Goal: Task Accomplishment & Management: Use online tool/utility

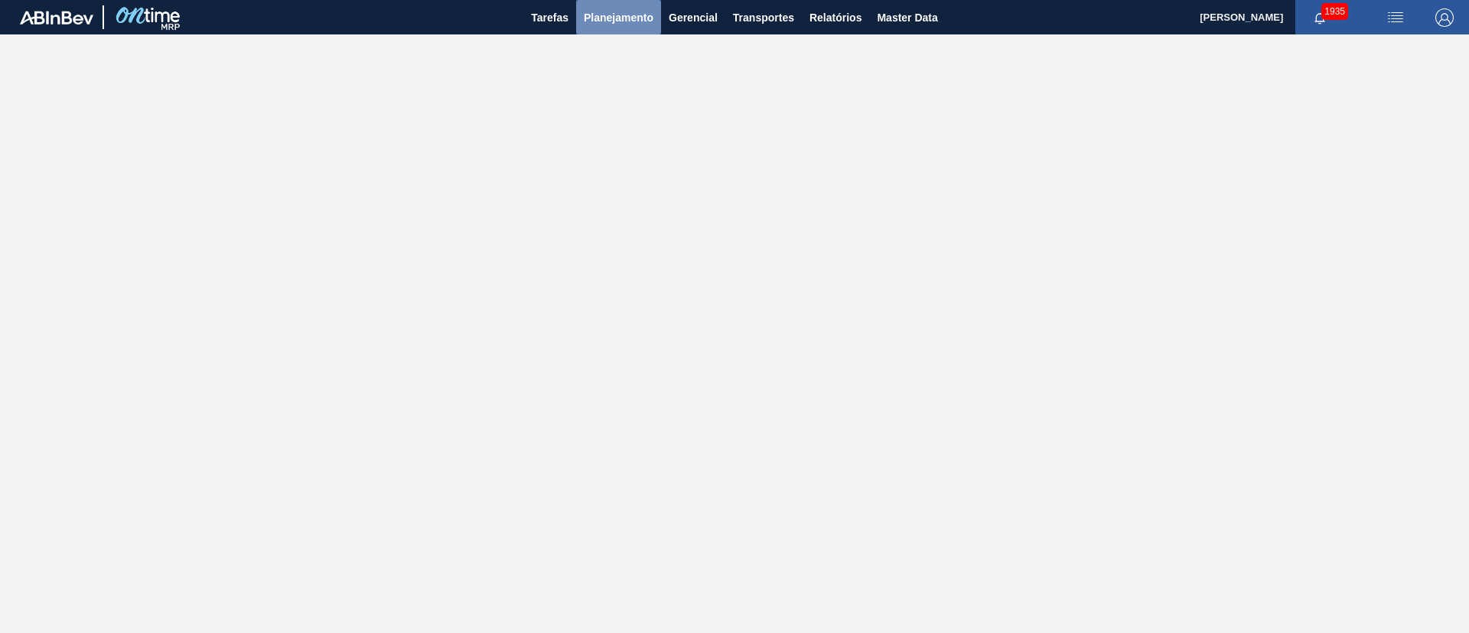
click at [617, 11] on span "Planejamento" at bounding box center [619, 17] width 70 height 18
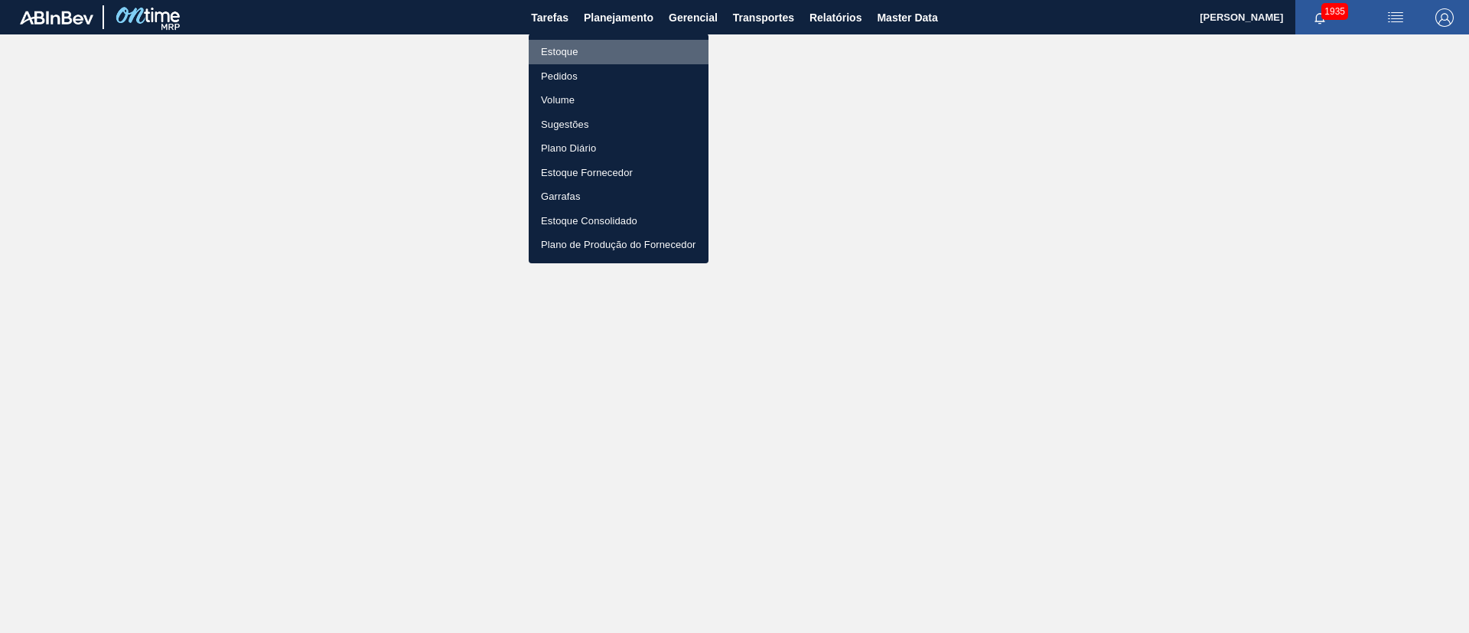
click at [560, 44] on li "Estoque" at bounding box center [619, 52] width 180 height 24
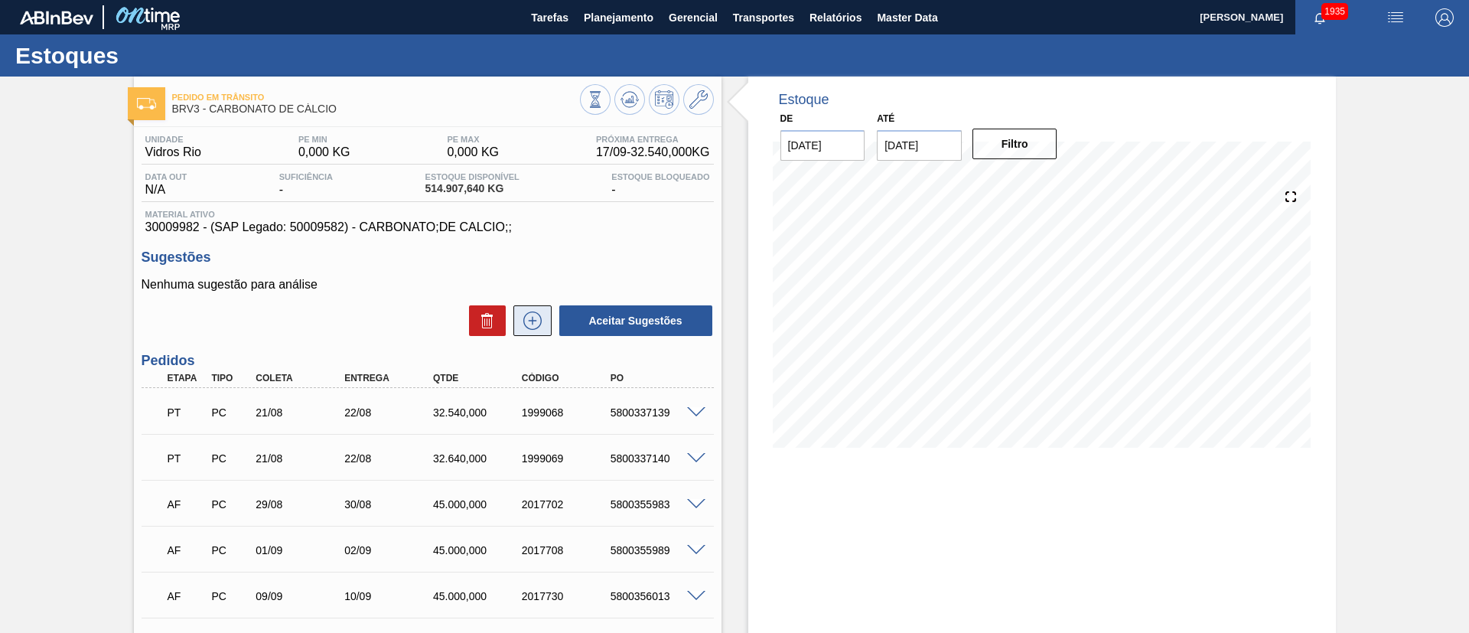
click at [543, 315] on button at bounding box center [532, 320] width 38 height 31
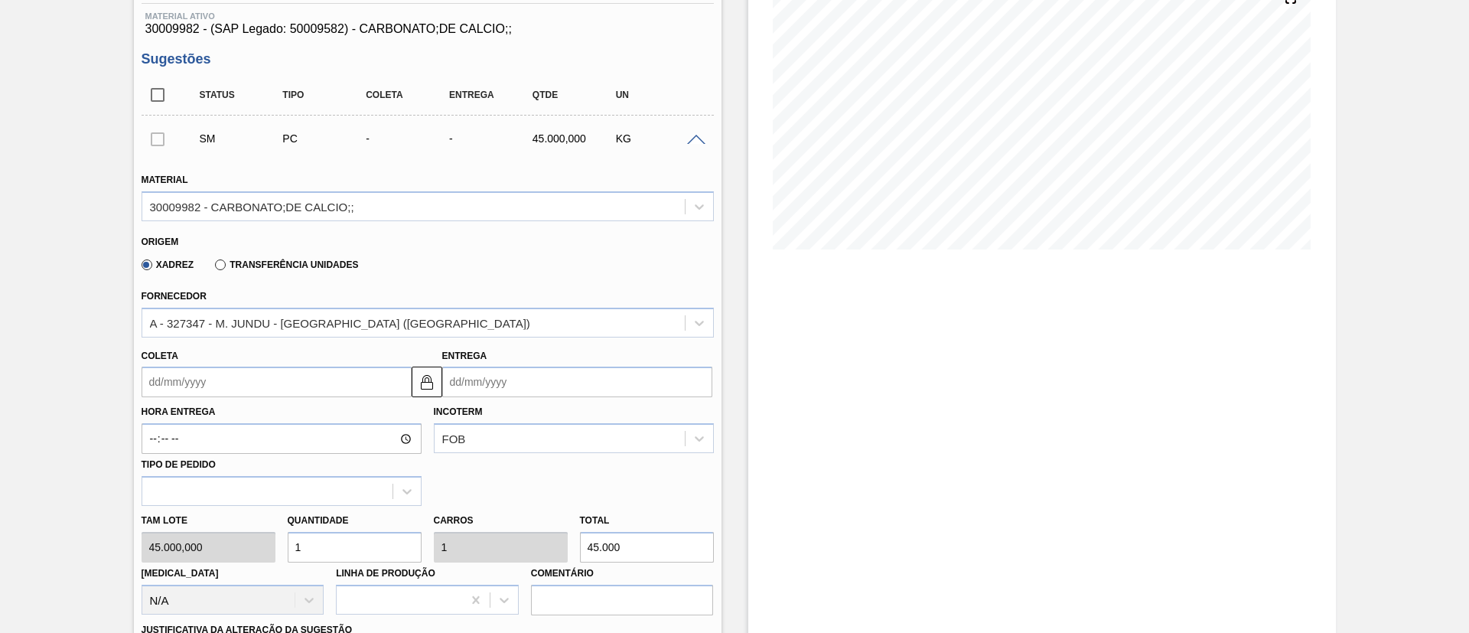
scroll to position [230, 0]
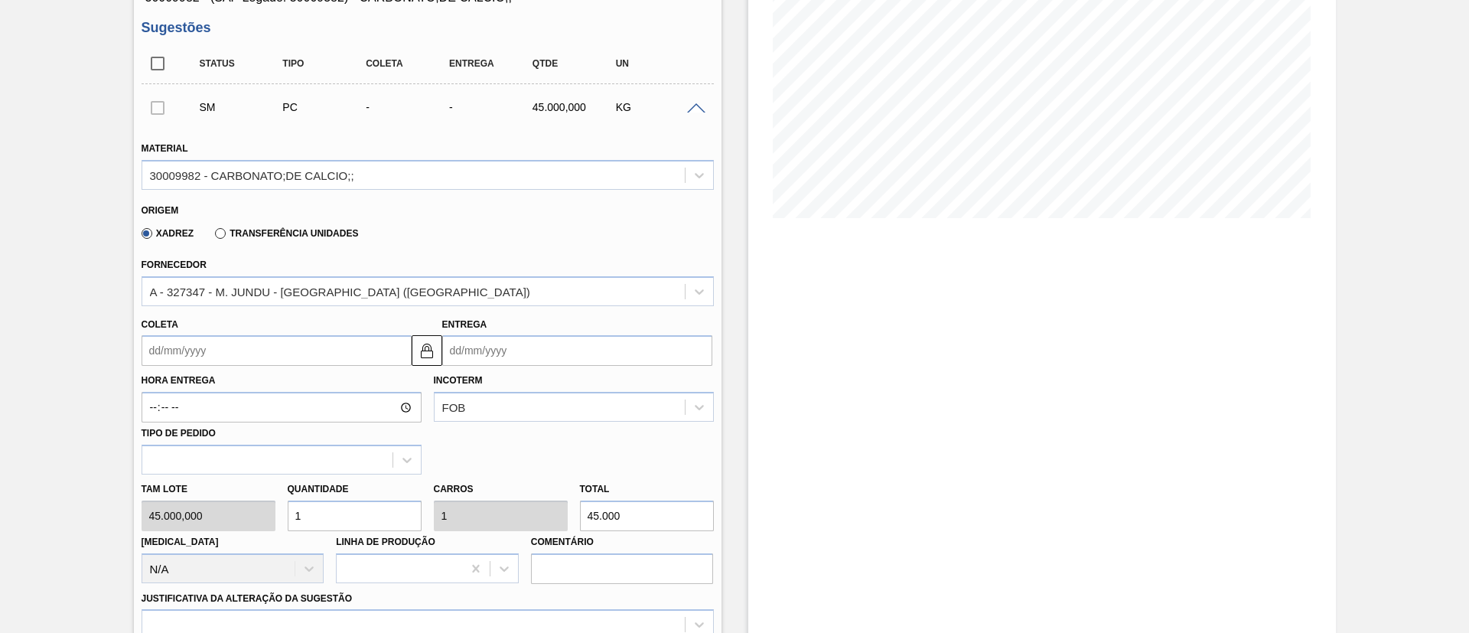
click at [204, 353] on input "Coleta" at bounding box center [277, 350] width 270 height 31
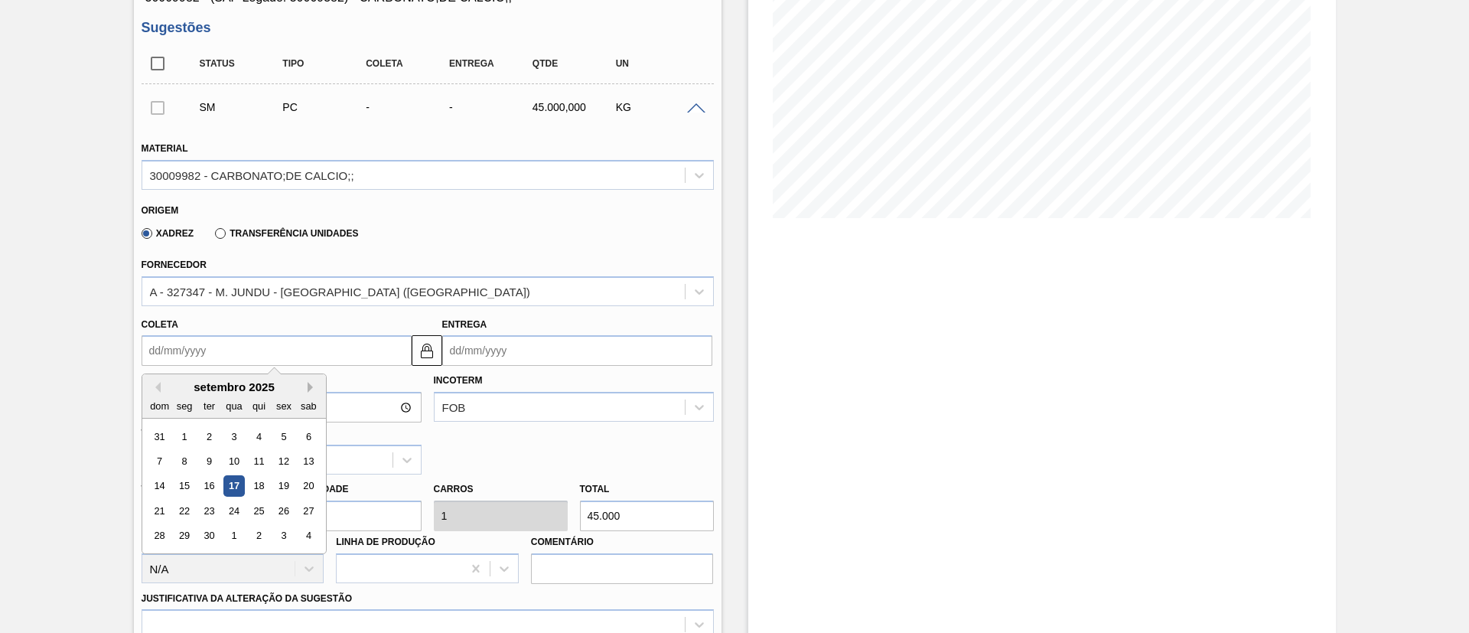
click at [313, 382] on button "Next Month" at bounding box center [313, 387] width 11 height 11
click at [277, 458] on div "10" at bounding box center [283, 461] width 21 height 21
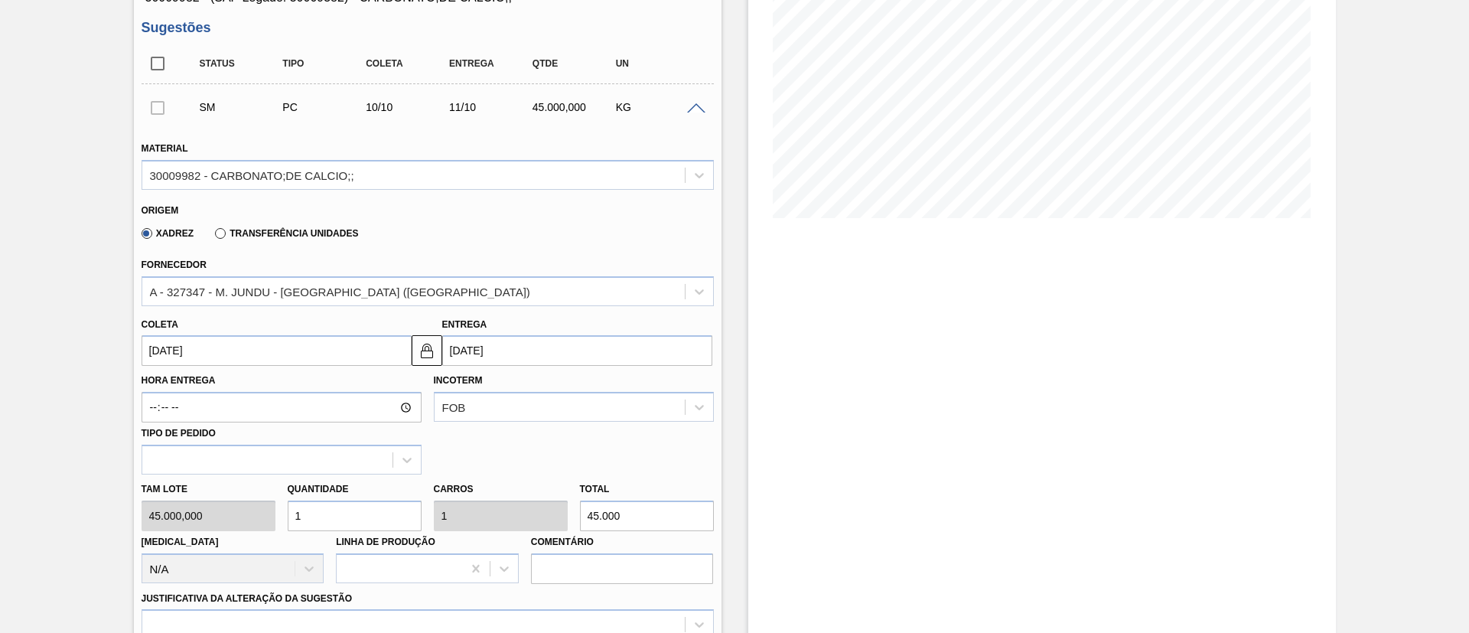
type input "10/10/2025"
type input "11/10/2025"
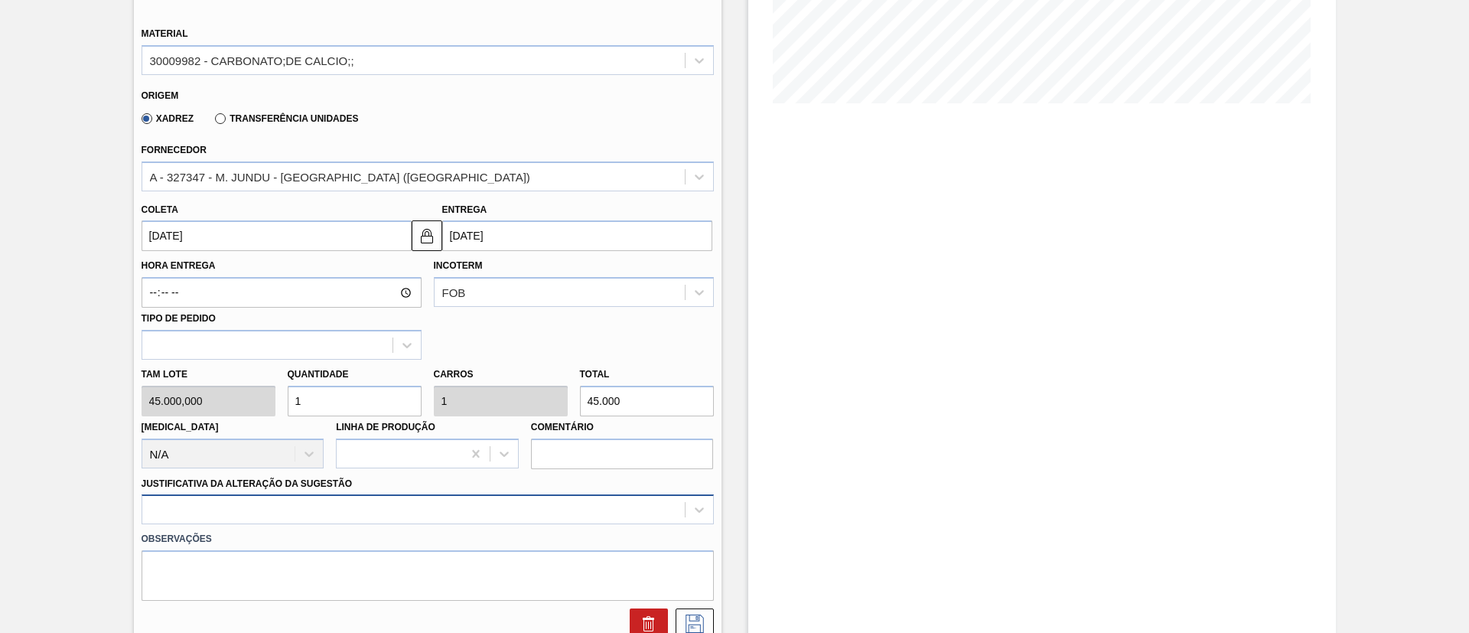
click at [293, 503] on div at bounding box center [428, 509] width 572 height 30
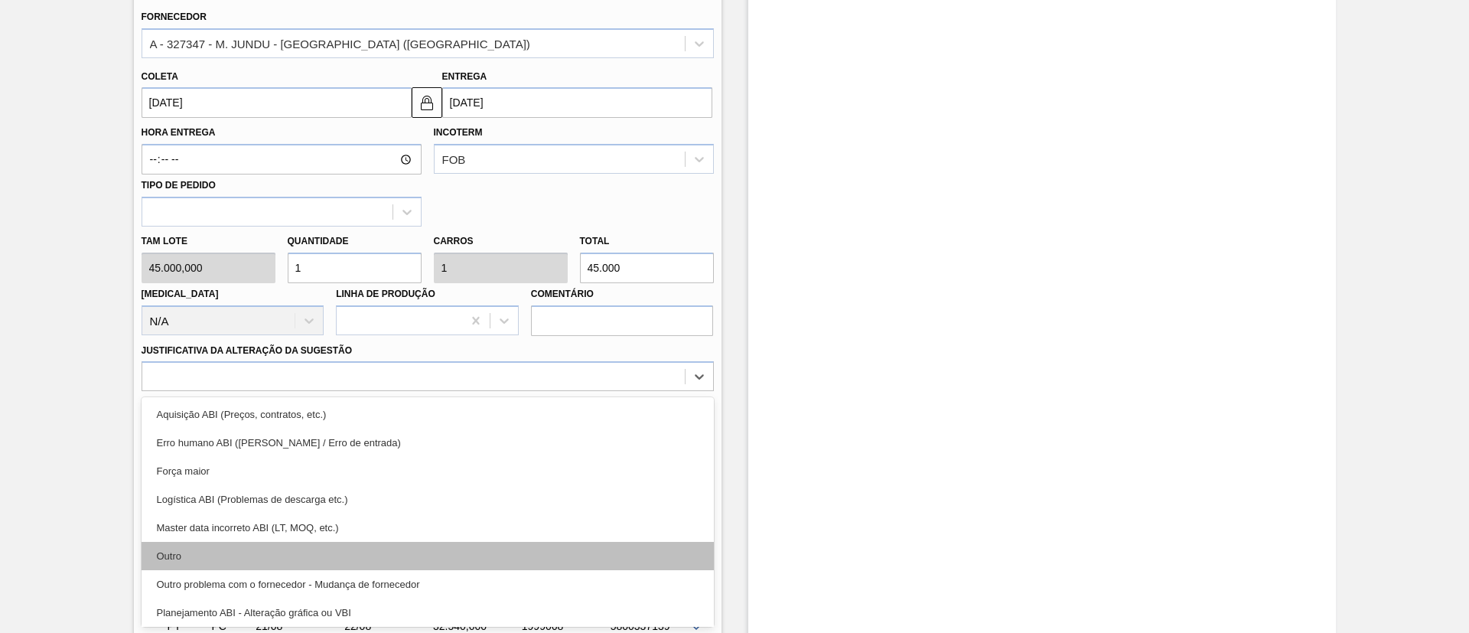
click at [276, 558] on div "Outro" at bounding box center [428, 556] width 572 height 28
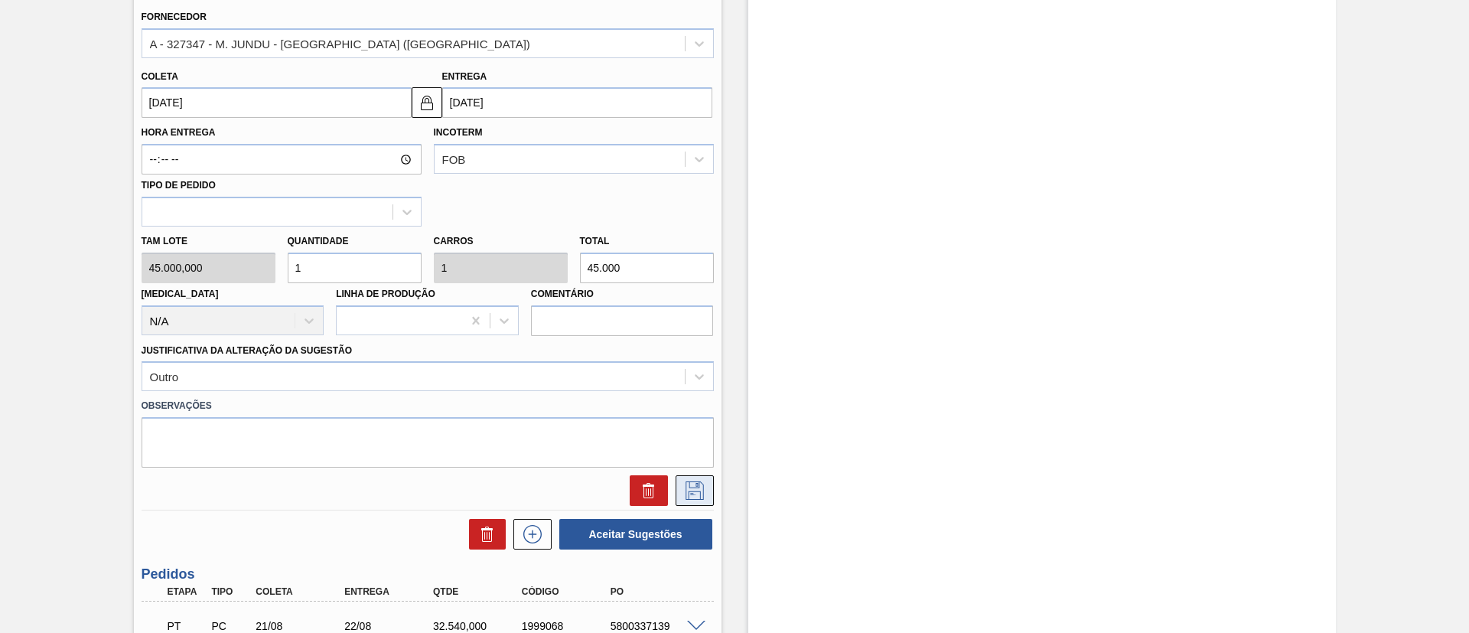
click at [702, 485] on icon at bounding box center [694, 490] width 18 height 18
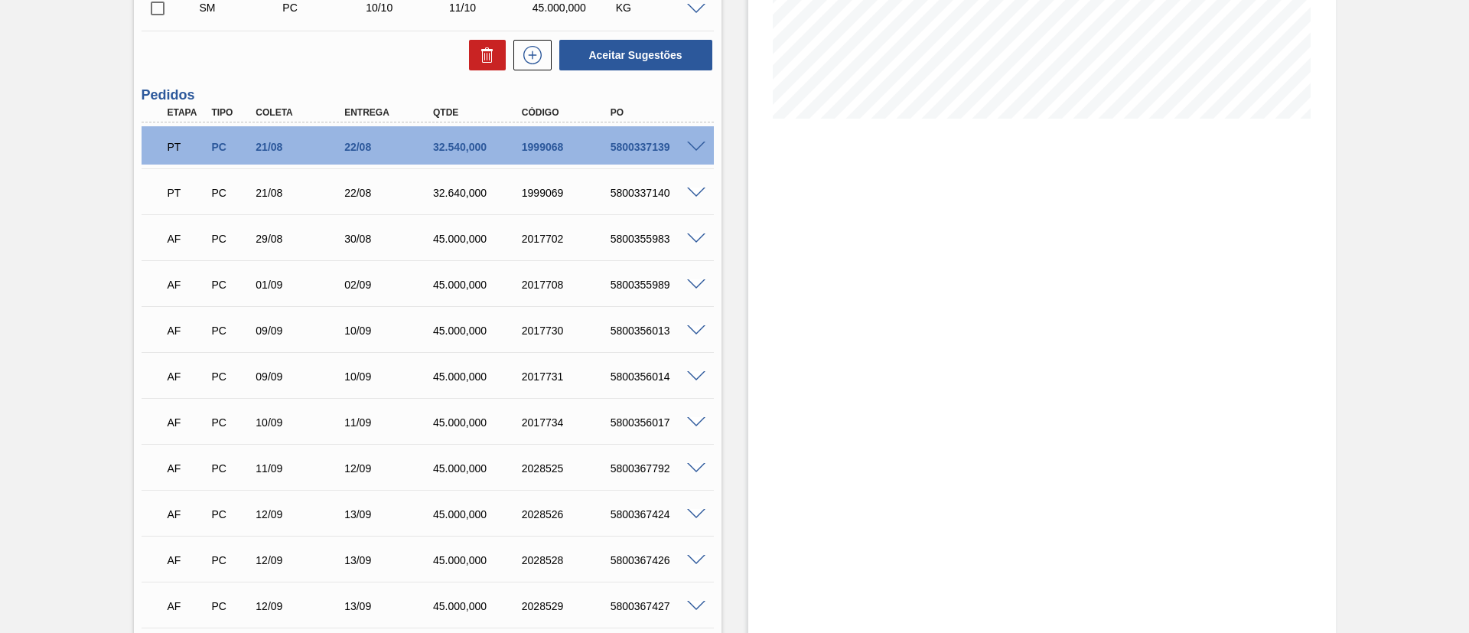
scroll to position [133, 0]
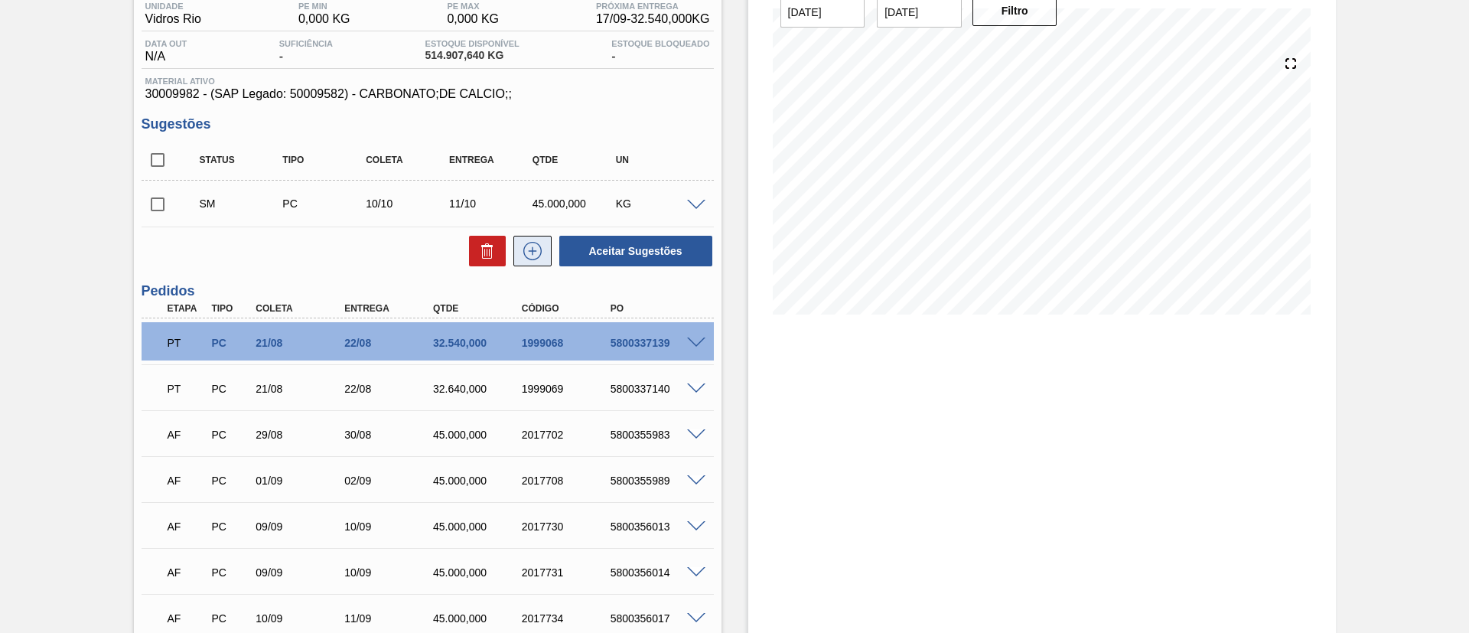
click at [526, 254] on icon at bounding box center [532, 251] width 24 height 18
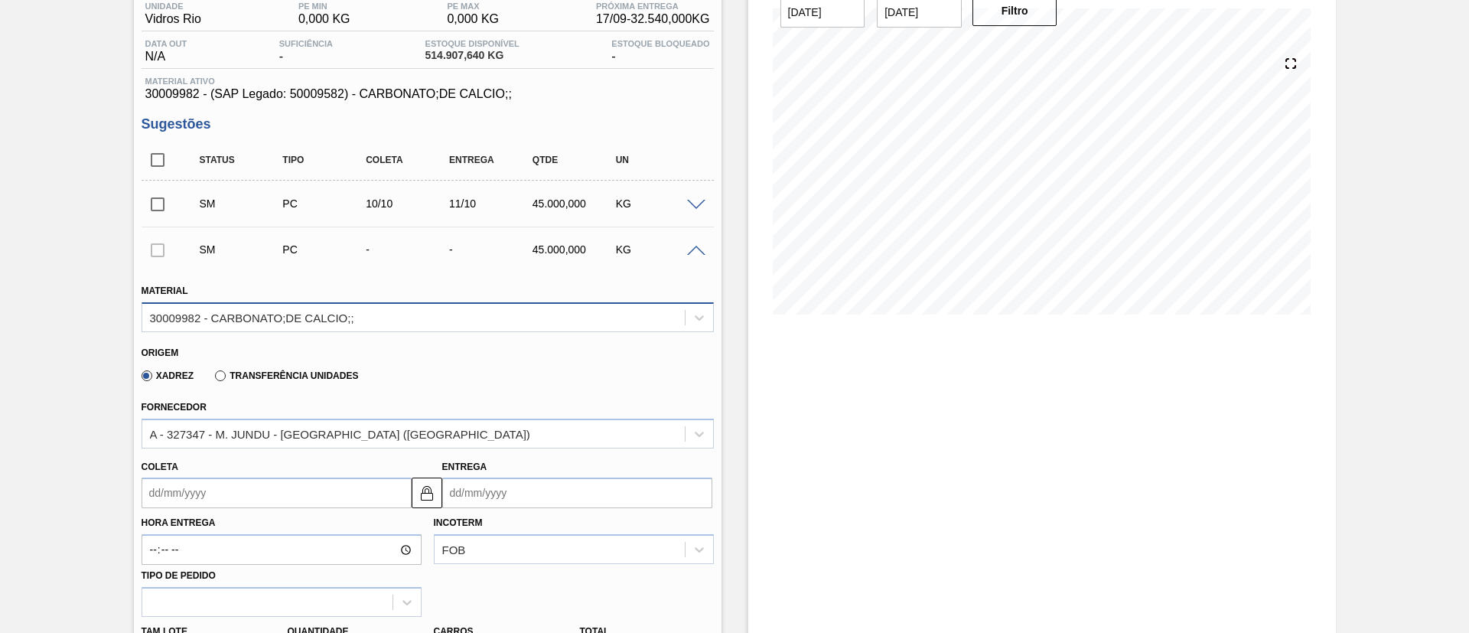
scroll to position [363, 0]
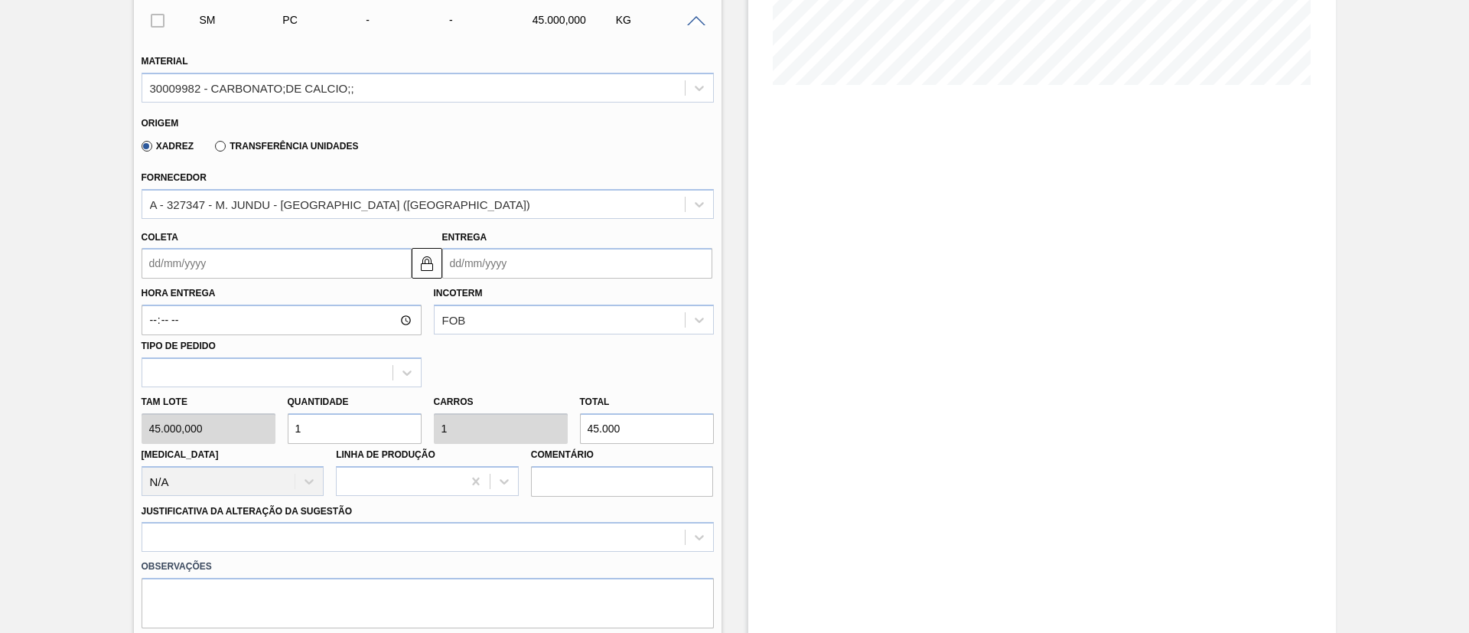
click at [213, 262] on input "Coleta" at bounding box center [277, 263] width 270 height 31
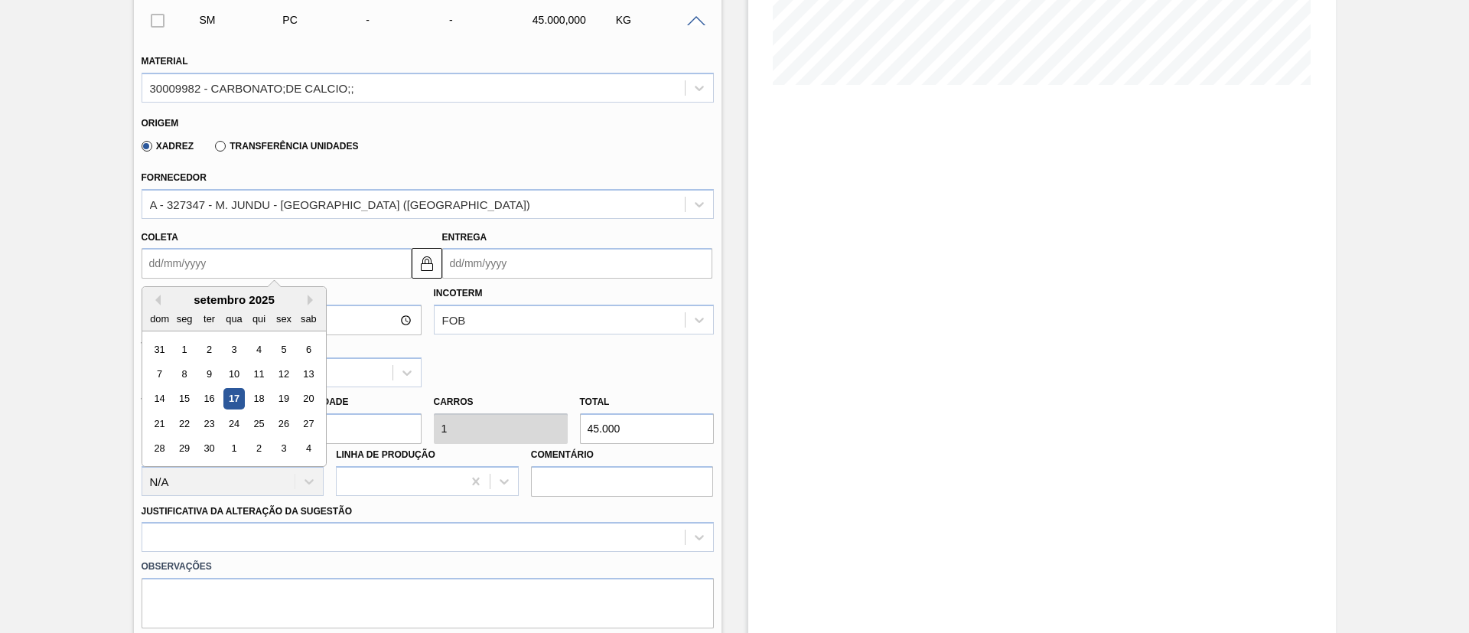
click at [306, 300] on div "setembro 2025" at bounding box center [234, 299] width 184 height 13
click at [308, 296] on button "Next Month" at bounding box center [313, 300] width 11 height 11
click at [288, 372] on div "10" at bounding box center [283, 373] width 21 height 21
type input "10/10/2025"
type input "11/10/2025"
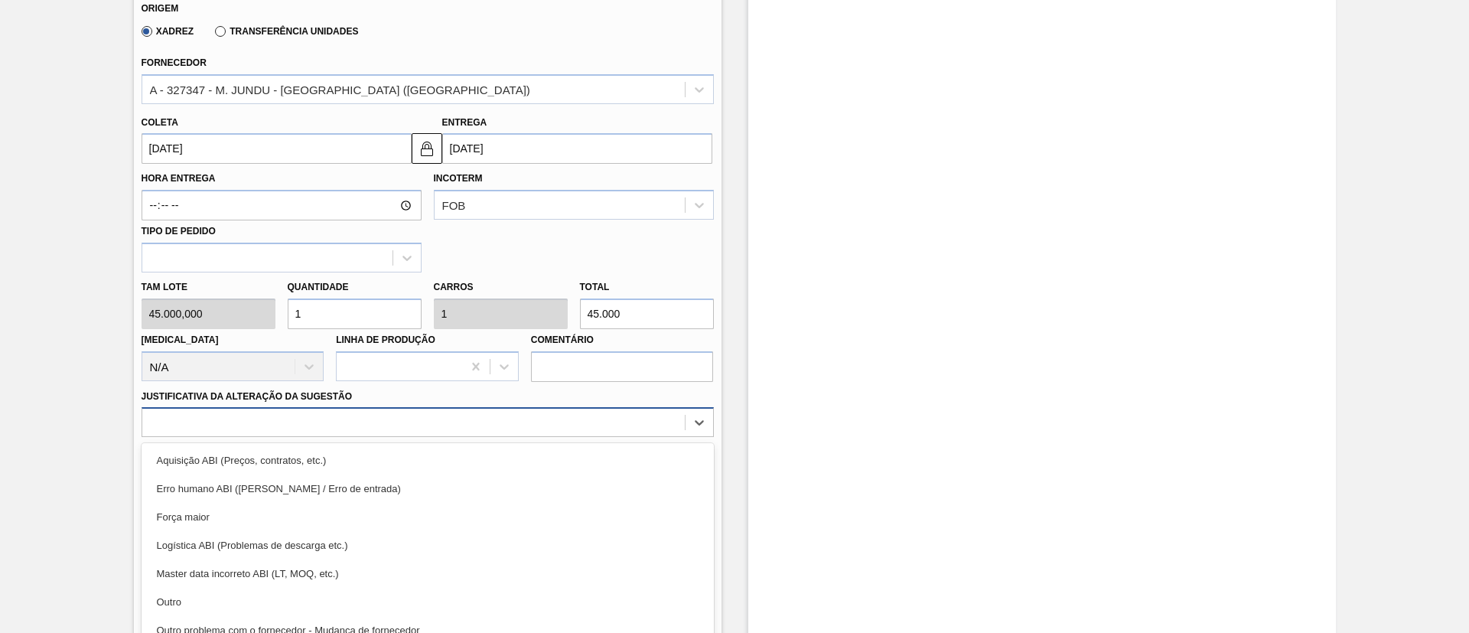
scroll to position [523, 0]
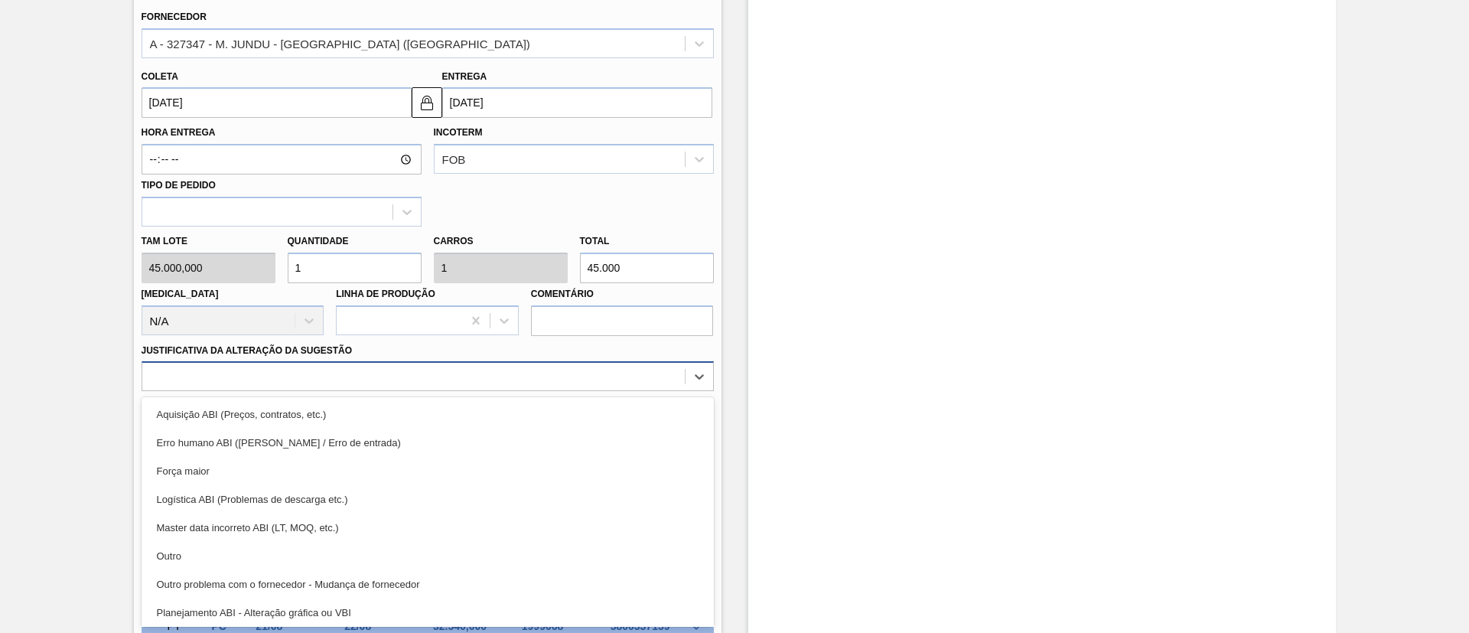
click at [319, 391] on div "option Aquisição ABI (Preços, contratos, etc.) focused, 1 of 18. 18 results ava…" at bounding box center [428, 376] width 572 height 30
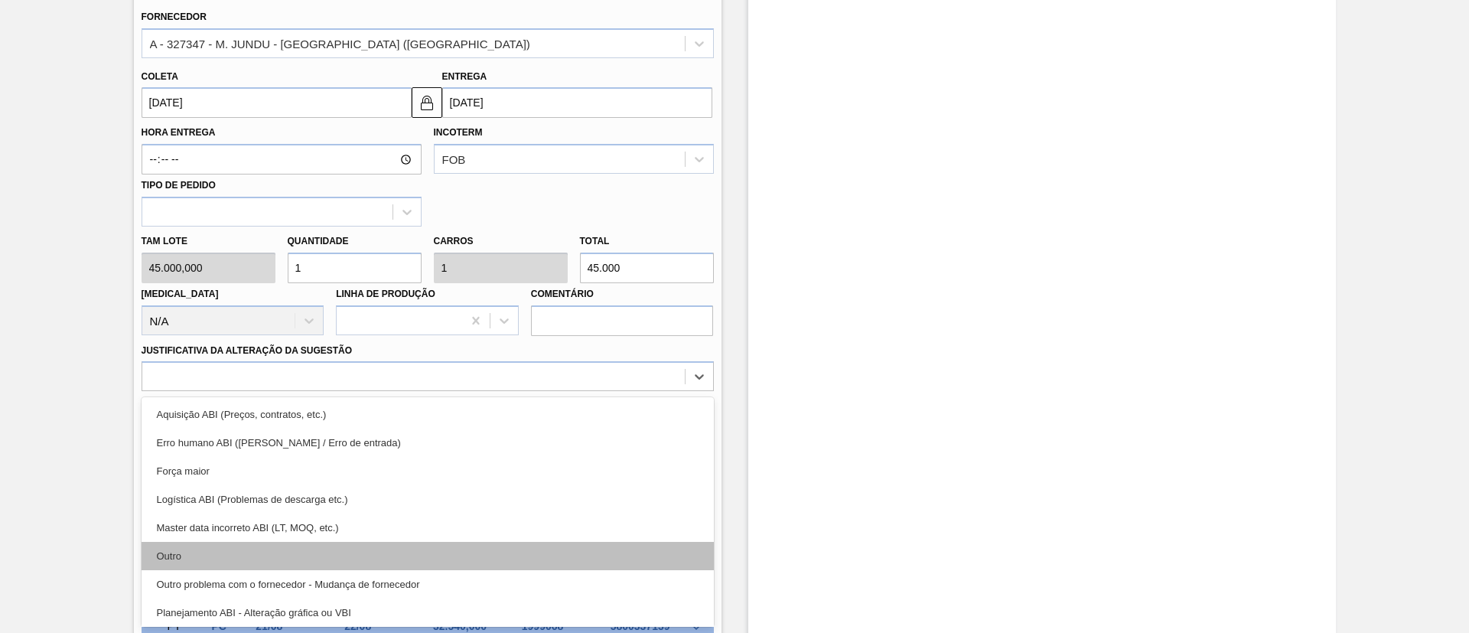
click at [269, 552] on div "Outro" at bounding box center [428, 556] width 572 height 28
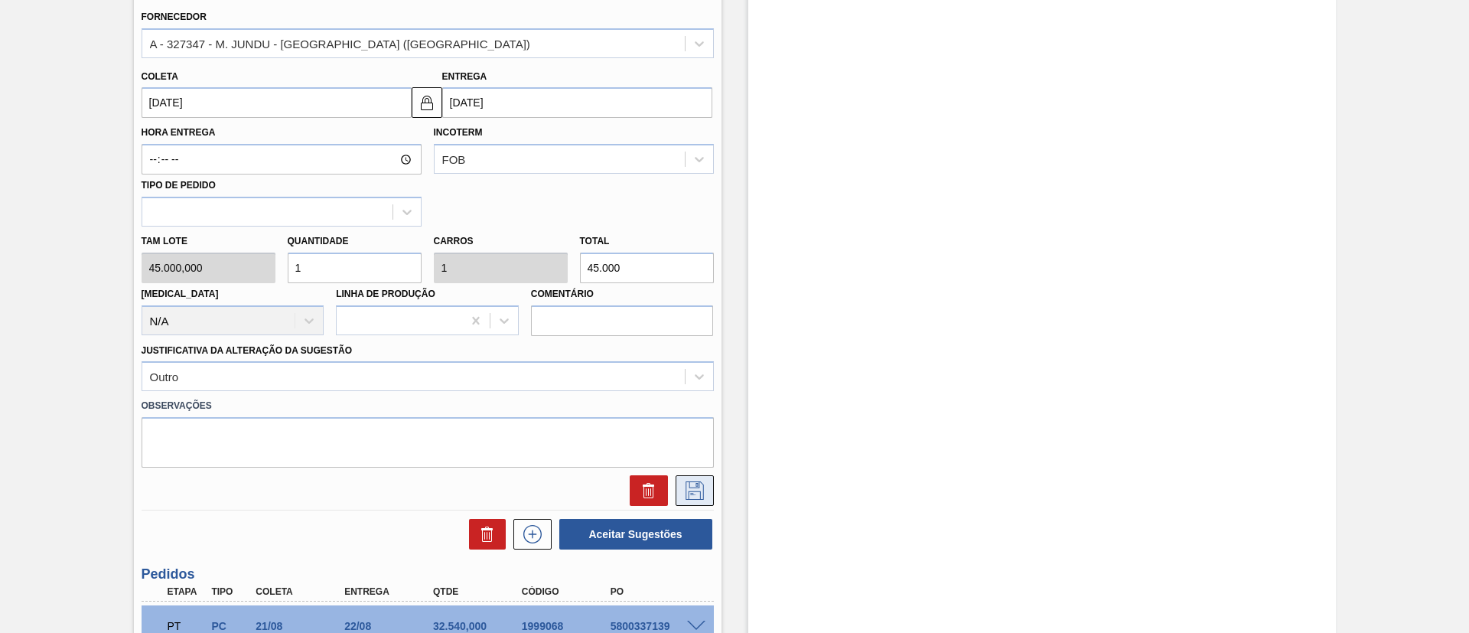
click at [685, 490] on icon at bounding box center [694, 490] width 24 height 18
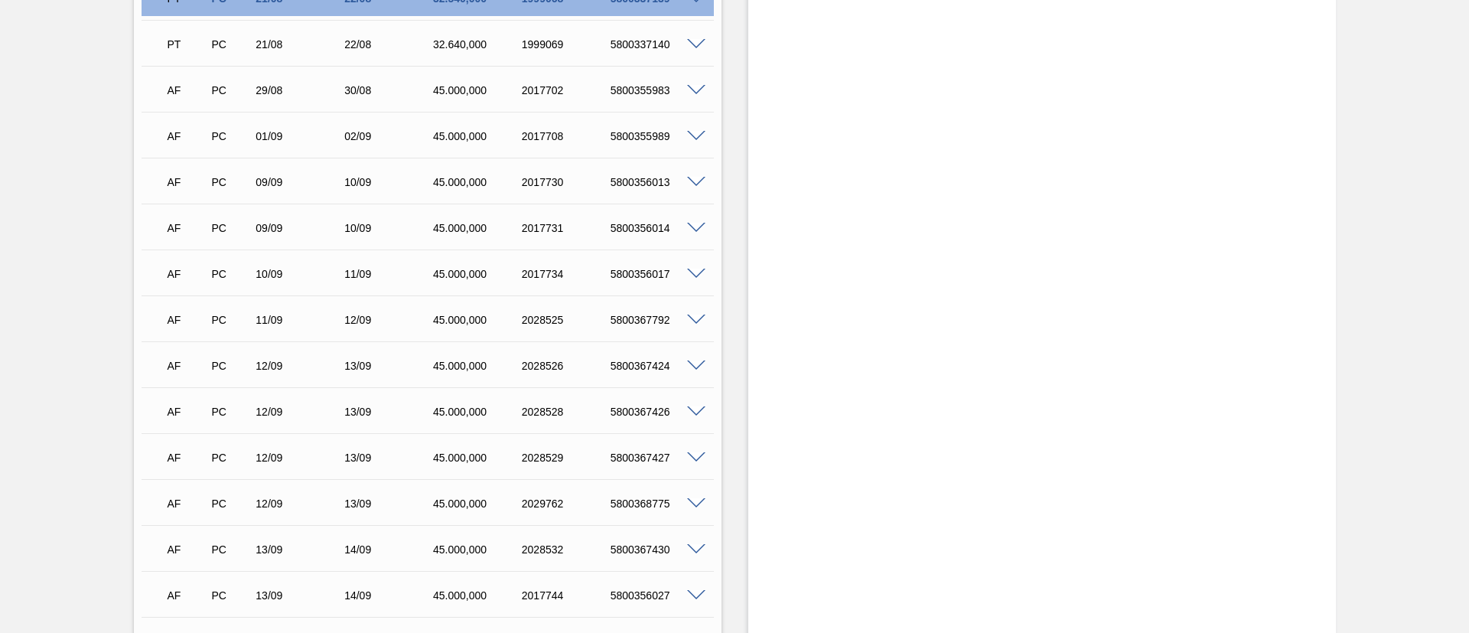
scroll to position [179, 0]
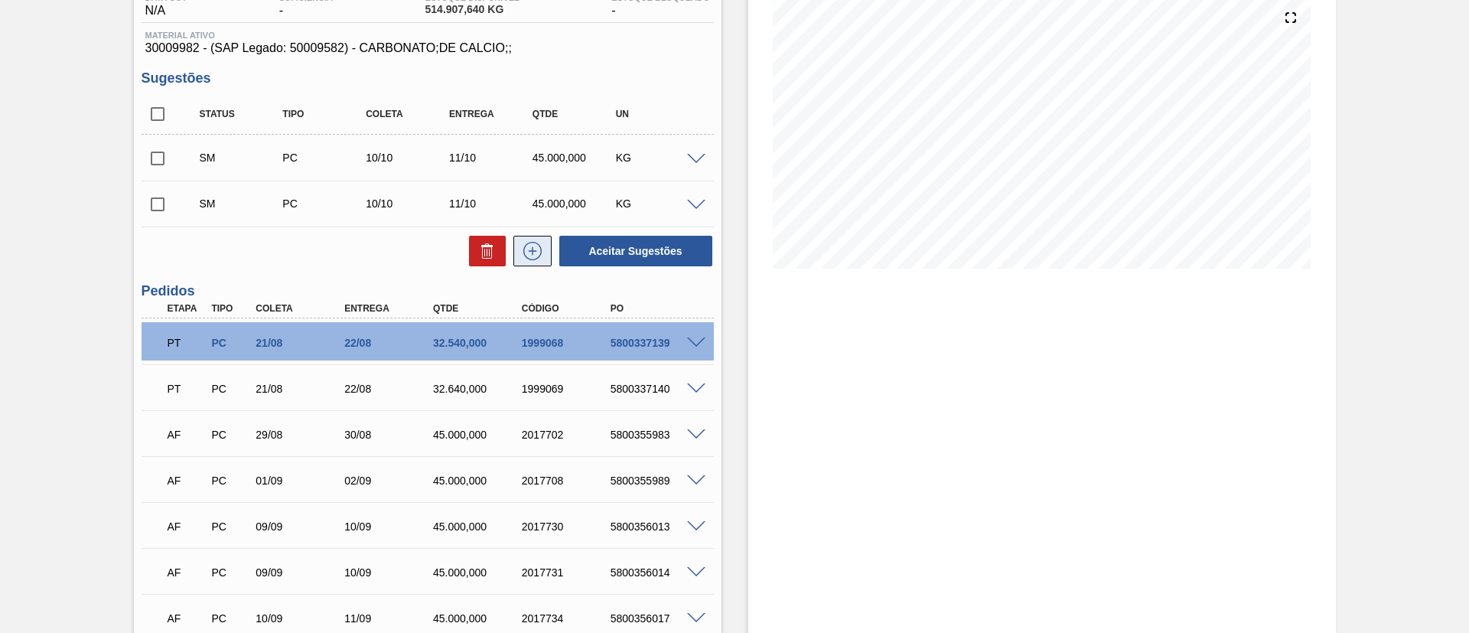
click at [531, 236] on button at bounding box center [532, 251] width 38 height 31
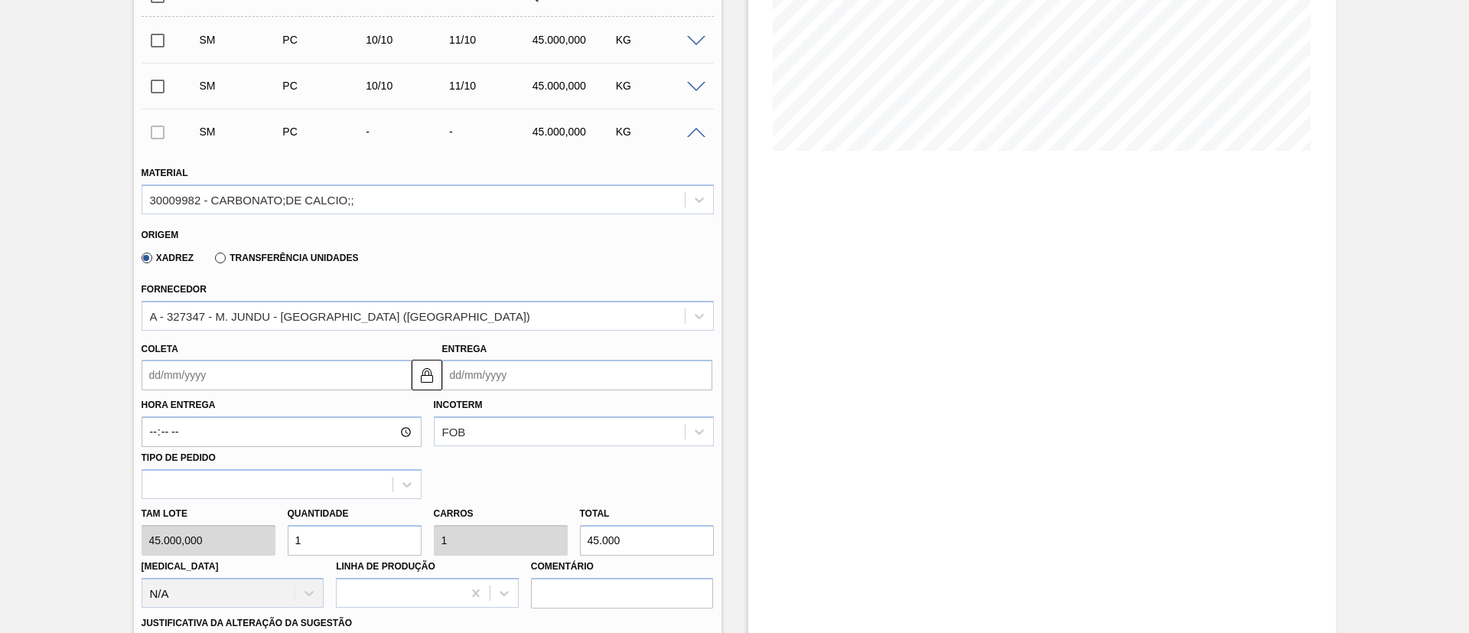
scroll to position [409, 0]
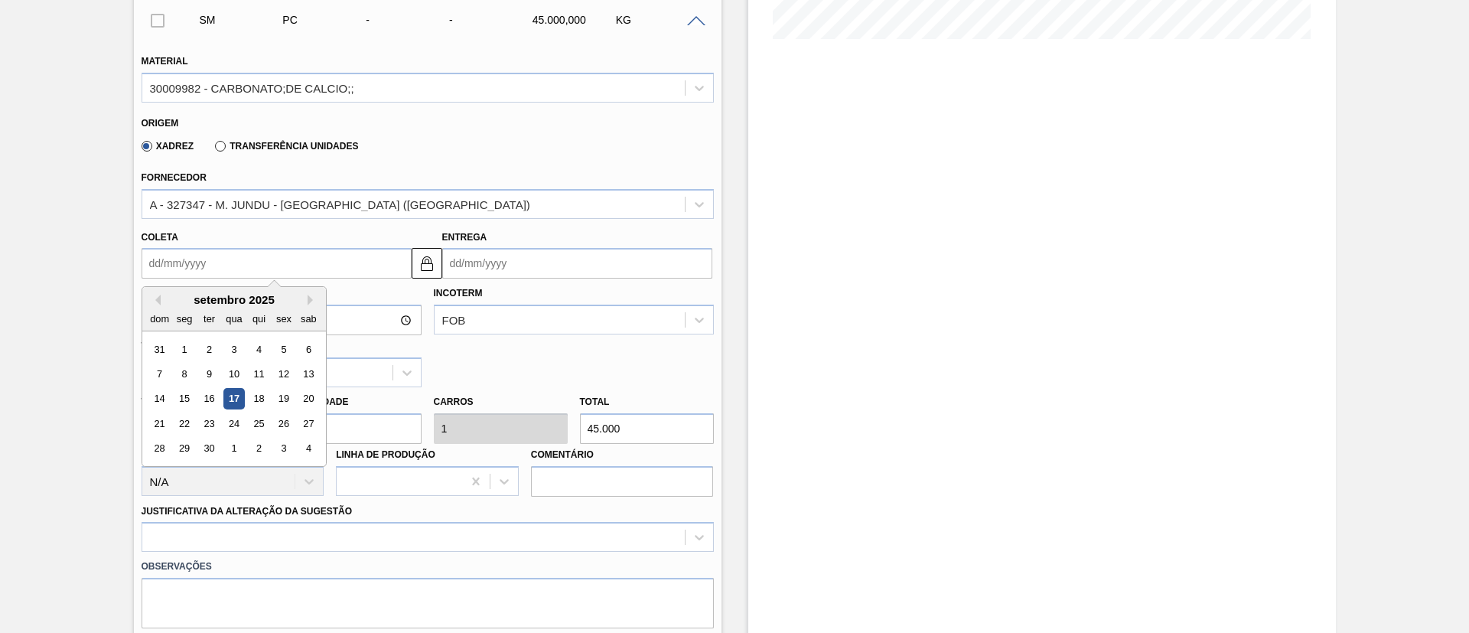
click at [188, 259] on input "Coleta" at bounding box center [277, 263] width 270 height 31
click at [311, 293] on div "setembro 2025" at bounding box center [234, 299] width 184 height 13
click at [314, 300] on button "Next Month" at bounding box center [313, 300] width 11 height 11
click at [284, 364] on div "10" at bounding box center [283, 373] width 21 height 21
type input "10/10/2025"
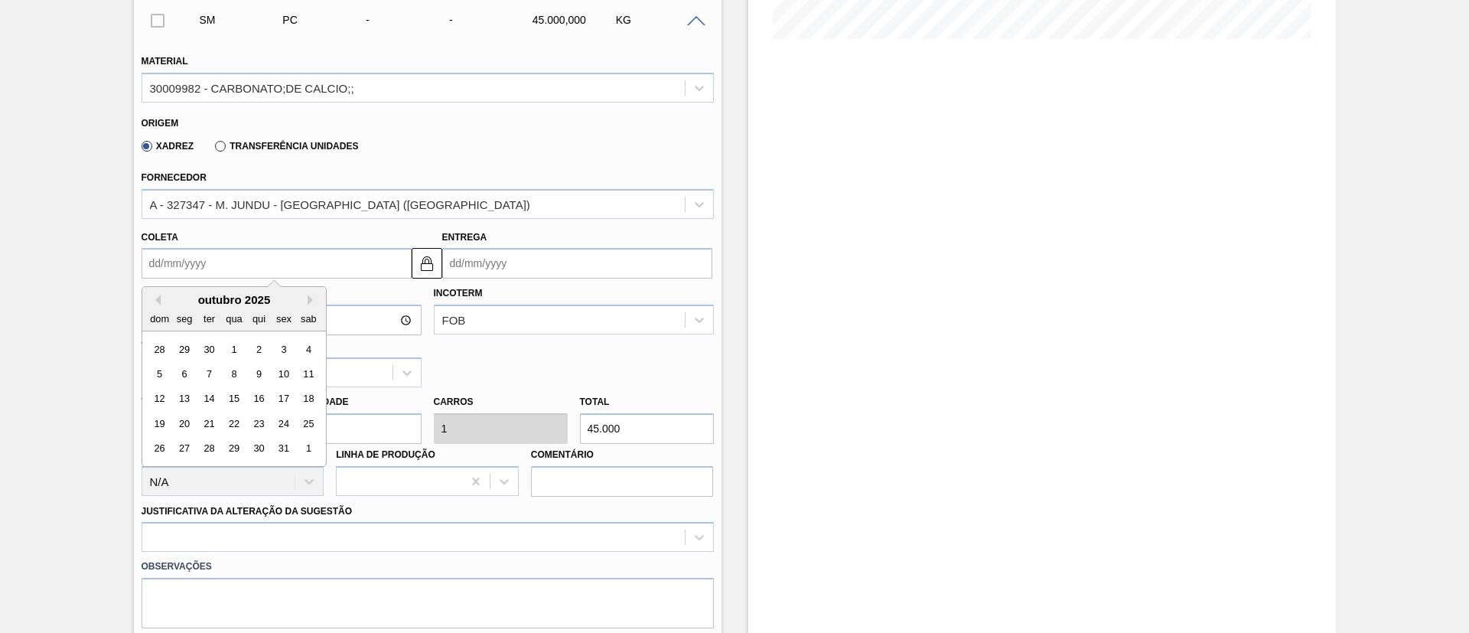
type input "11/10/2025"
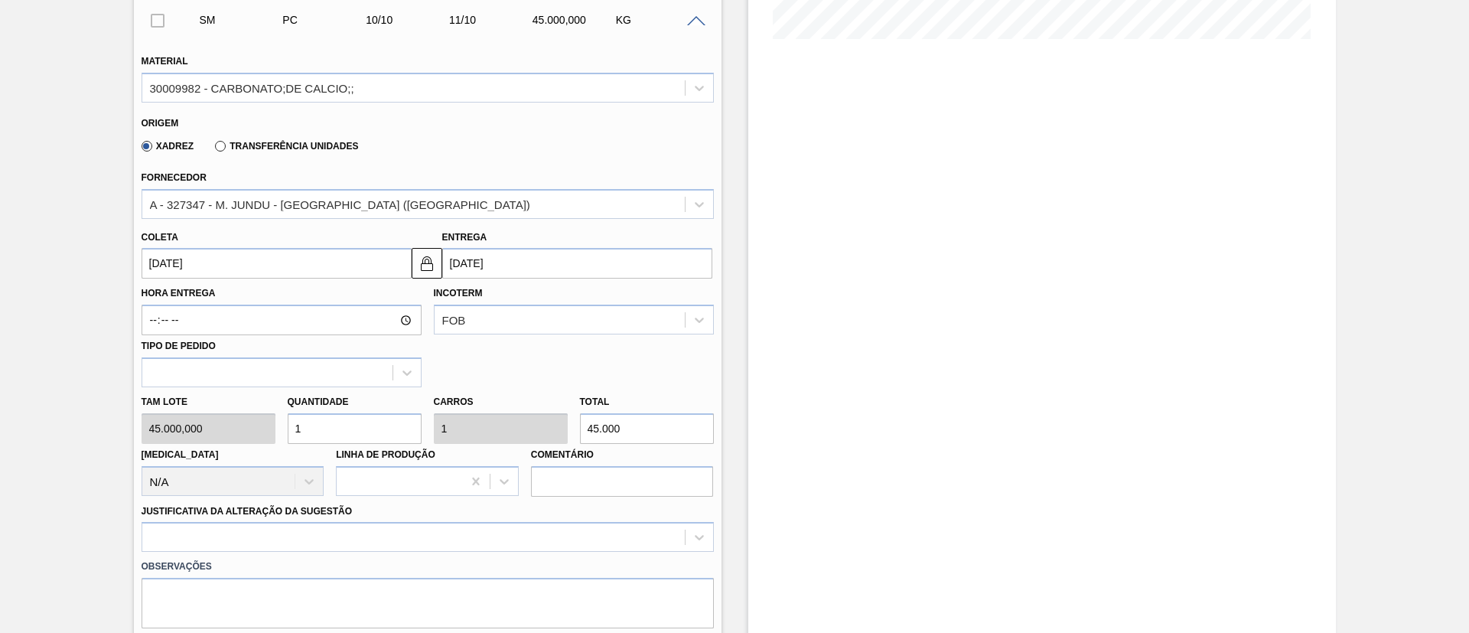
scroll to position [638, 0]
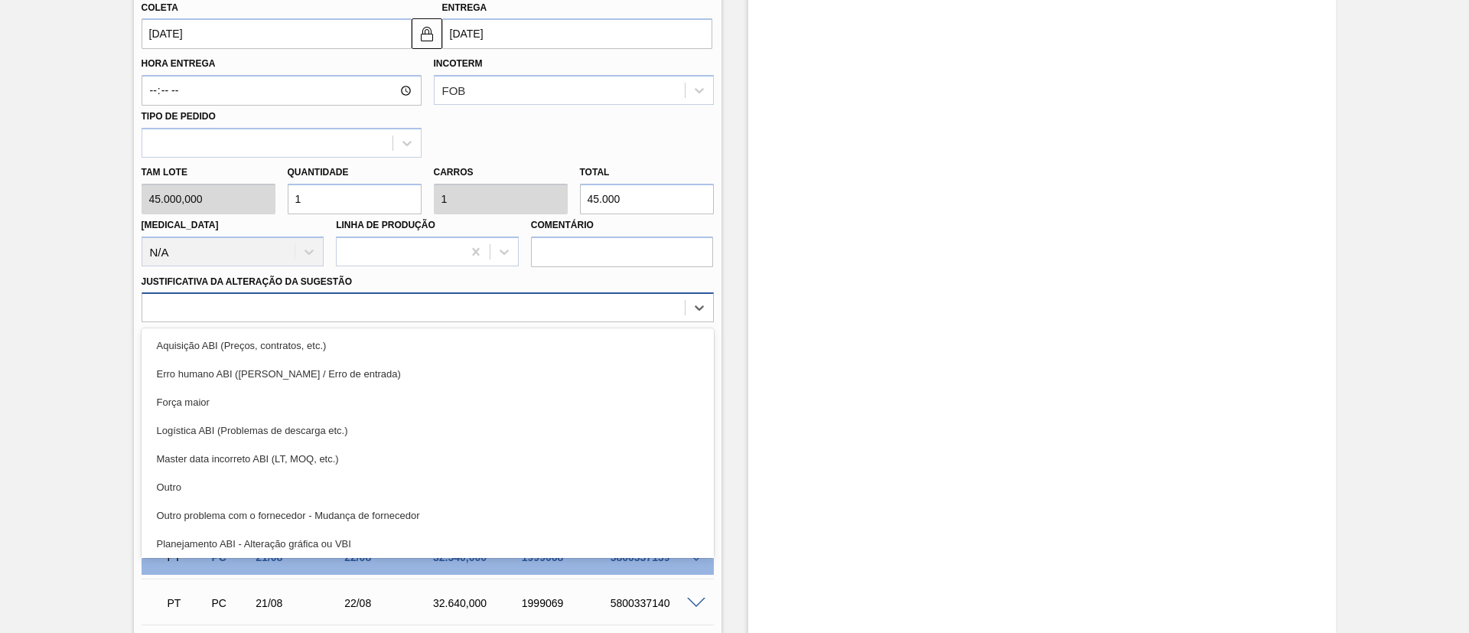
click at [316, 311] on div at bounding box center [413, 308] width 542 height 22
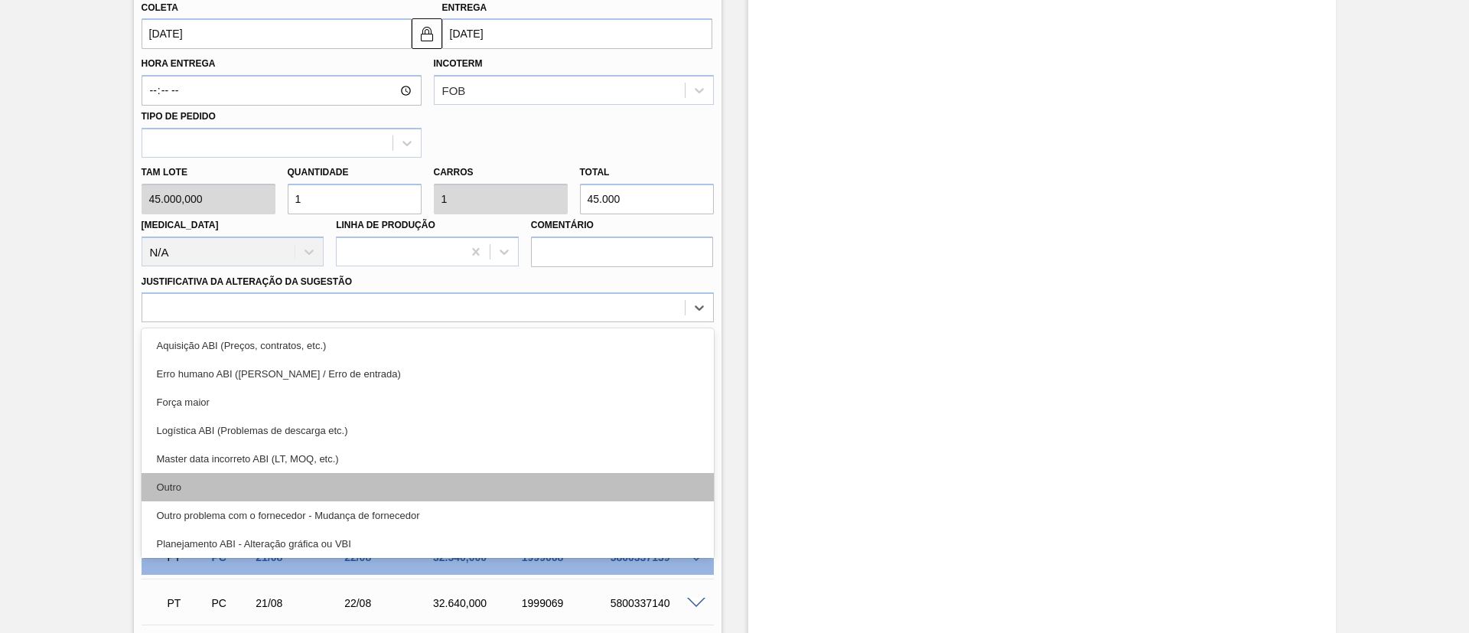
click at [259, 485] on div "Outro" at bounding box center [428, 487] width 572 height 28
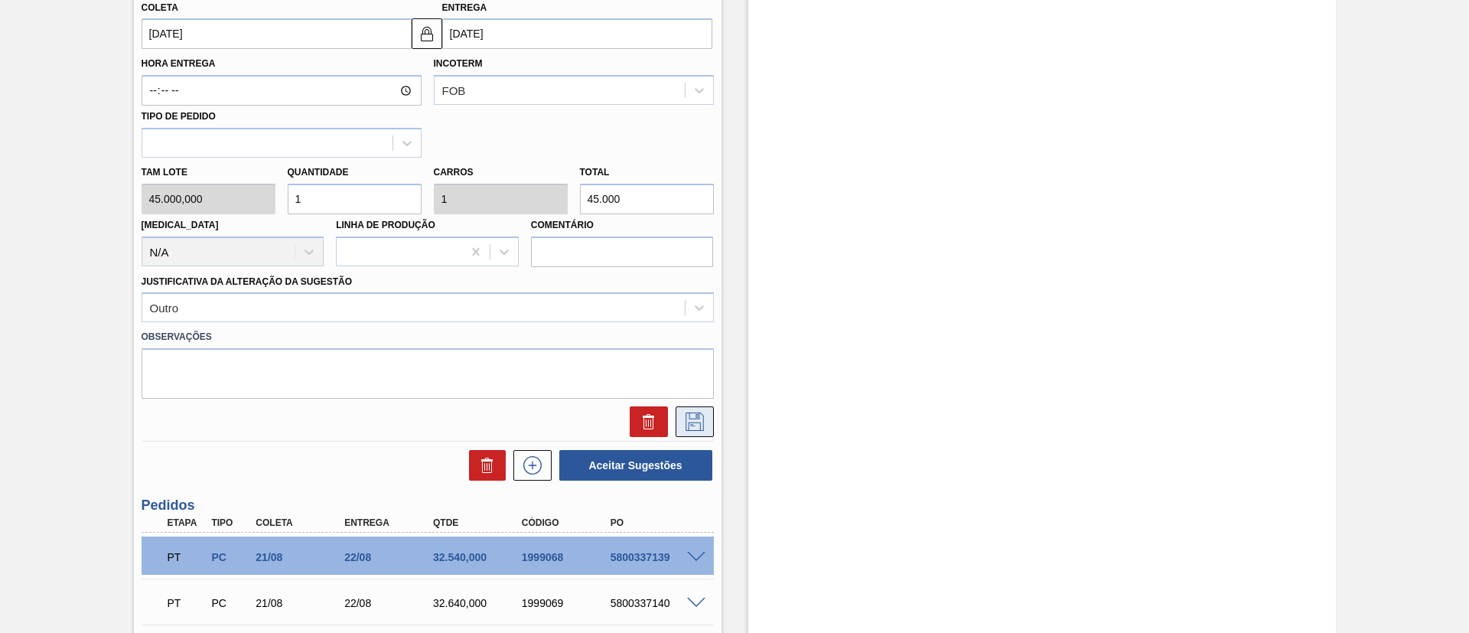
click at [677, 420] on button at bounding box center [695, 421] width 38 height 31
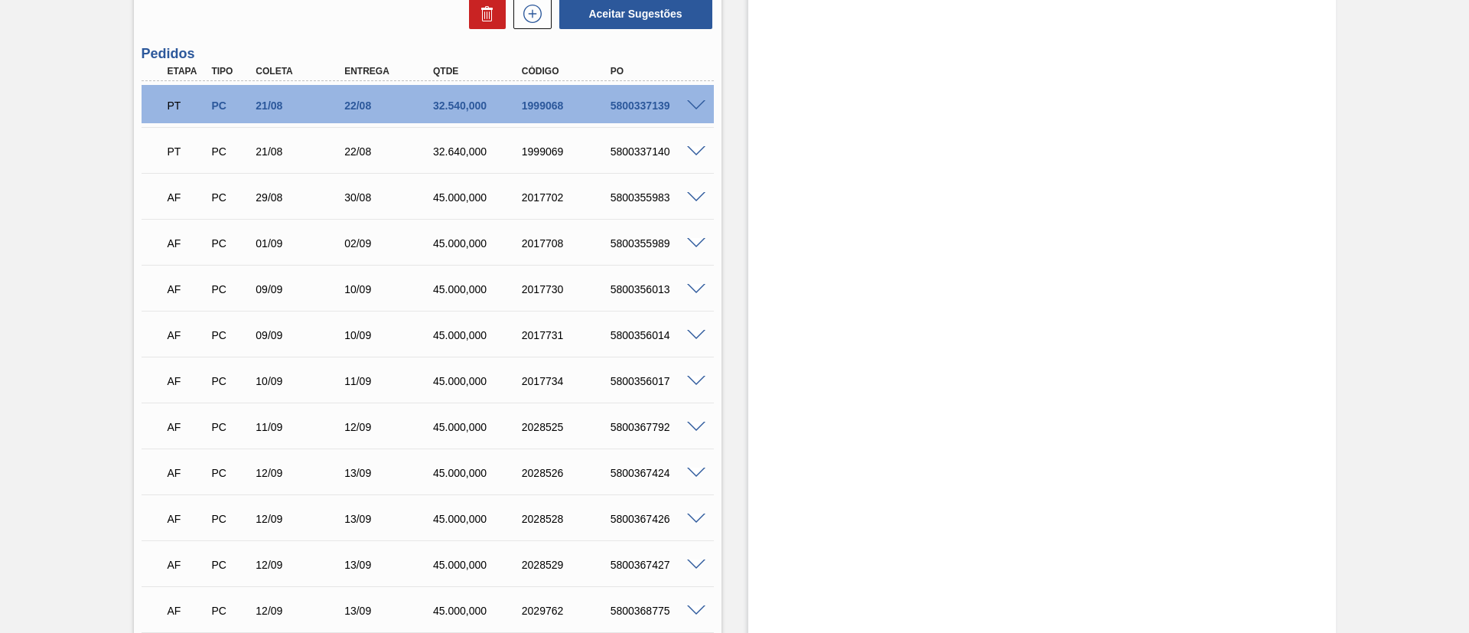
scroll to position [294, 0]
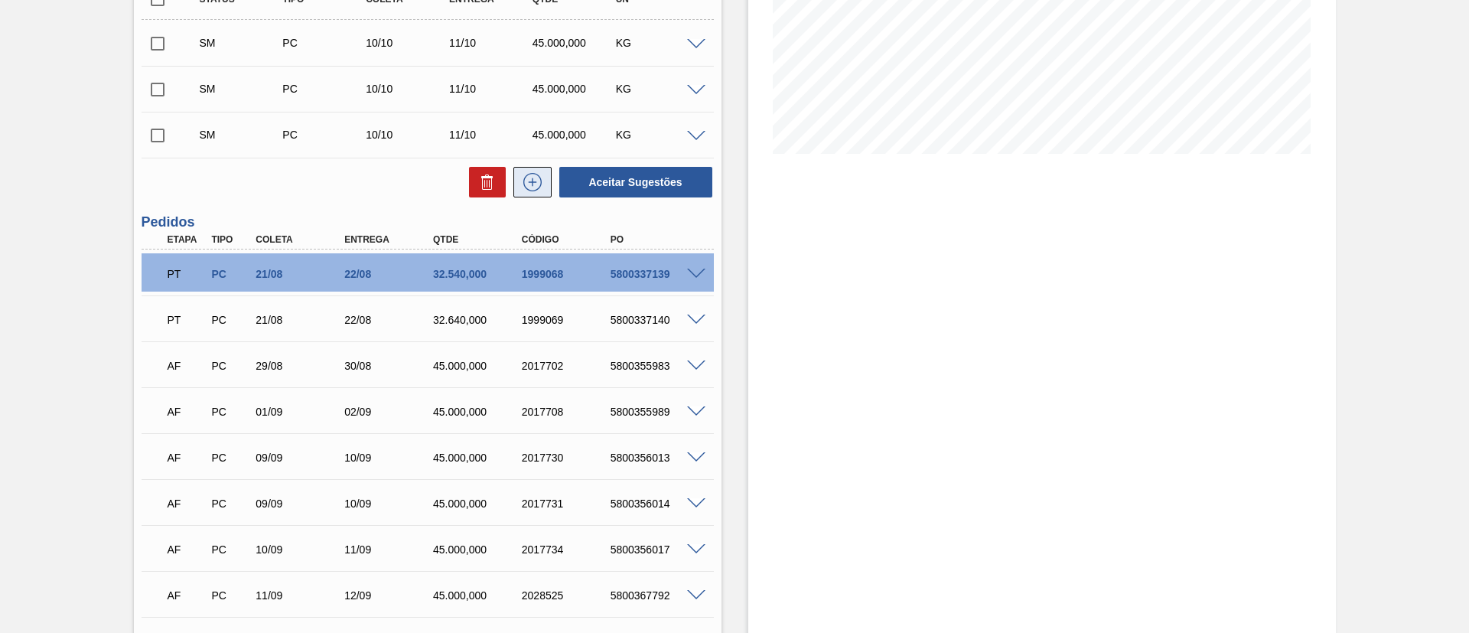
click at [530, 178] on icon at bounding box center [532, 182] width 24 height 18
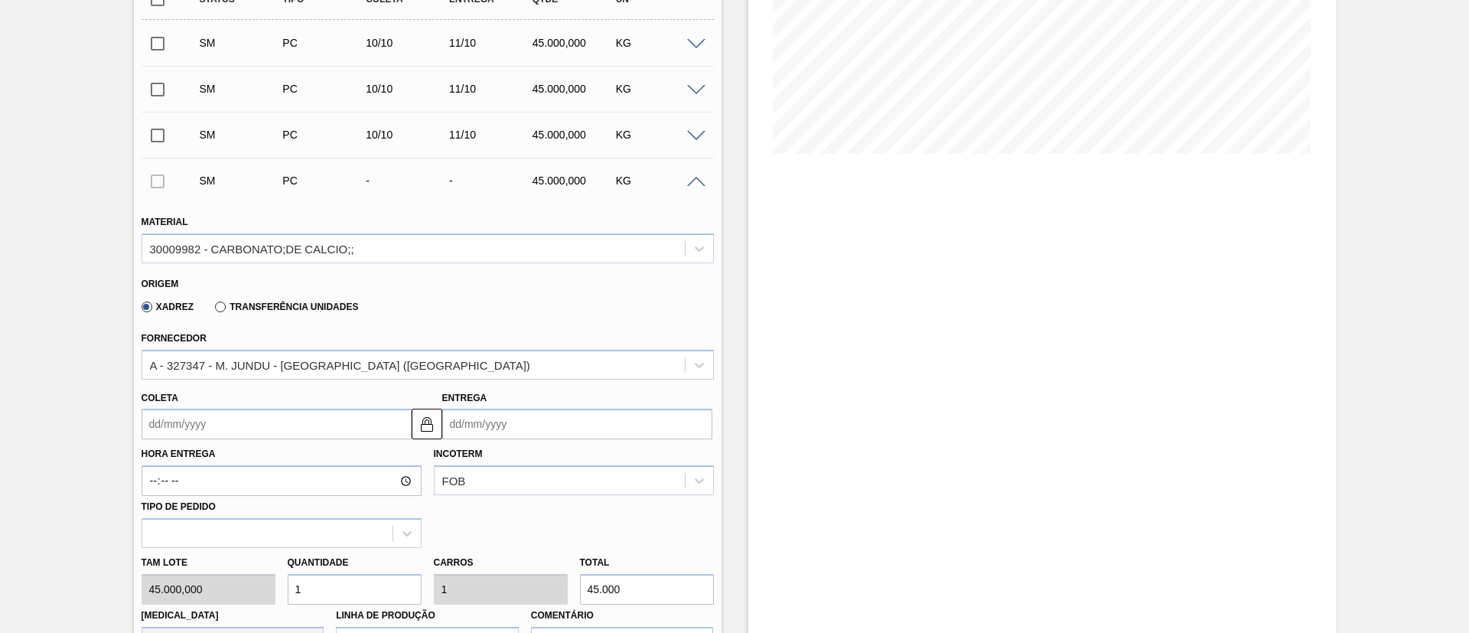
click at [232, 425] on input "Coleta" at bounding box center [277, 424] width 270 height 31
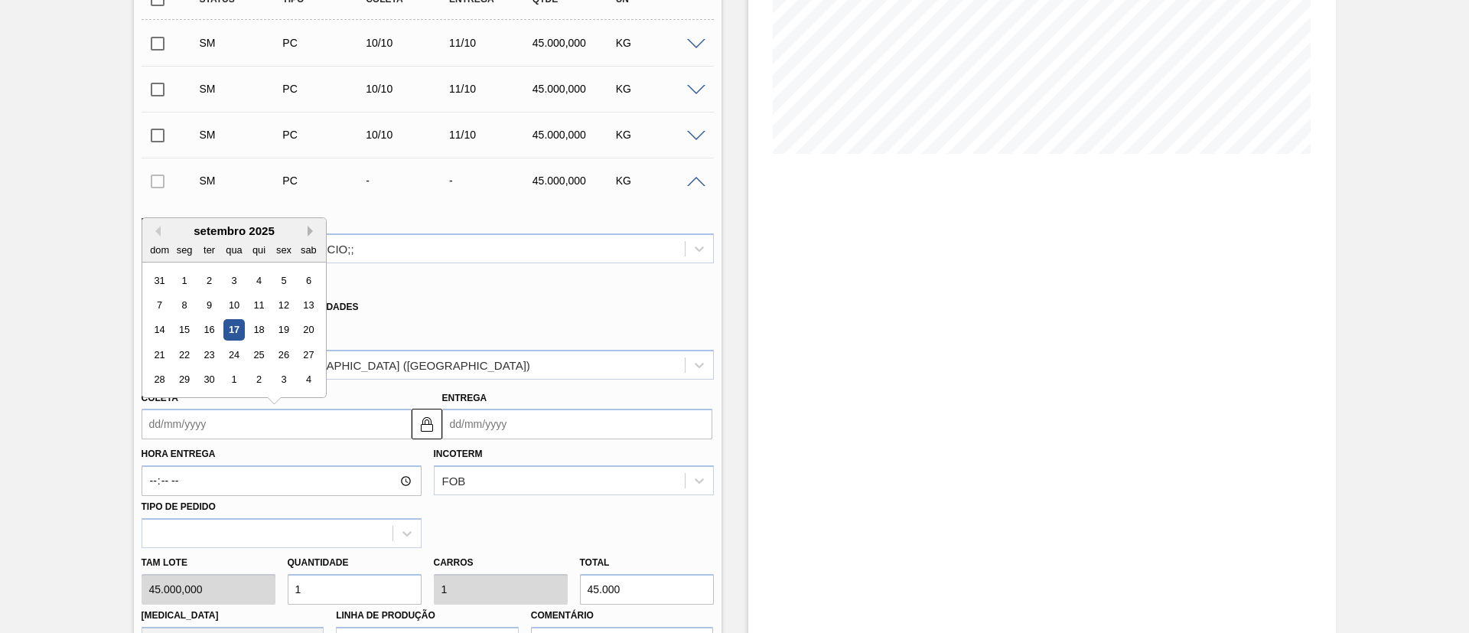
click at [313, 232] on button "Next Month" at bounding box center [313, 231] width 11 height 11
click at [282, 307] on div "10" at bounding box center [283, 305] width 21 height 21
type input "10/10/2025"
type input "11/10/2025"
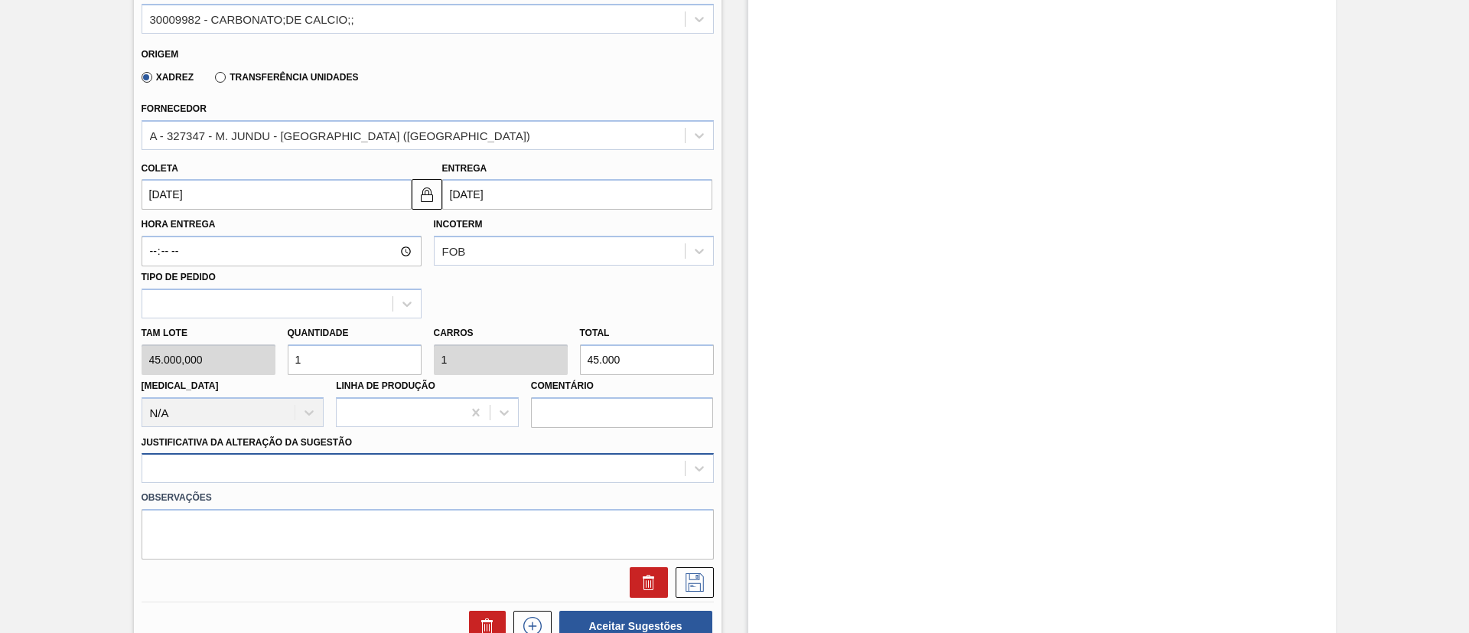
scroll to position [615, 0]
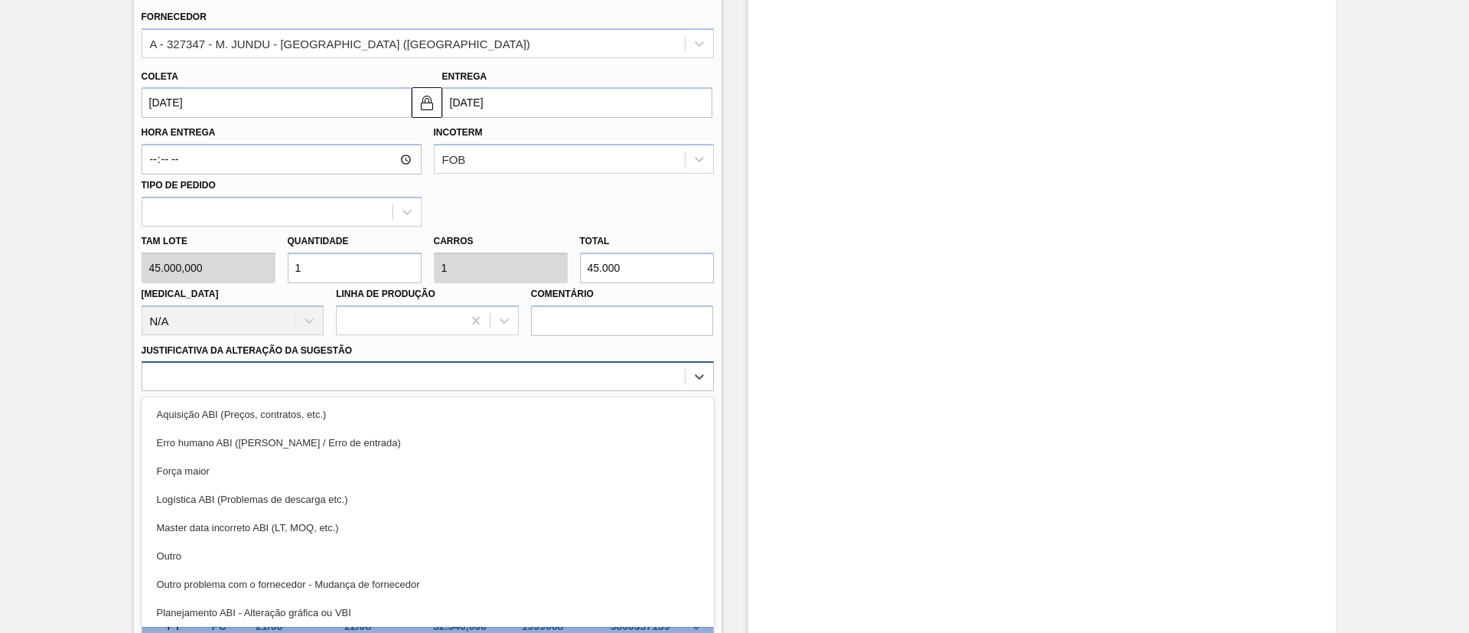
click at [392, 391] on div "option Força maior focused, 3 of 18. 18 results available. Use Up and Down to c…" at bounding box center [428, 376] width 572 height 30
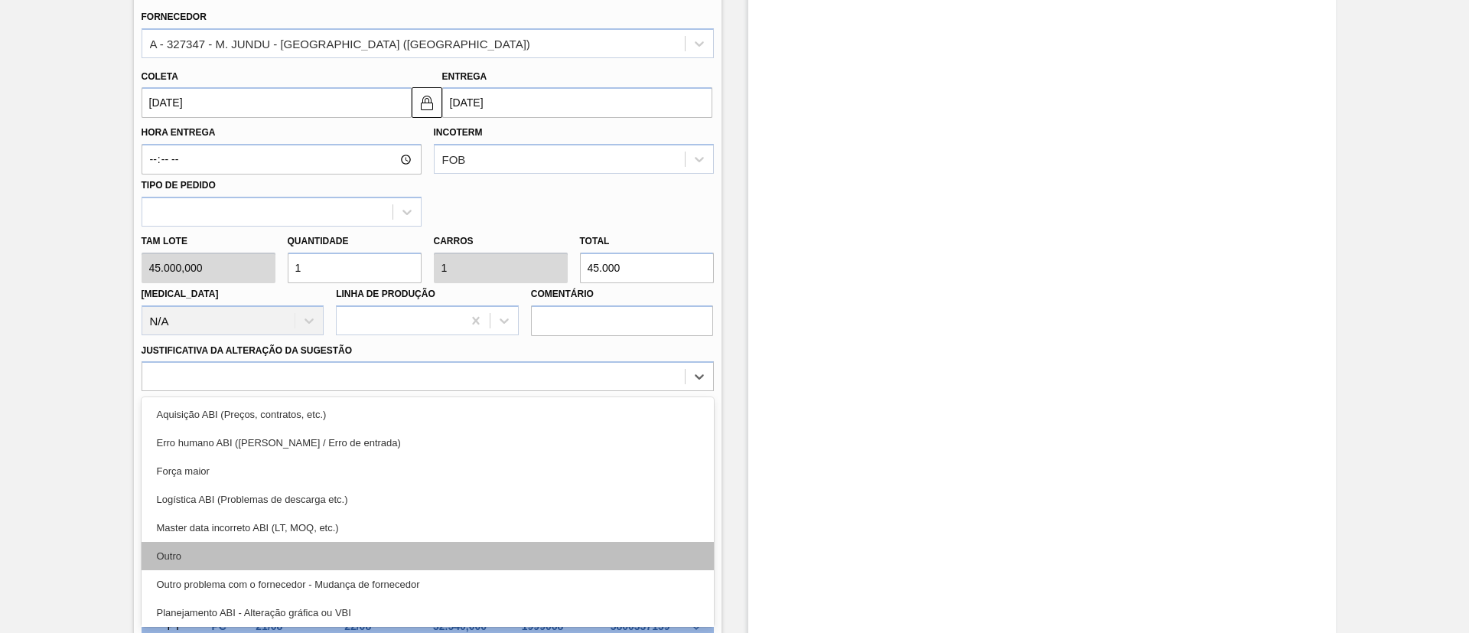
click at [234, 553] on div "Outro" at bounding box center [428, 556] width 572 height 28
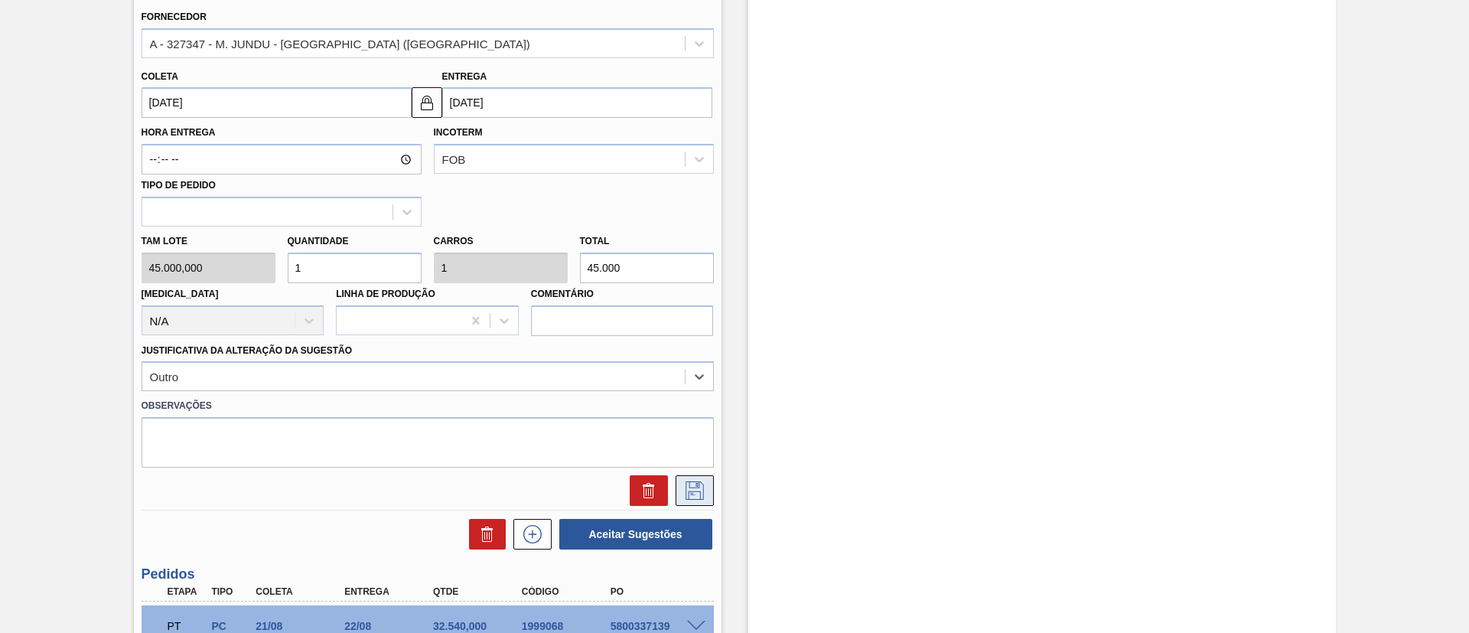
click at [689, 480] on button at bounding box center [695, 490] width 38 height 31
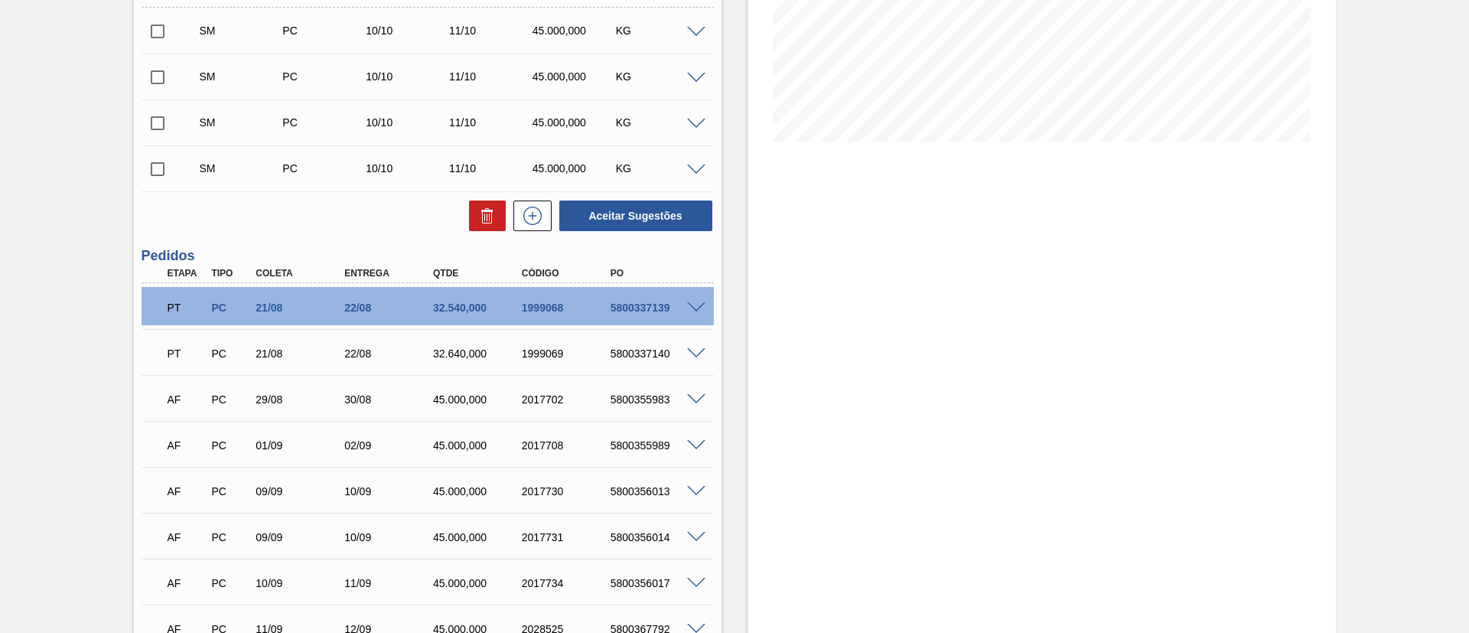
scroll to position [271, 0]
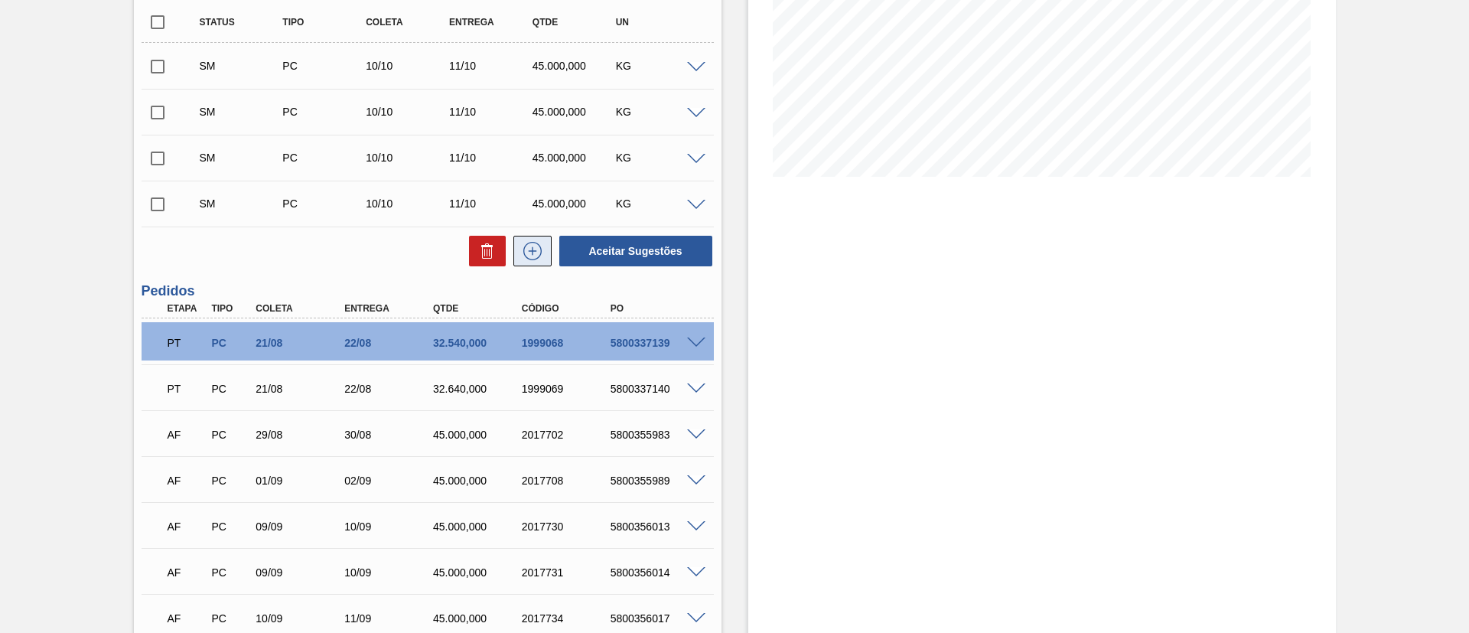
click at [534, 260] on button at bounding box center [532, 251] width 38 height 31
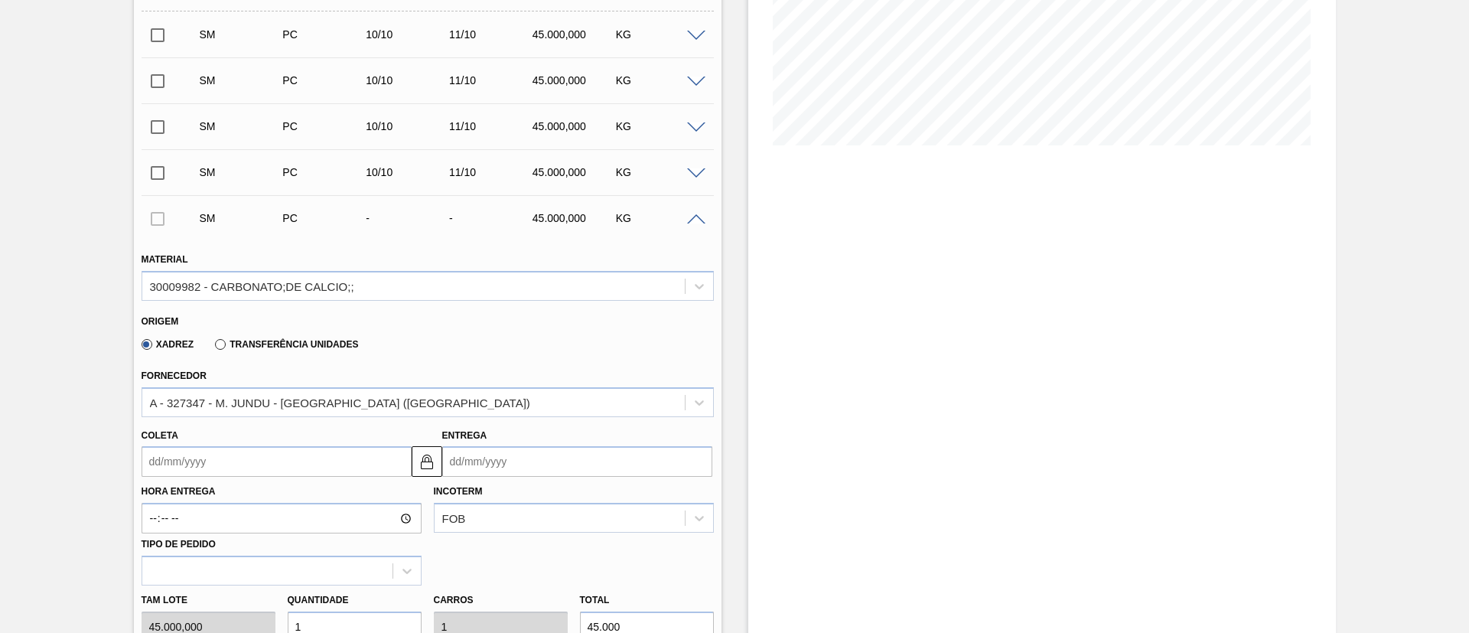
scroll to position [386, 0]
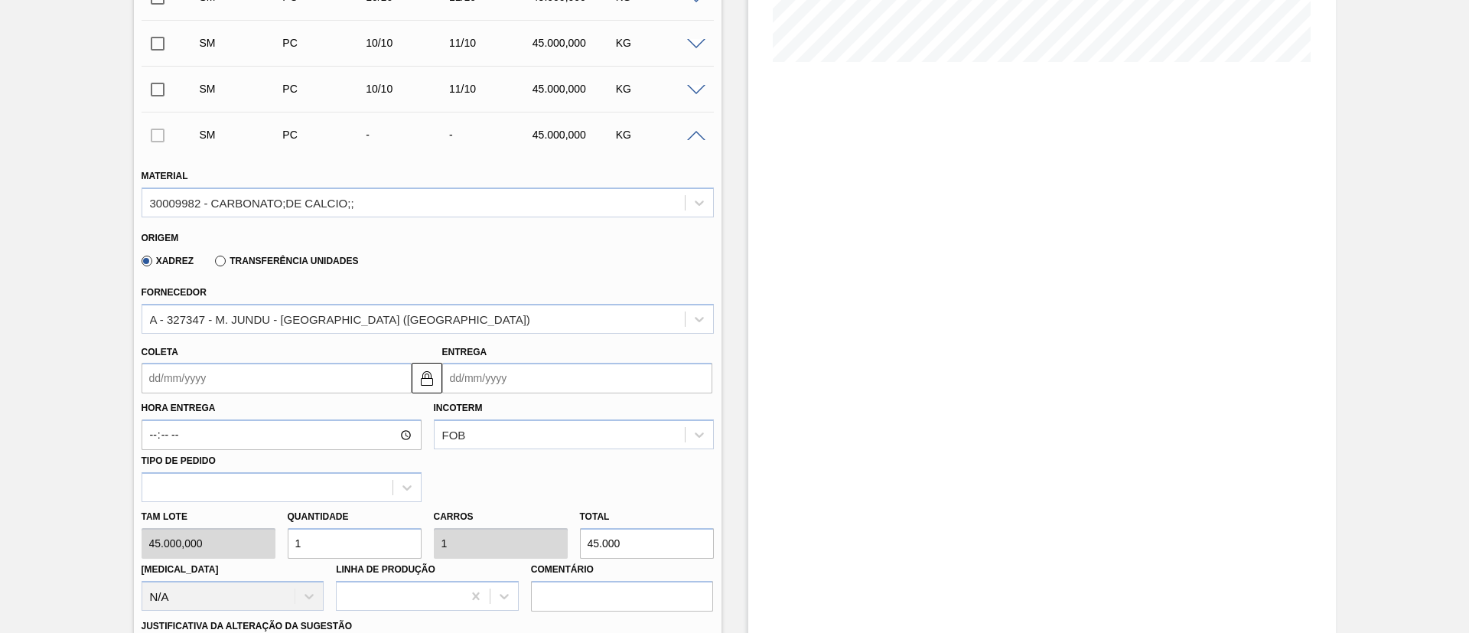
click at [185, 374] on input "Coleta" at bounding box center [277, 378] width 270 height 31
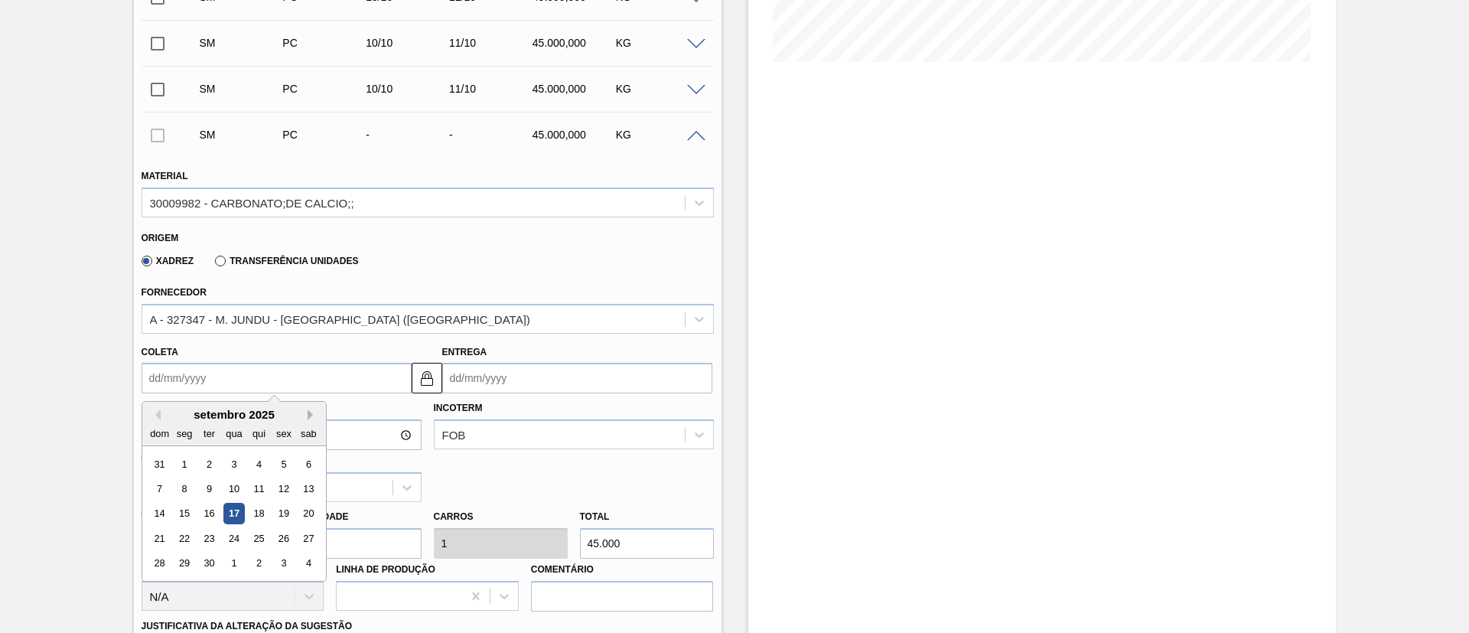
click at [312, 414] on button "Next Month" at bounding box center [313, 414] width 11 height 11
click at [275, 481] on div "10" at bounding box center [283, 488] width 21 height 21
type input "10/10/2025"
type input "11/10/2025"
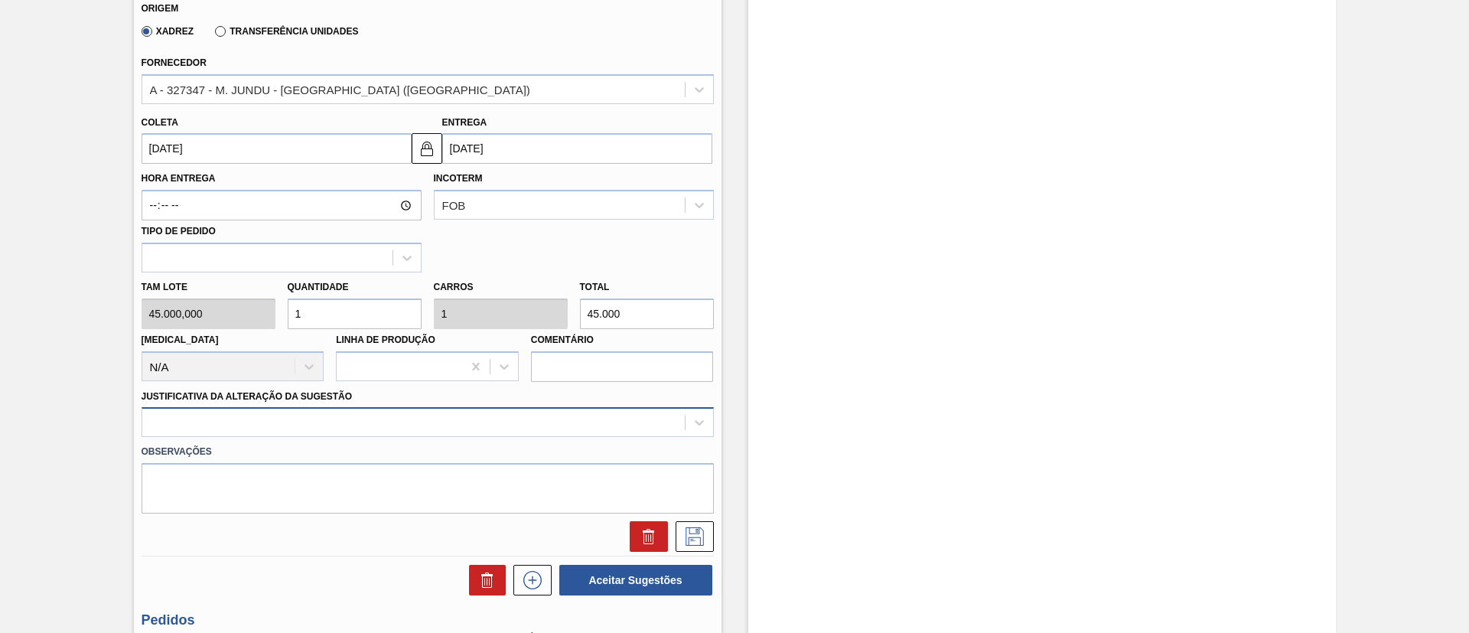
click at [375, 421] on div at bounding box center [428, 422] width 572 height 30
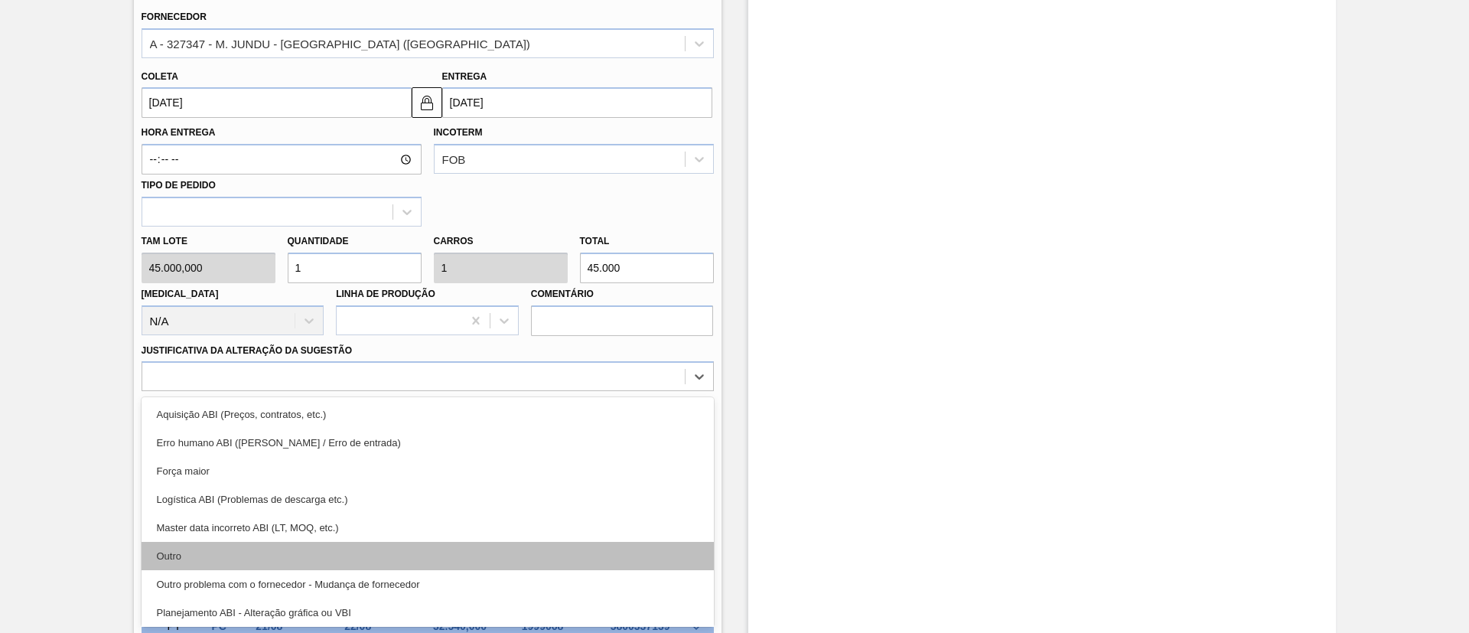
click at [268, 544] on div "Outro" at bounding box center [428, 556] width 572 height 28
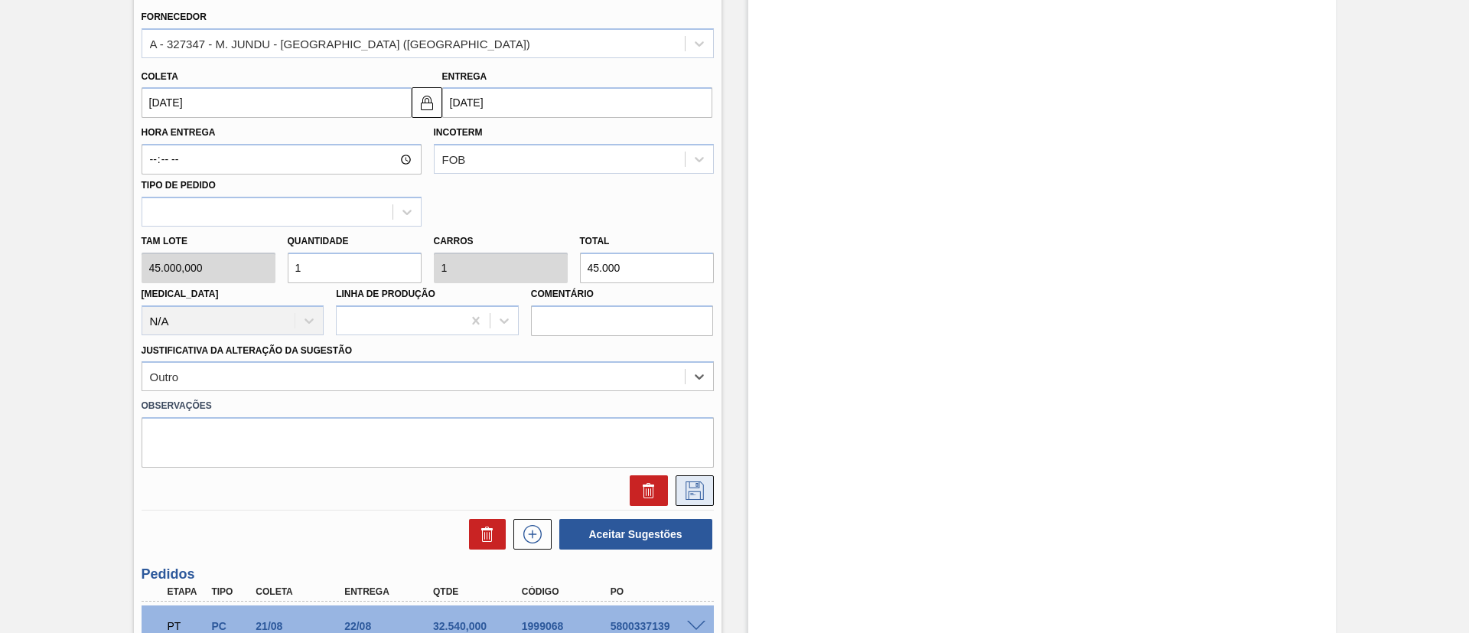
click at [700, 490] on icon at bounding box center [694, 490] width 24 height 18
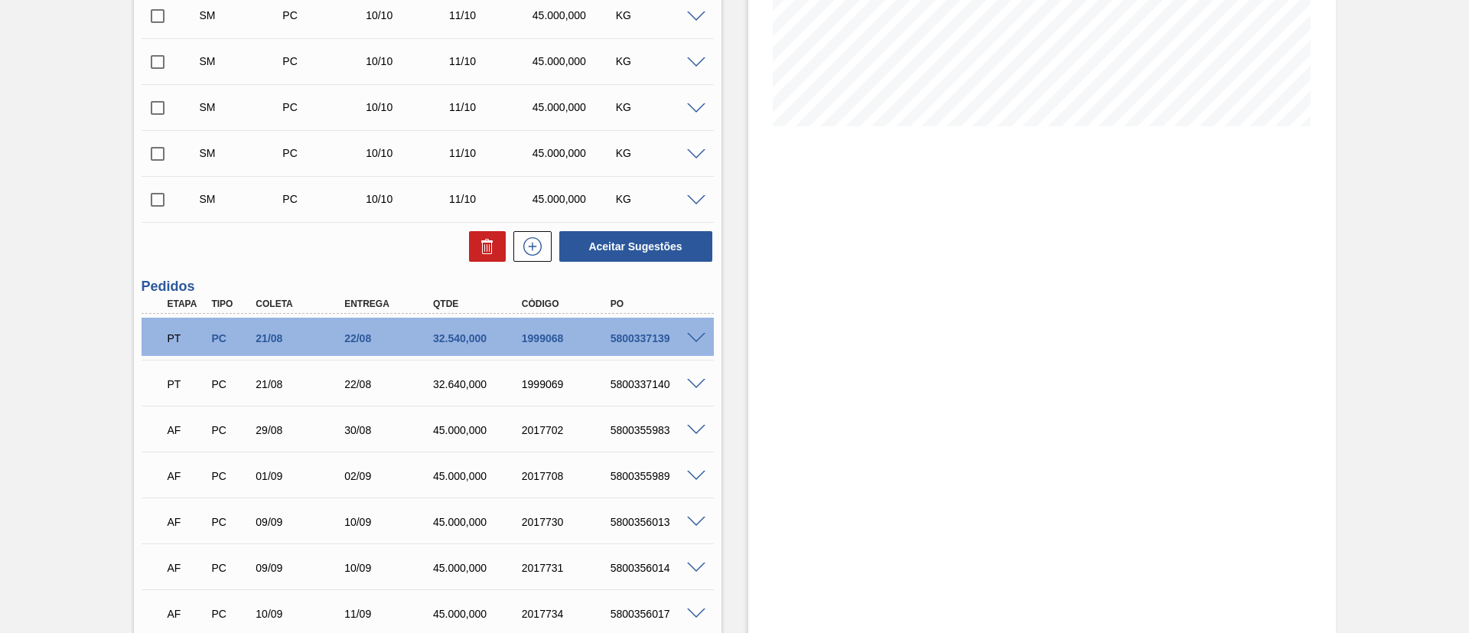
scroll to position [202, 0]
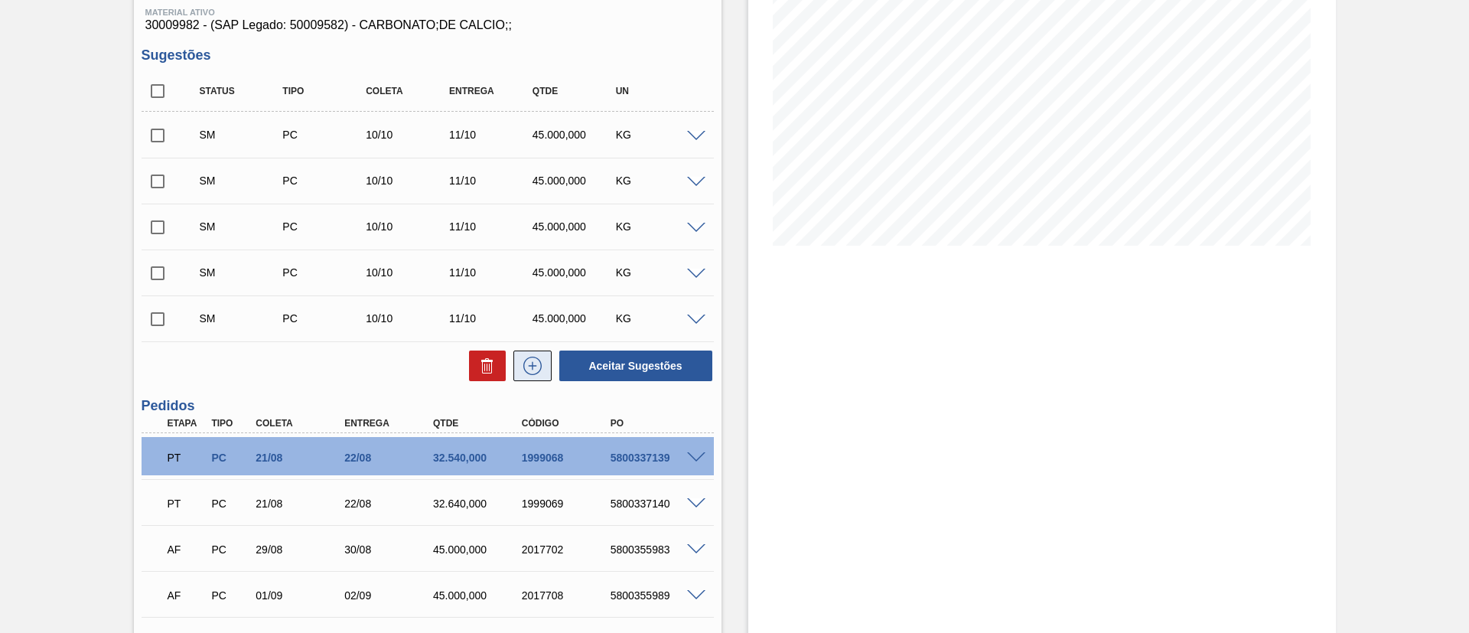
click at [532, 363] on icon at bounding box center [532, 366] width 24 height 18
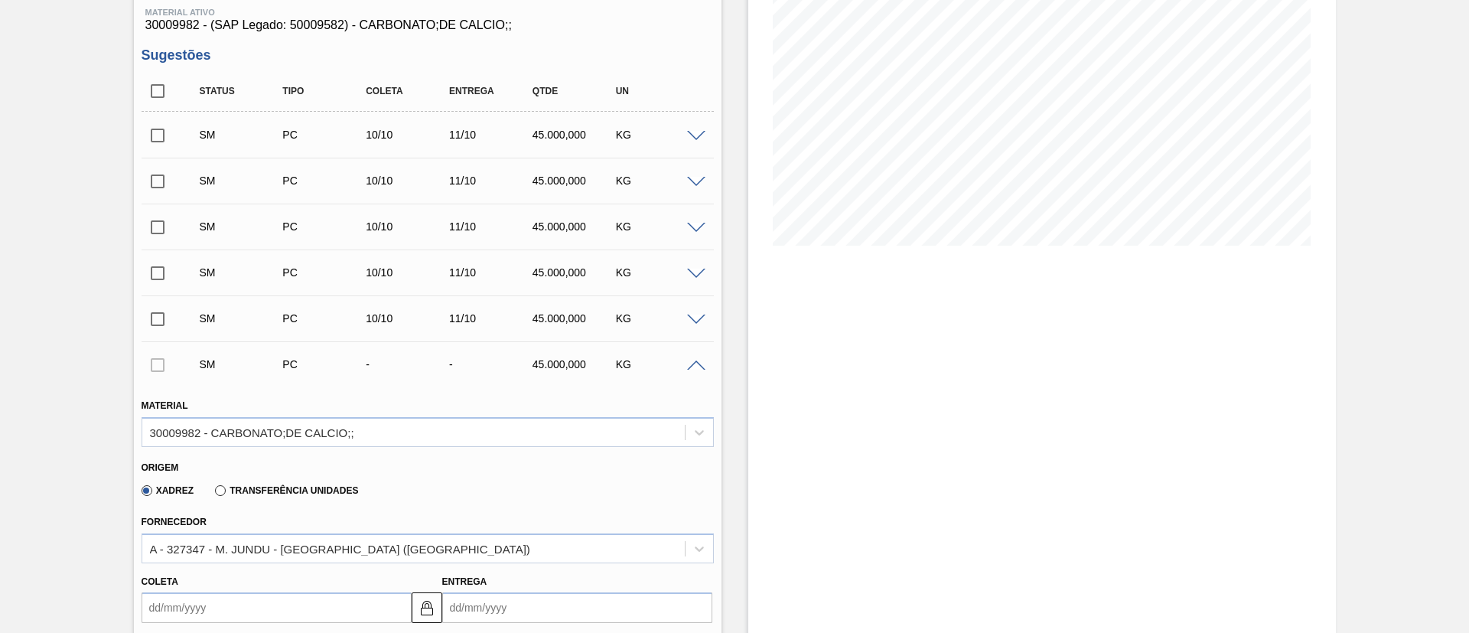
scroll to position [546, 0]
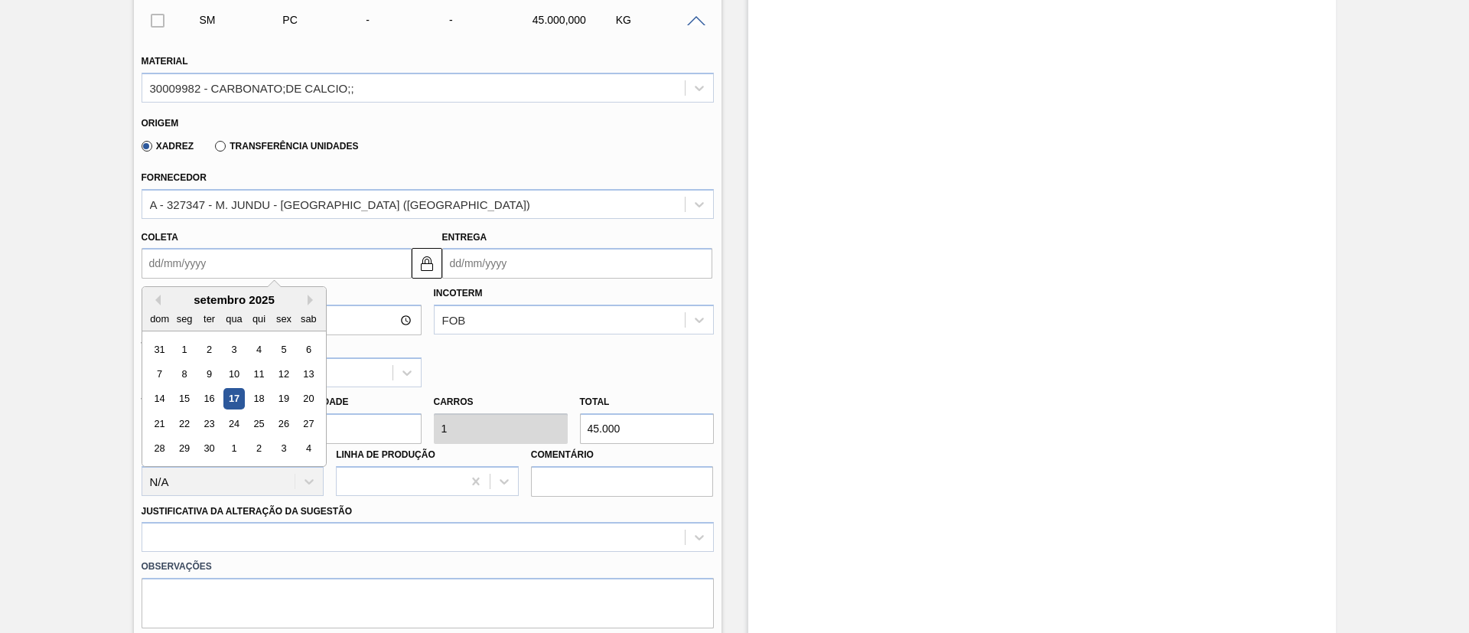
click at [210, 268] on input "Coleta" at bounding box center [277, 263] width 270 height 31
click at [314, 298] on button "Next Month" at bounding box center [313, 300] width 11 height 11
click at [282, 370] on div "10" at bounding box center [283, 373] width 21 height 21
type input "10/10/2025"
type input "11/10/2025"
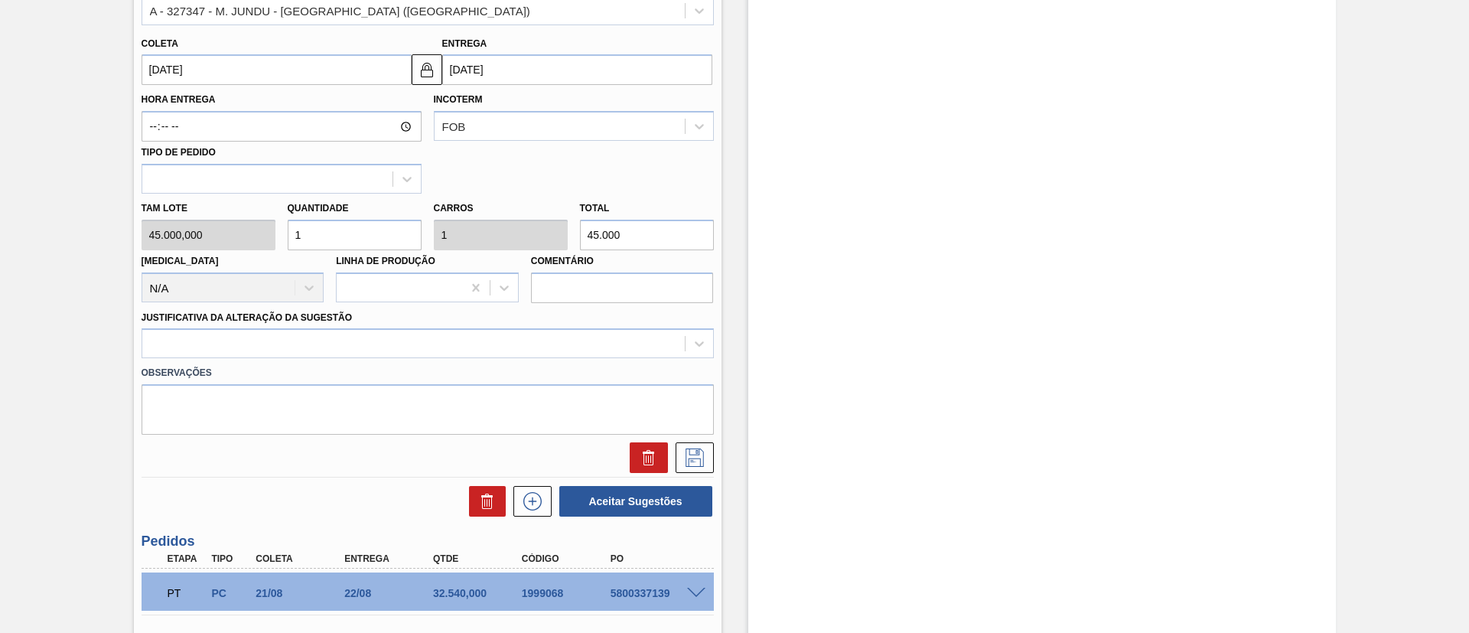
scroll to position [776, 0]
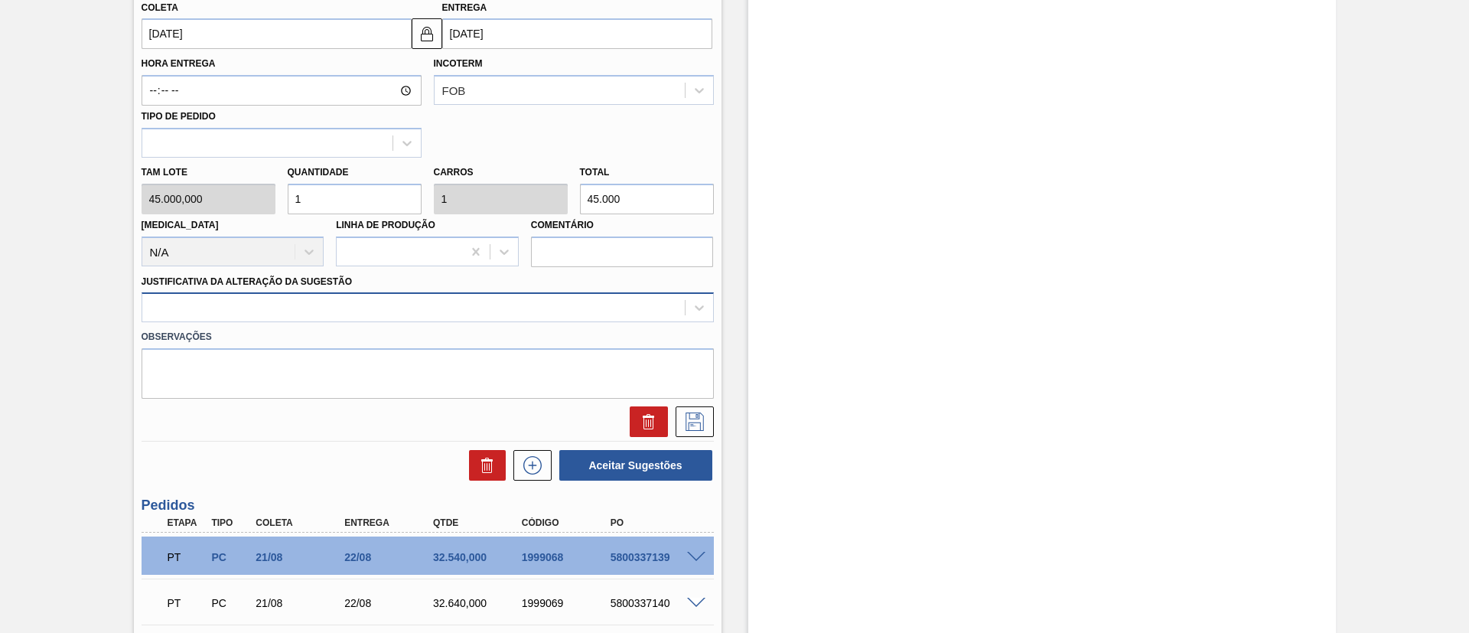
click at [334, 307] on div at bounding box center [413, 308] width 542 height 22
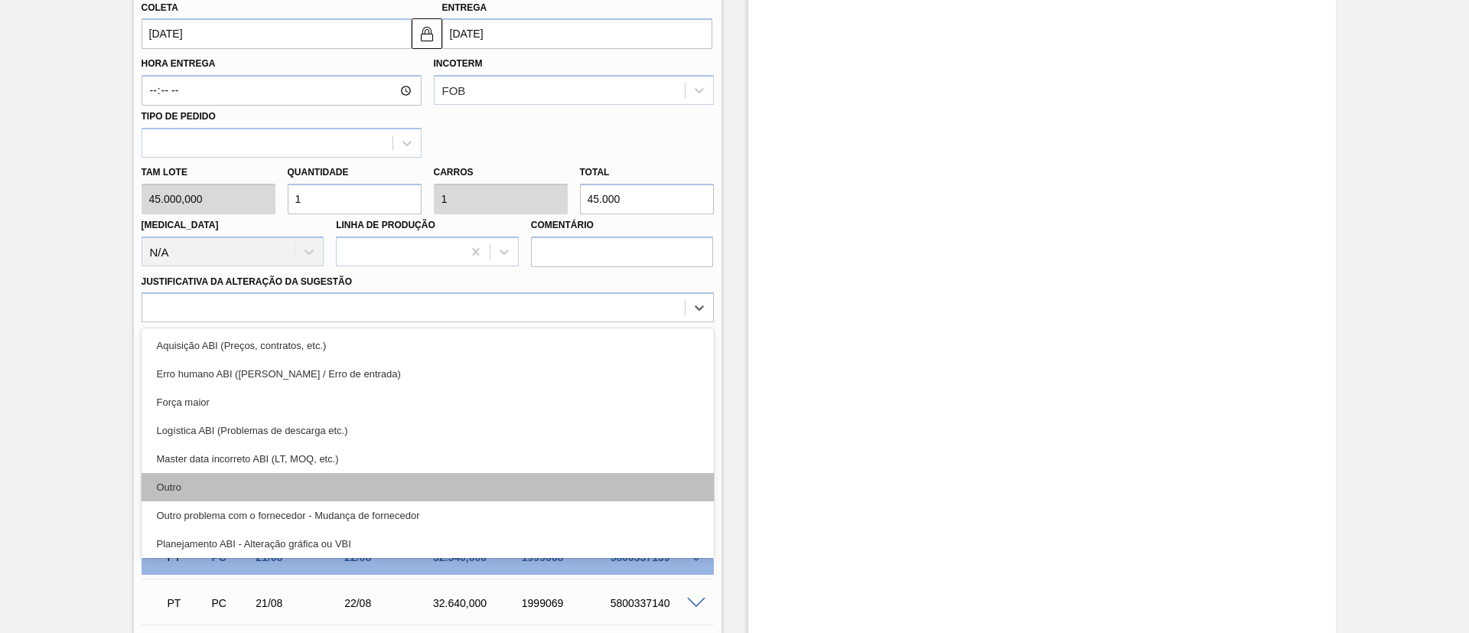
click at [261, 490] on div "Outro" at bounding box center [428, 487] width 572 height 28
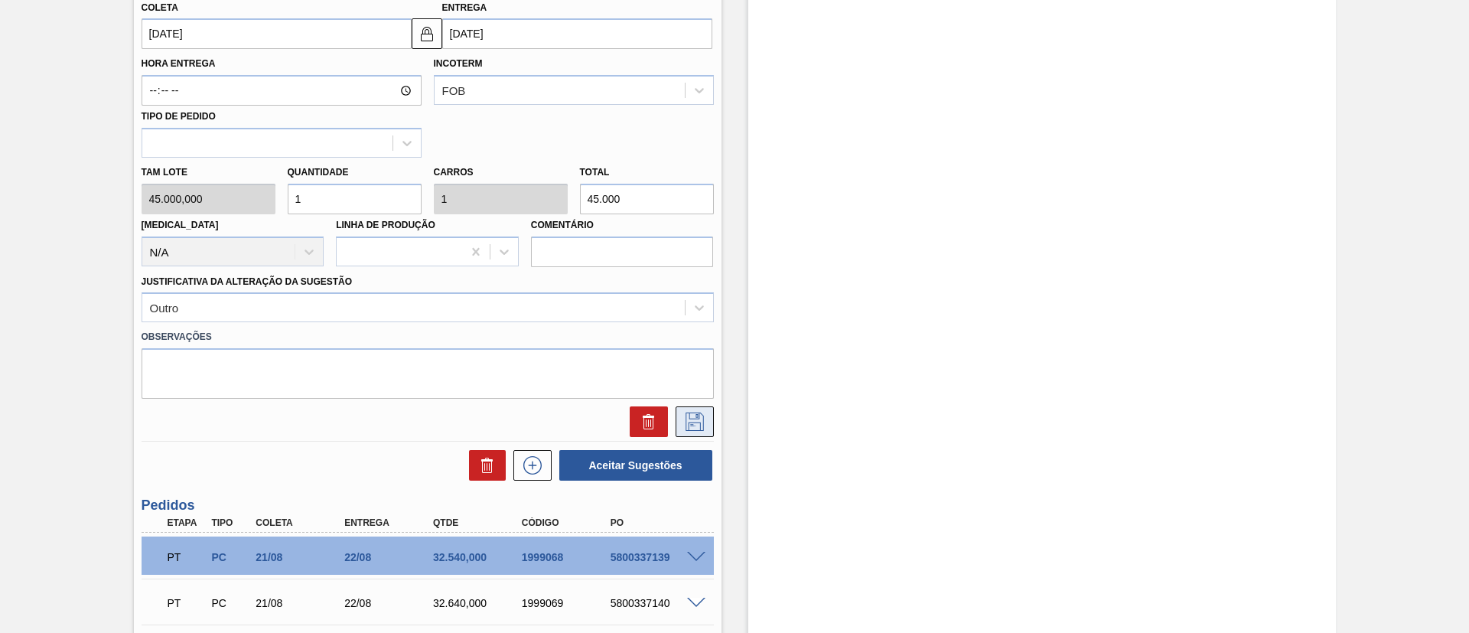
click at [680, 413] on button at bounding box center [695, 421] width 38 height 31
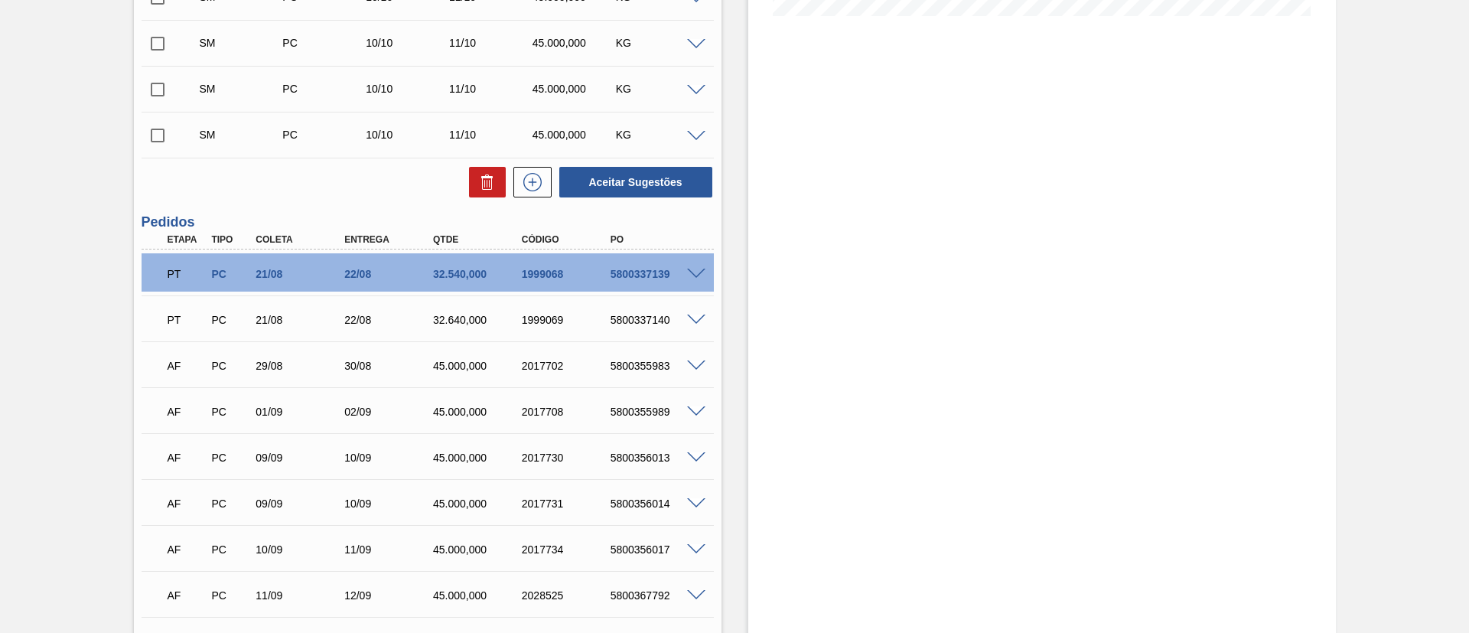
scroll to position [87, 0]
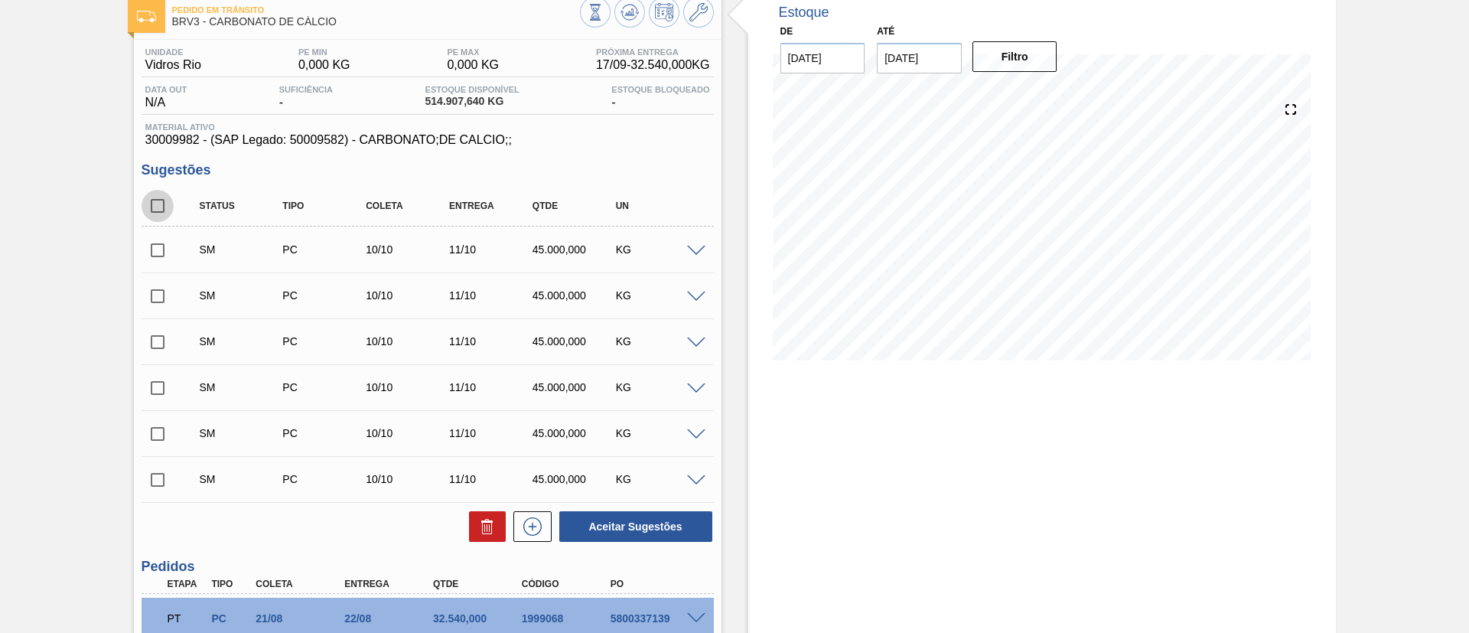
click at [151, 206] on input "checkbox" at bounding box center [158, 206] width 32 height 32
checkbox input "true"
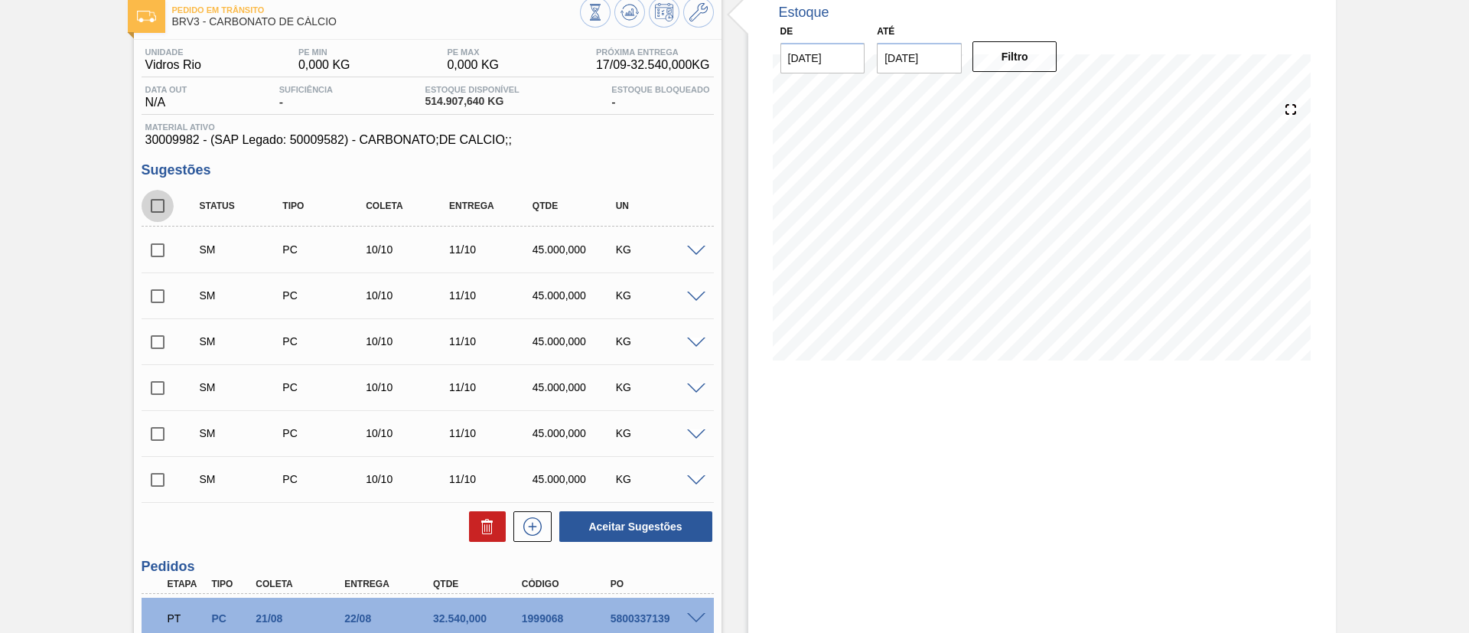
checkbox input "true"
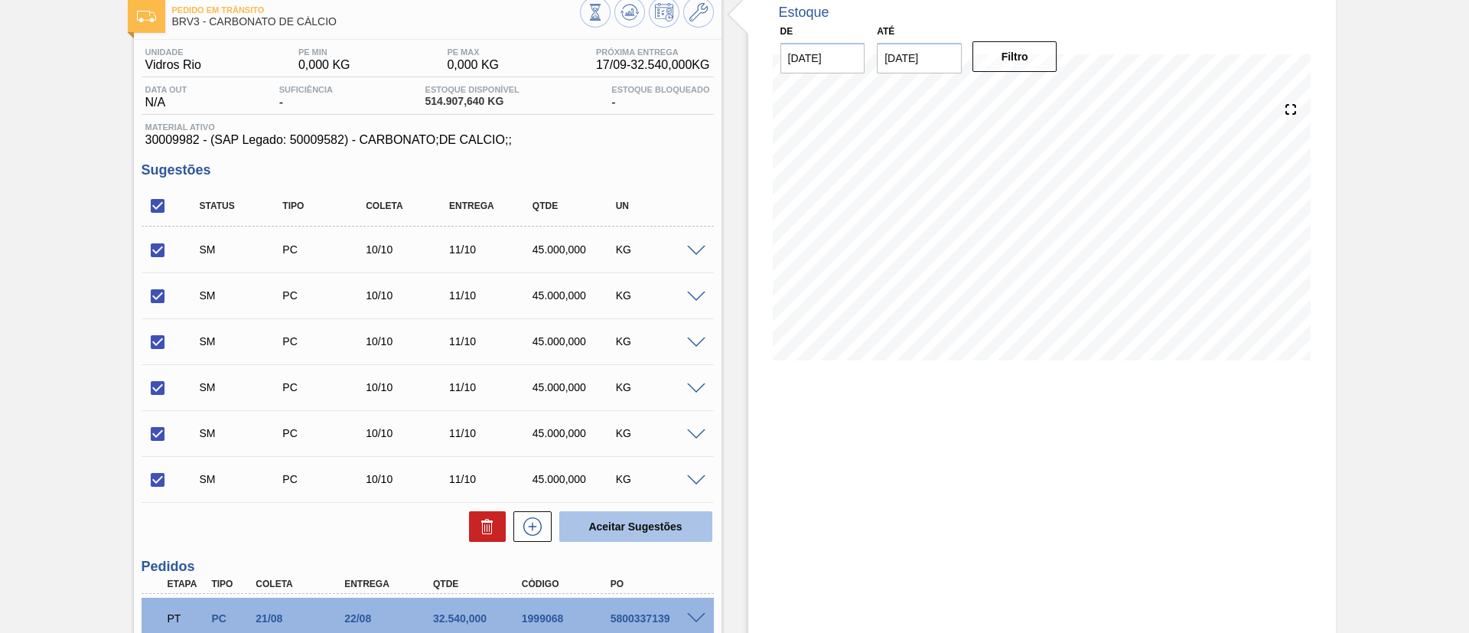
click at [635, 518] on button "Aceitar Sugestões" at bounding box center [635, 526] width 153 height 31
checkbox input "false"
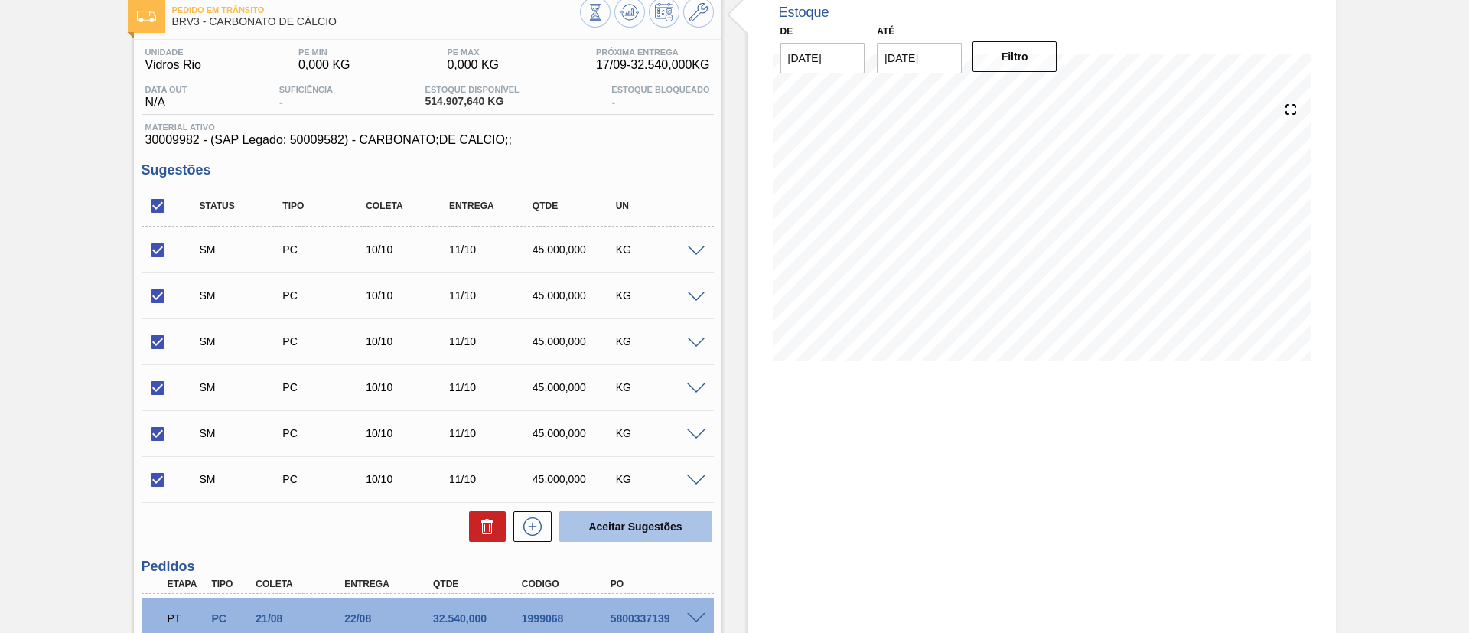
checkbox input "false"
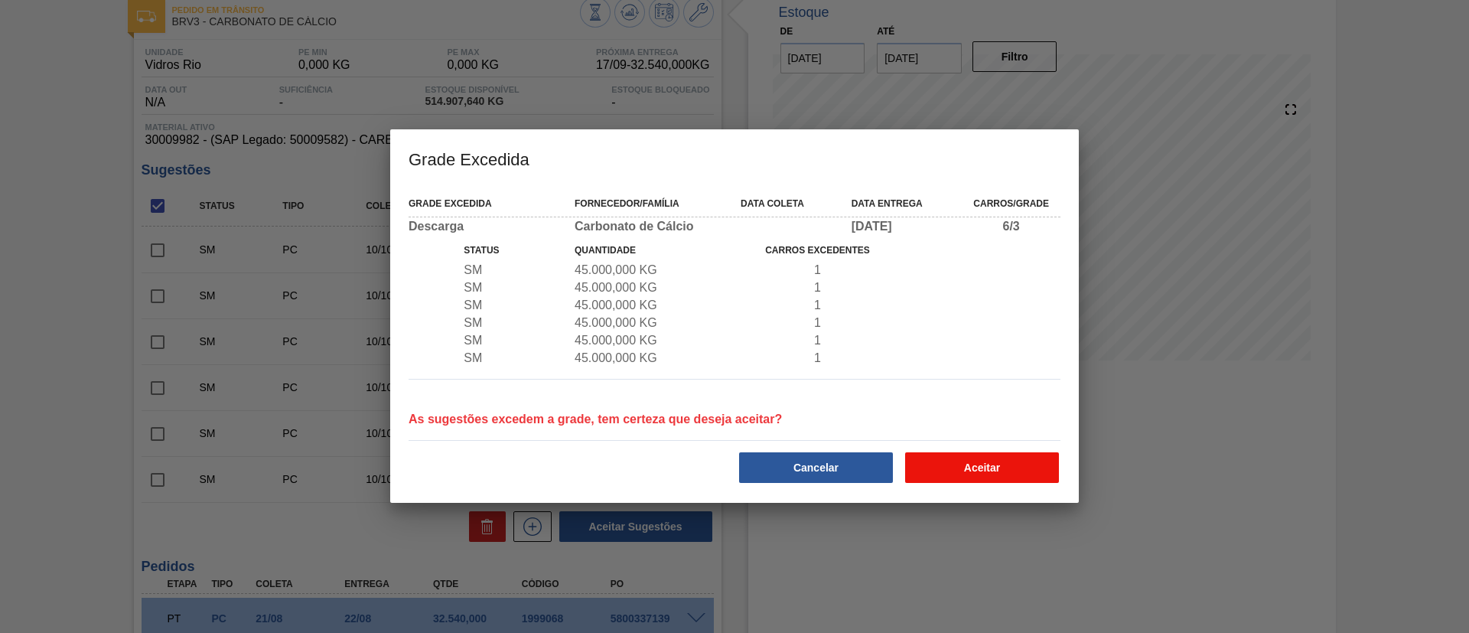
click at [949, 475] on button "Aceitar" at bounding box center [982, 467] width 154 height 31
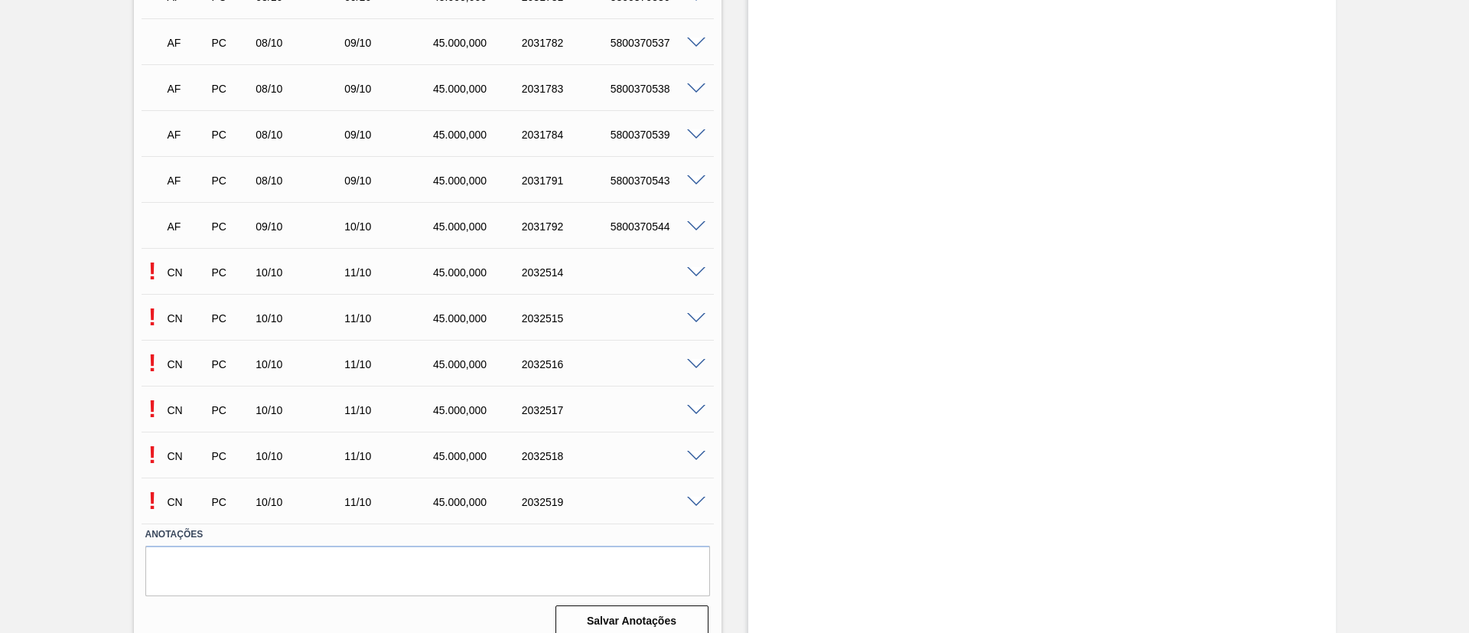
scroll to position [4379, 0]
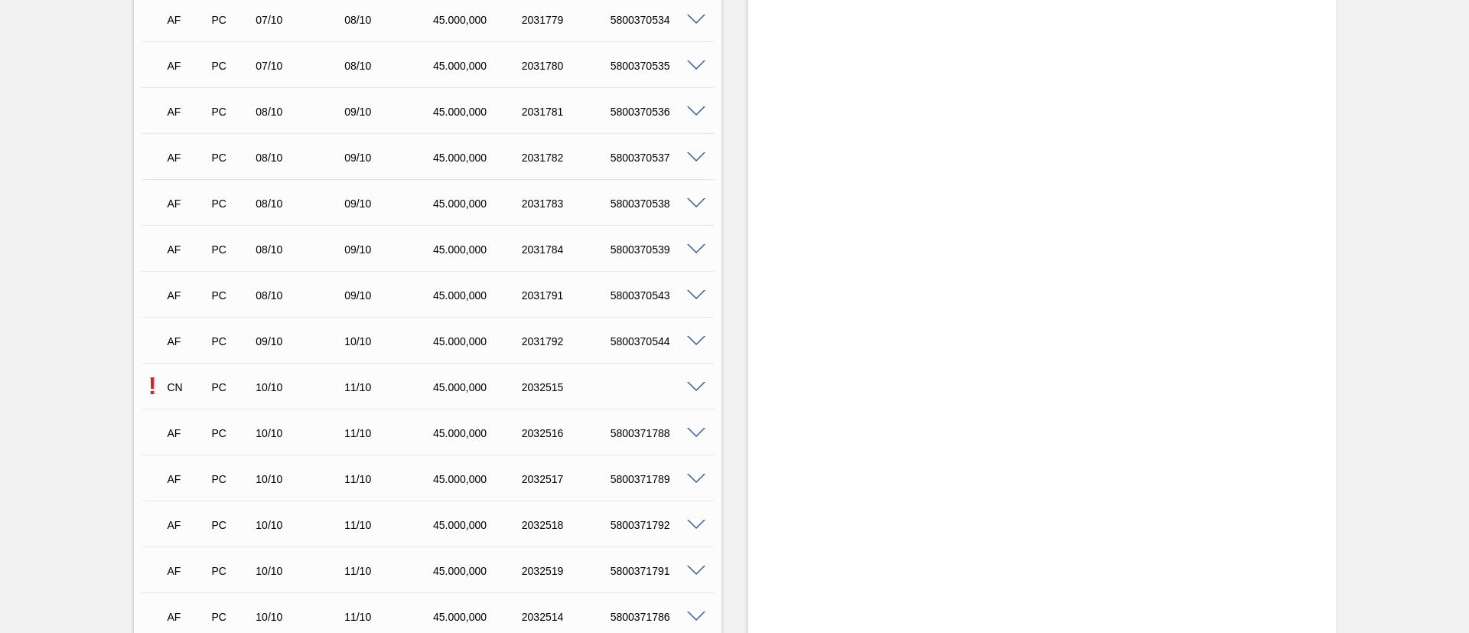
scroll to position [4379, 0]
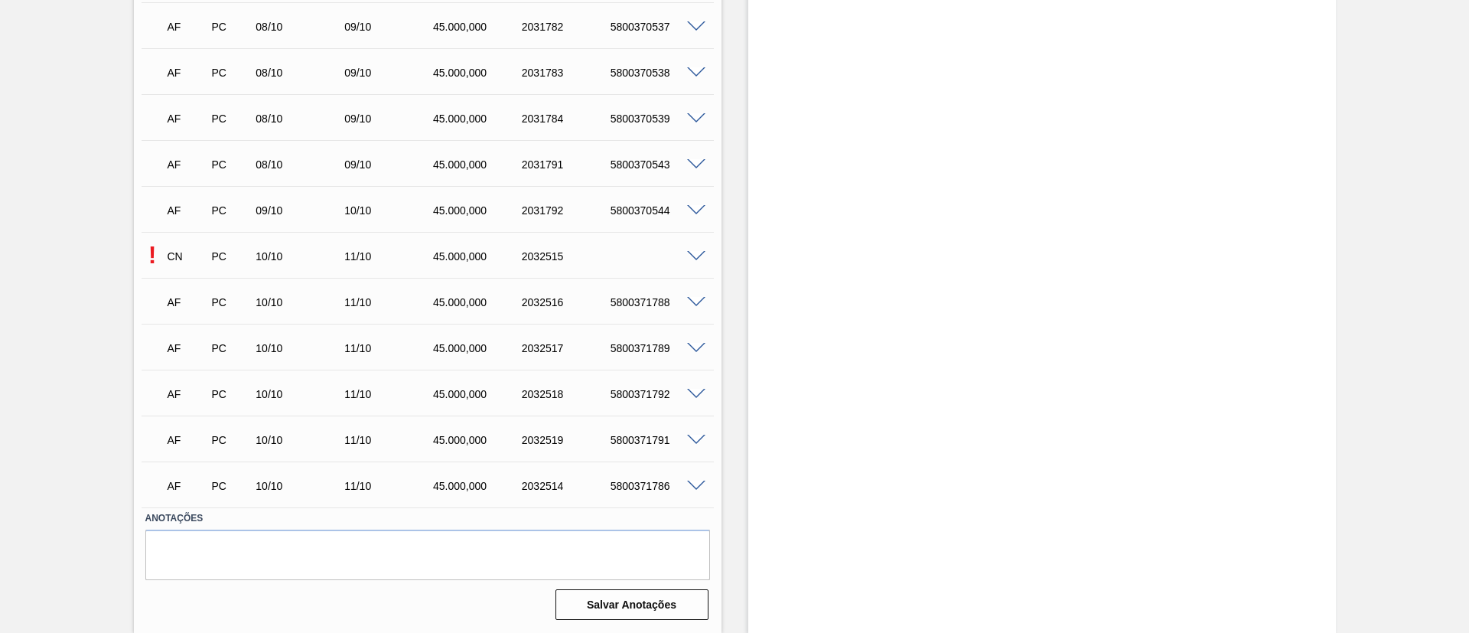
click at [695, 256] on span at bounding box center [696, 256] width 18 height 11
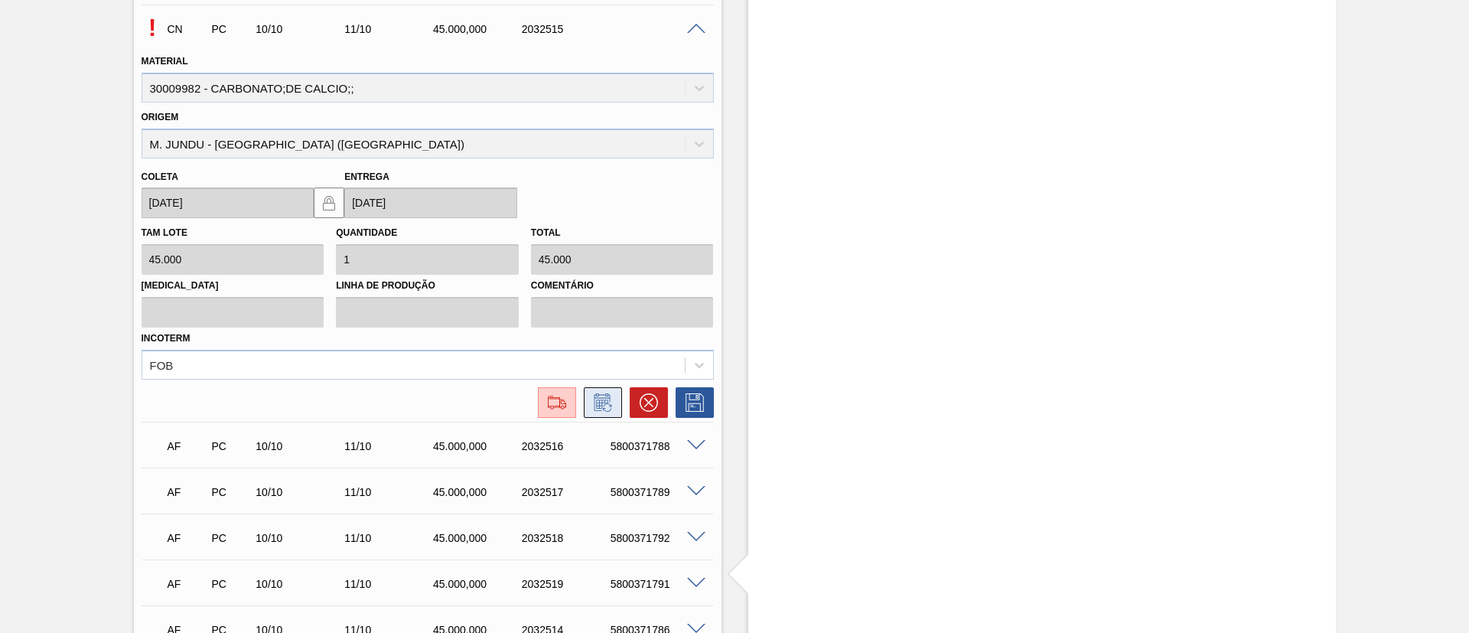
scroll to position [4609, 0]
click at [555, 386] on button at bounding box center [557, 400] width 38 height 31
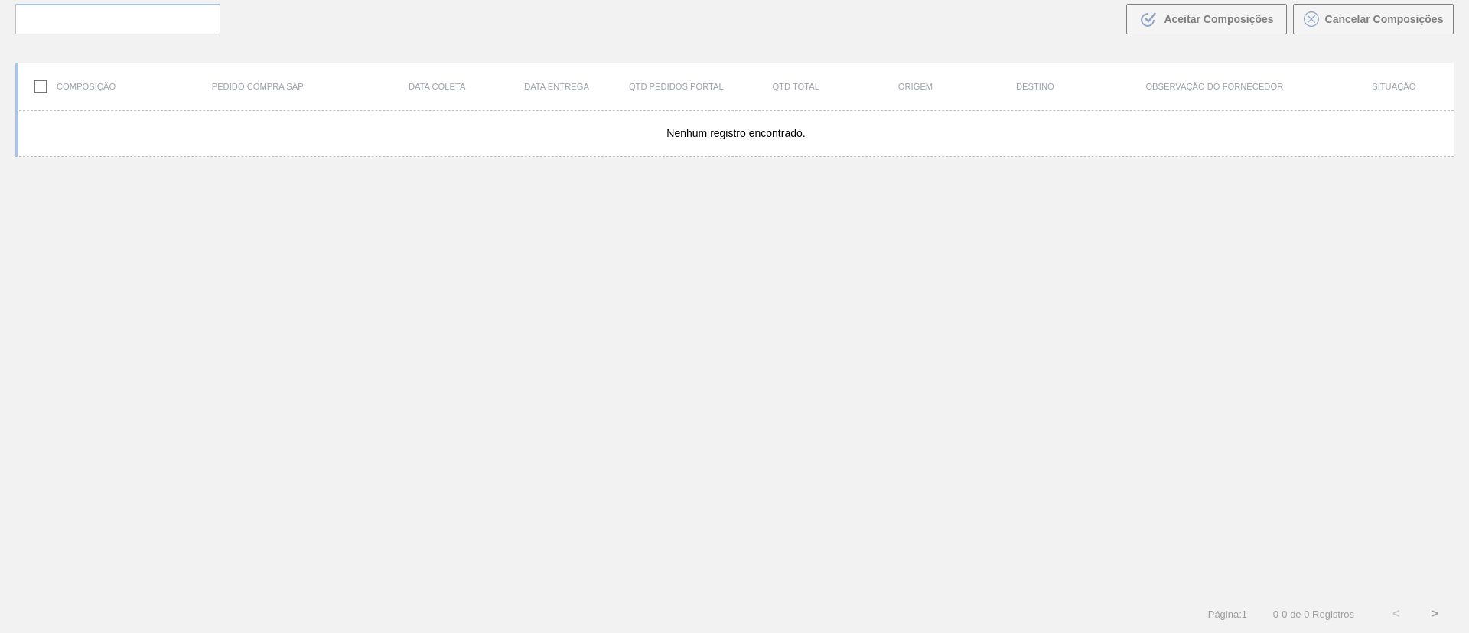
scroll to position [110, 0]
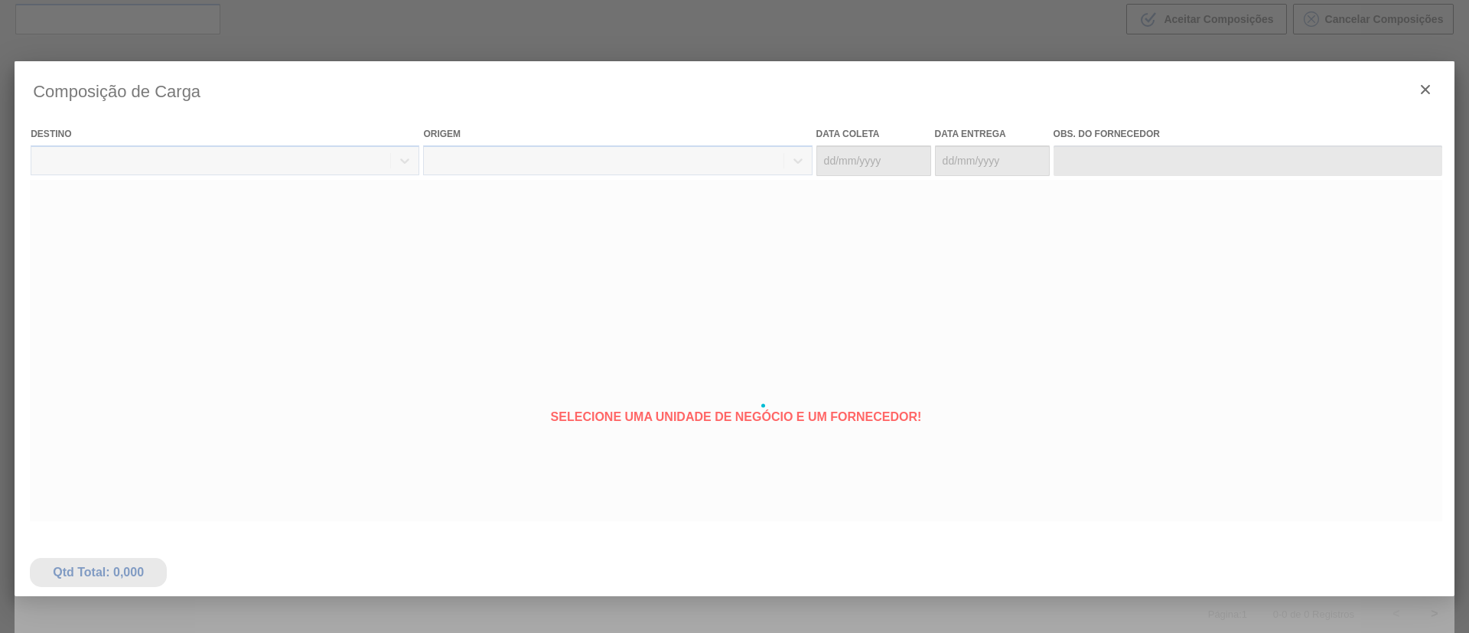
type coleta "10/10/2025"
type entrega "11/10/2025"
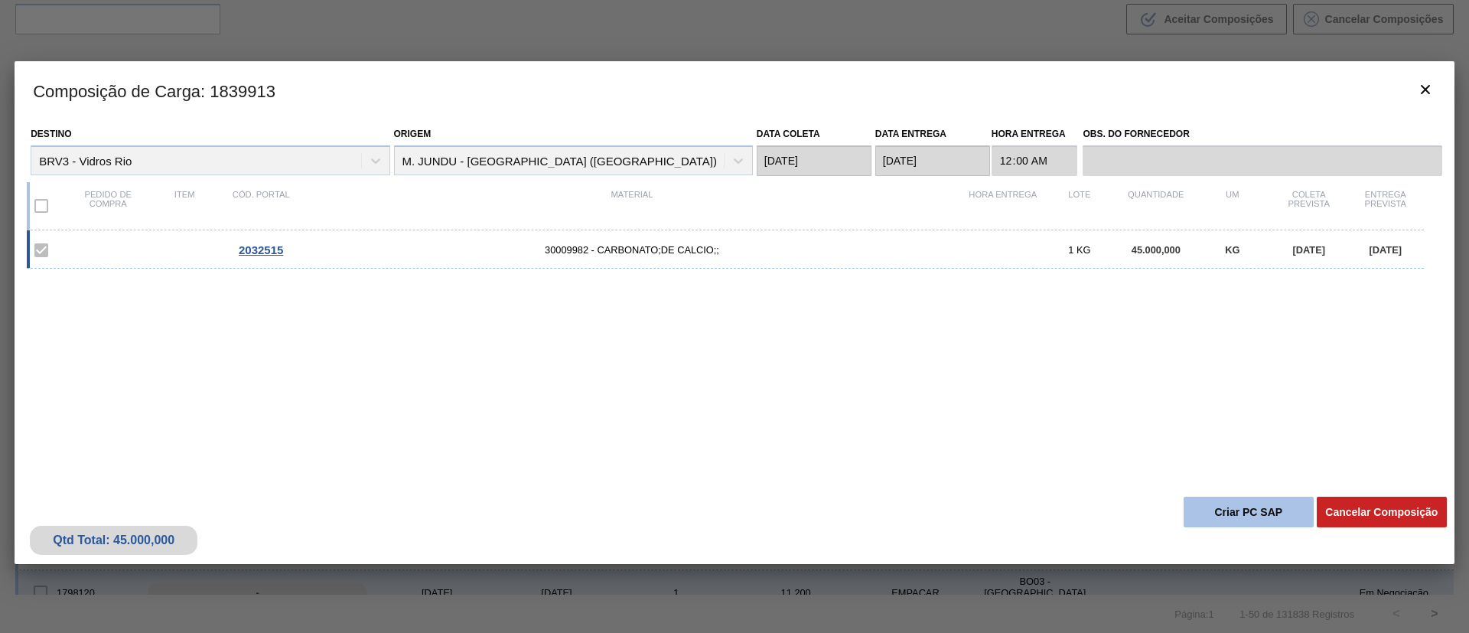
click at [1218, 509] on button "Criar PC SAP" at bounding box center [1249, 512] width 130 height 31
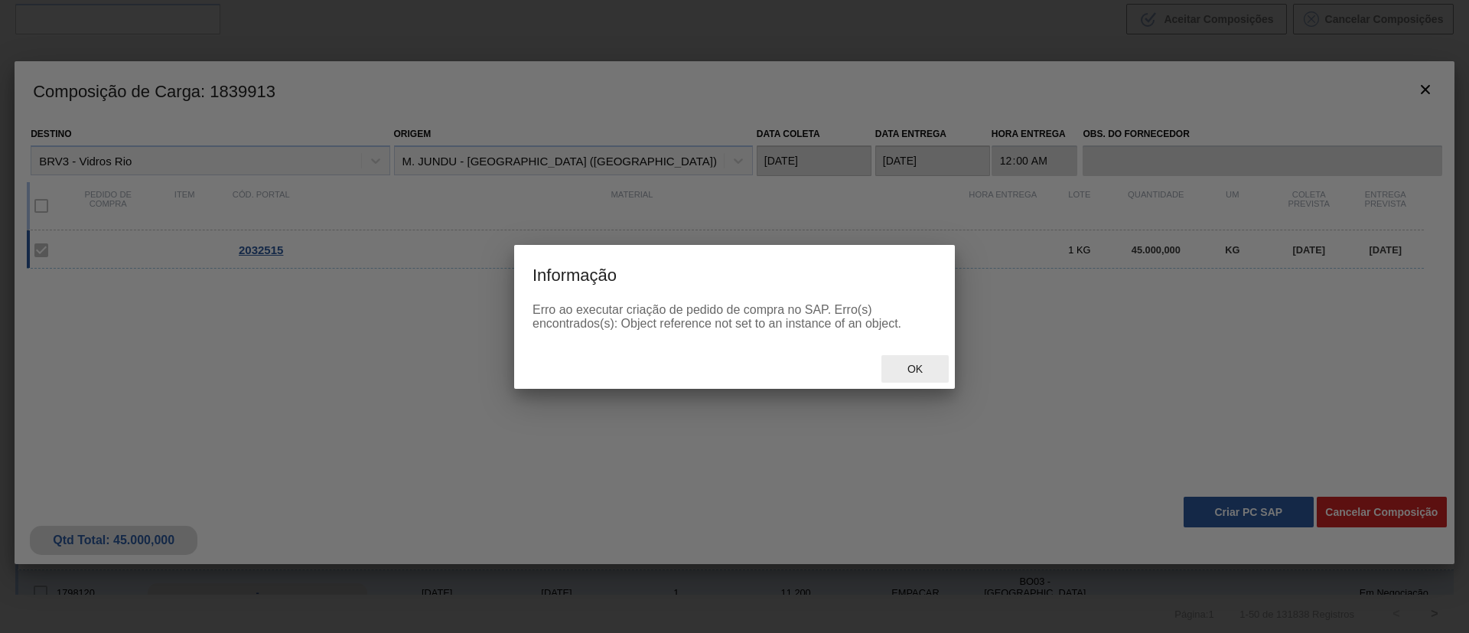
click at [930, 371] on span "Ok" at bounding box center [915, 369] width 40 height 12
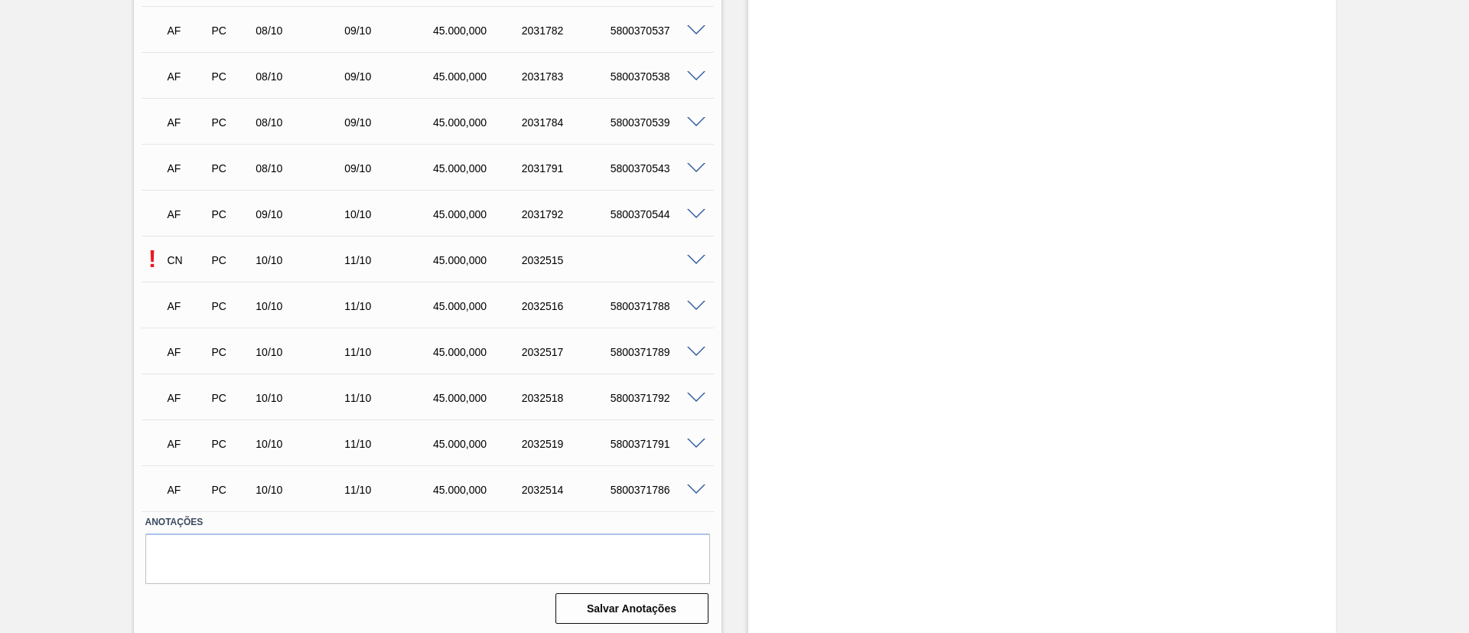
scroll to position [4379, 0]
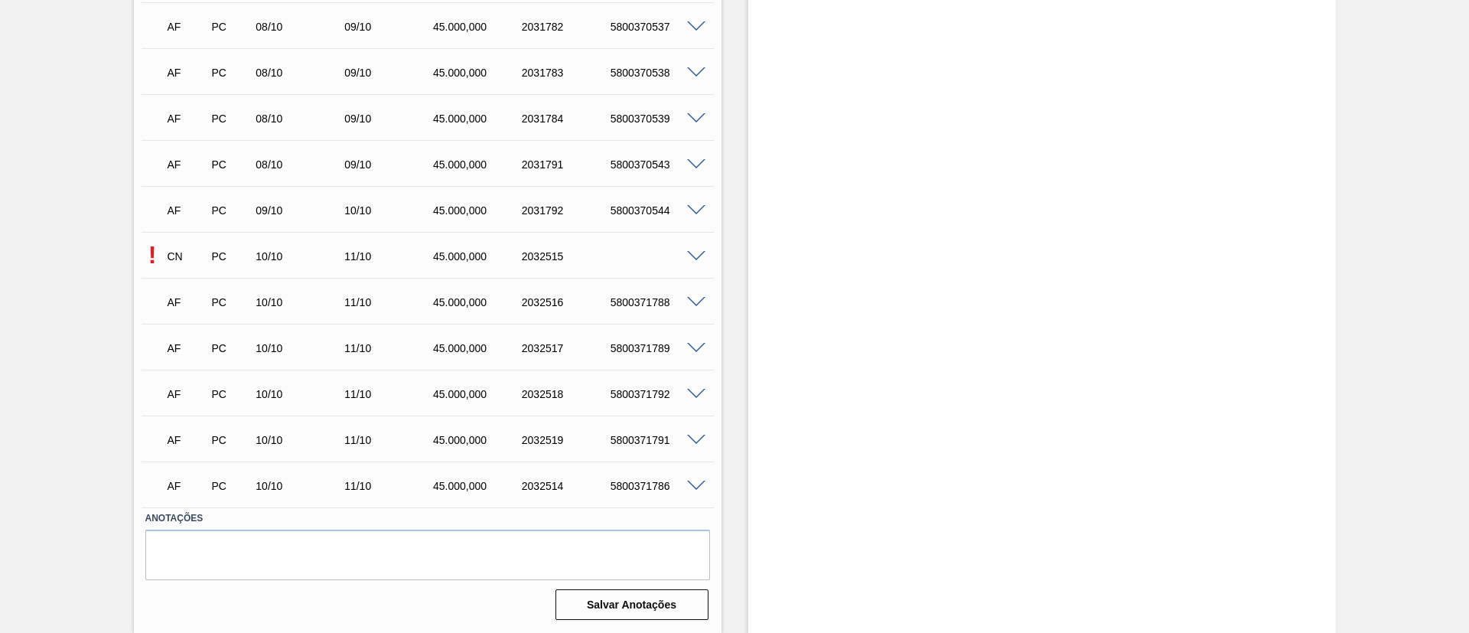
click at [640, 304] on div "5800371788" at bounding box center [656, 302] width 99 height 12
copy div "5800371788"
click at [647, 348] on div "5800371789" at bounding box center [656, 348] width 99 height 12
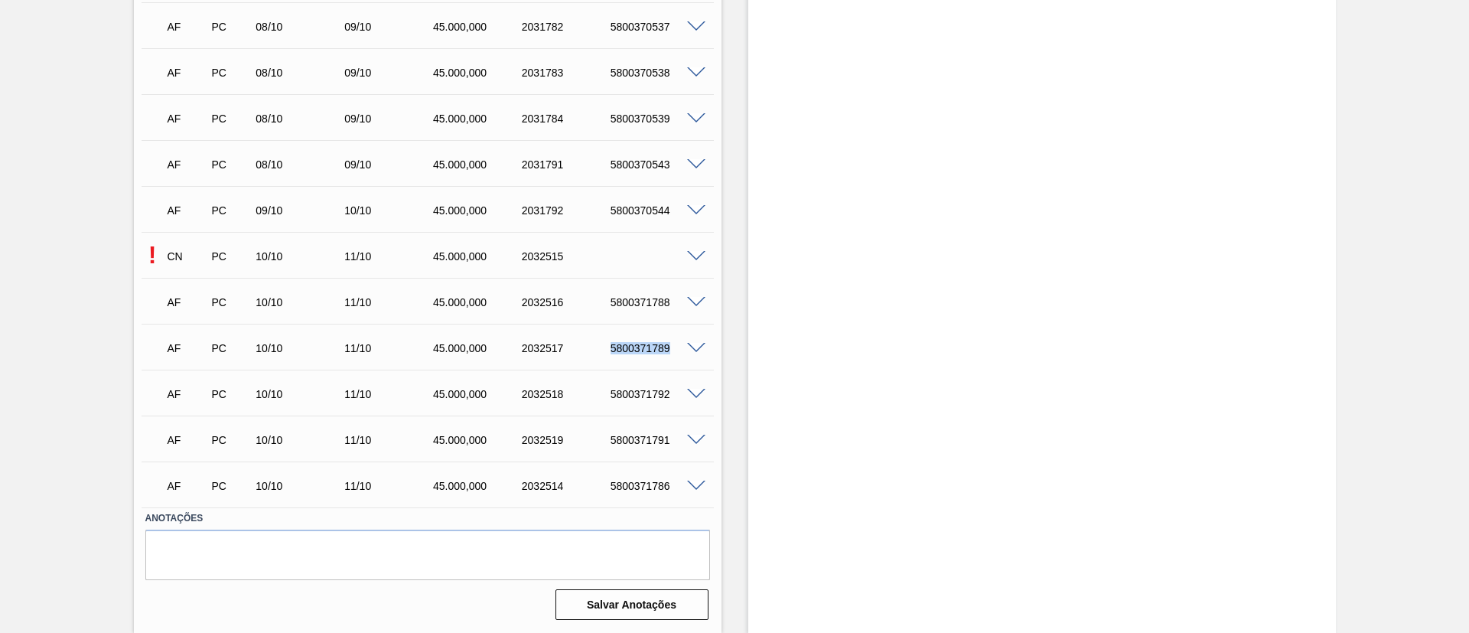
copy div "5800371789"
click at [623, 396] on div "5800371792" at bounding box center [656, 394] width 99 height 12
copy div "5800371792"
click at [643, 443] on div "5800371791" at bounding box center [656, 440] width 99 height 12
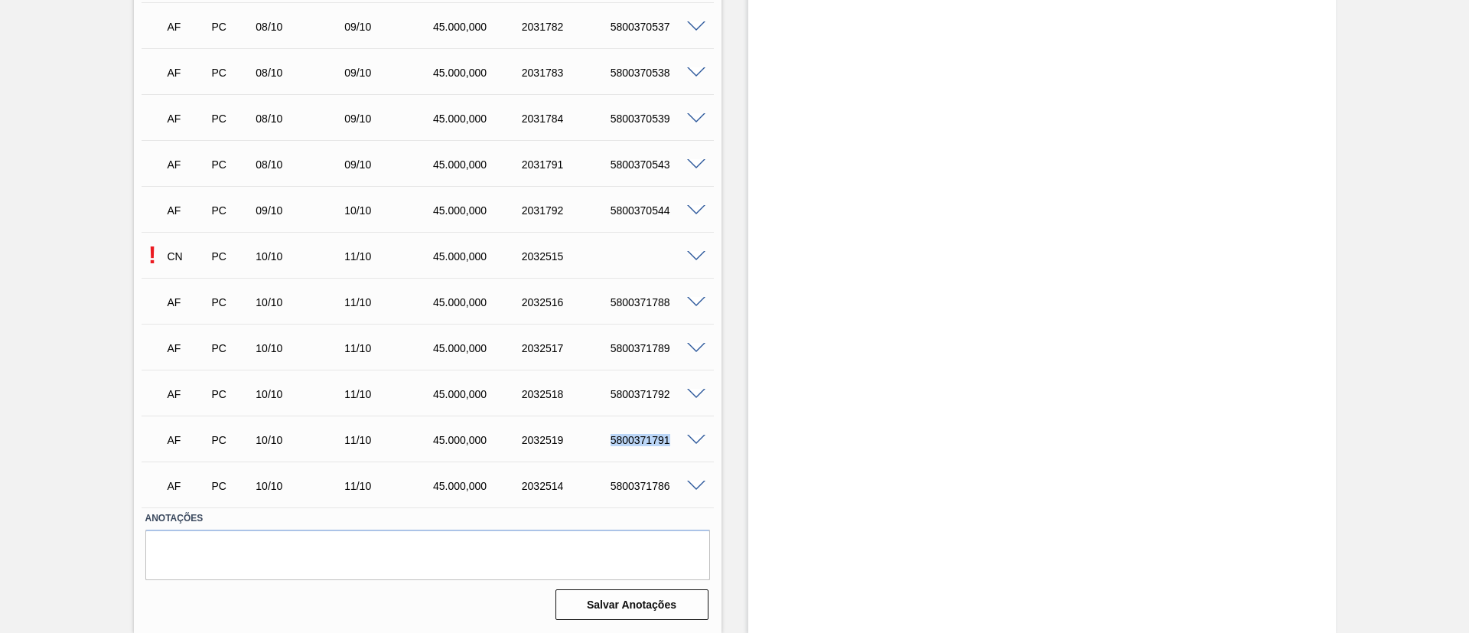
click at [643, 443] on div "5800371791" at bounding box center [656, 440] width 99 height 12
copy div "5800371791"
click at [637, 480] on div "5800371786" at bounding box center [656, 486] width 99 height 12
copy div "5800371786"
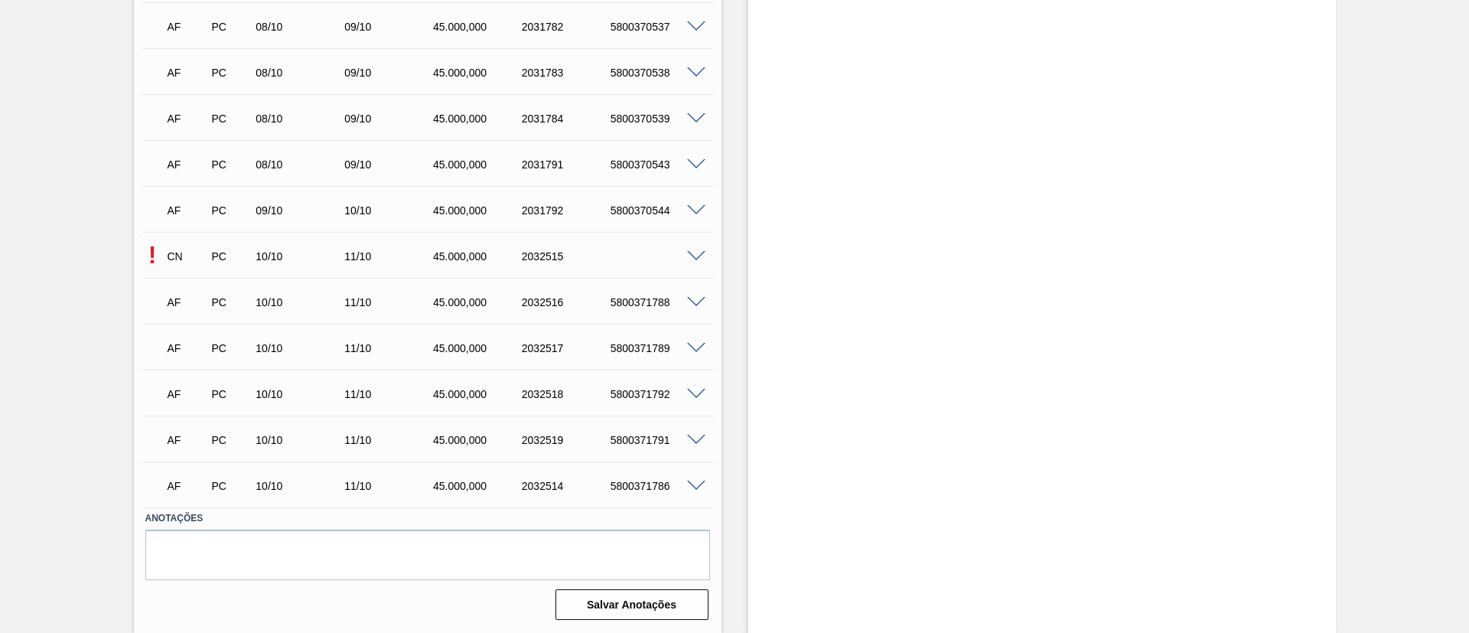
click at [687, 252] on span at bounding box center [696, 256] width 18 height 11
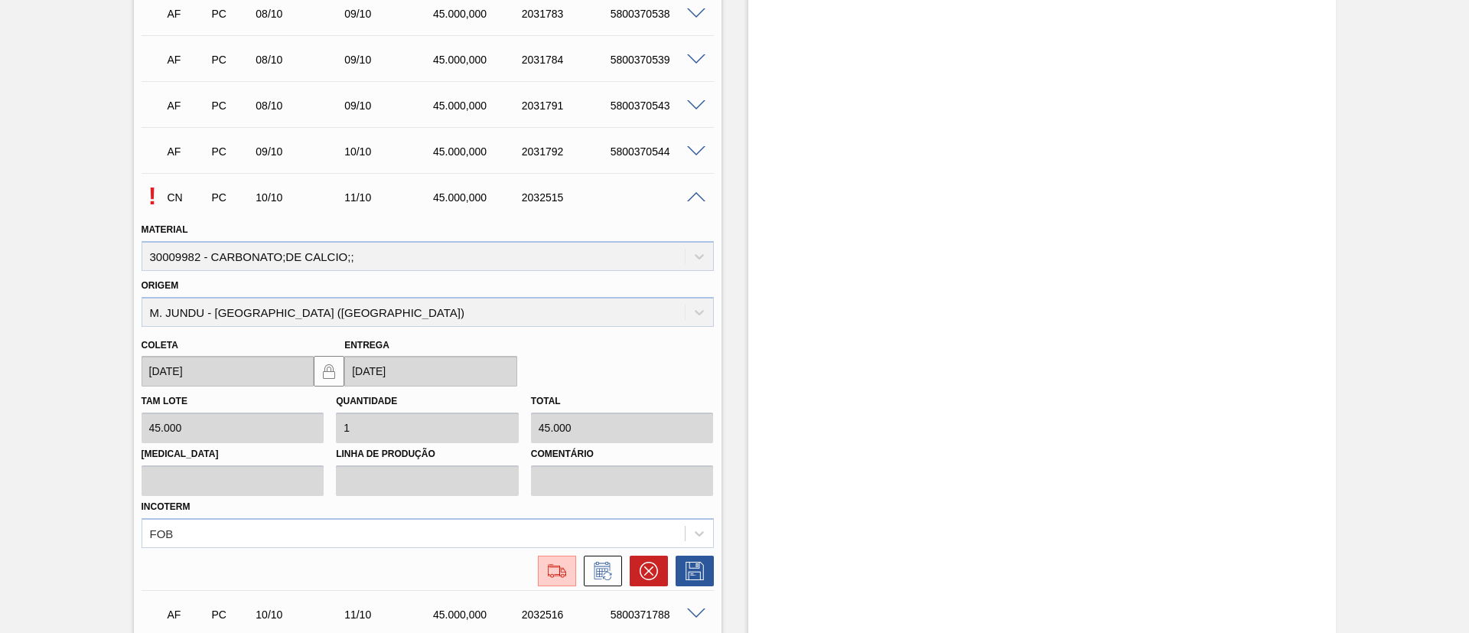
scroll to position [4723, 0]
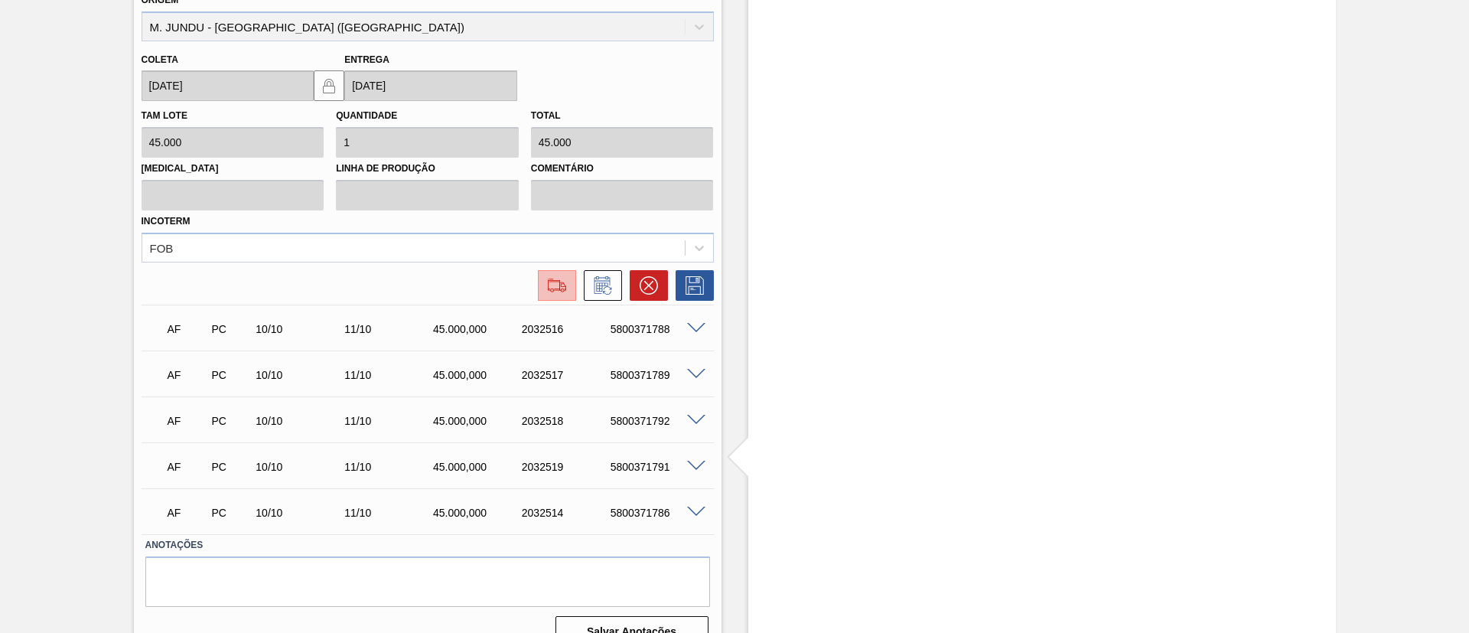
click at [555, 288] on img at bounding box center [557, 285] width 24 height 18
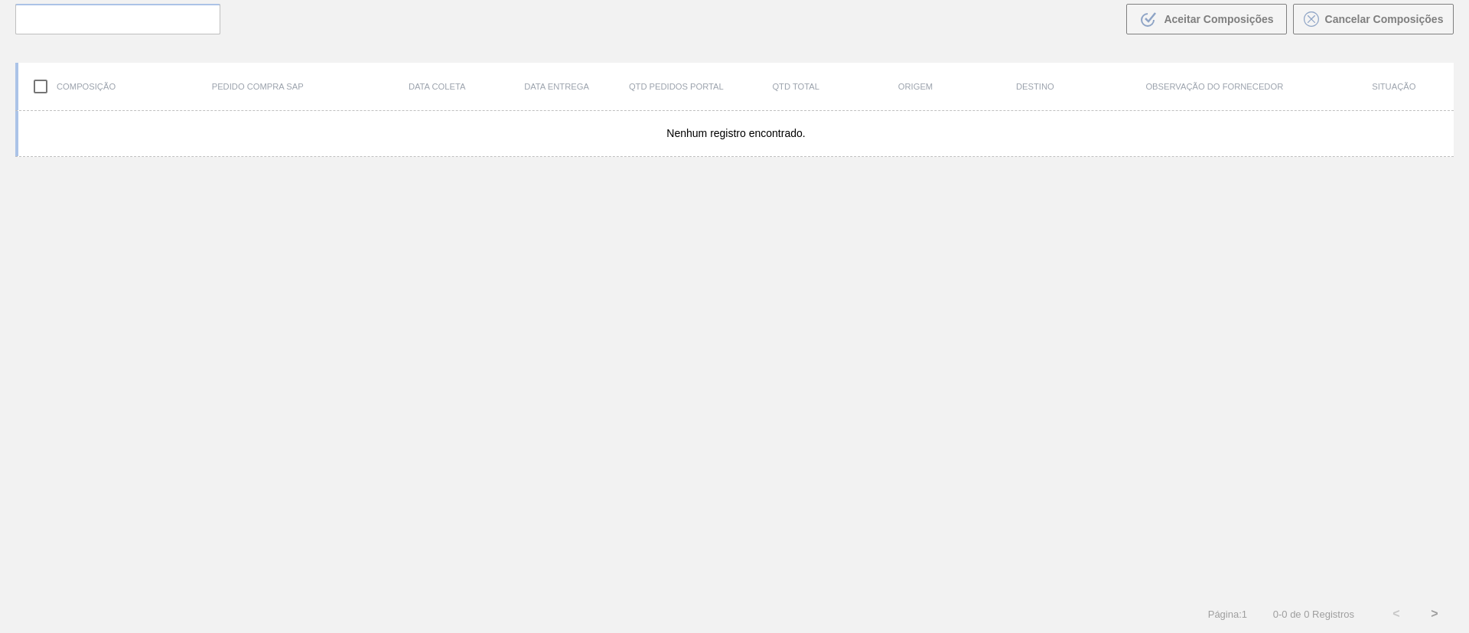
scroll to position [110, 0]
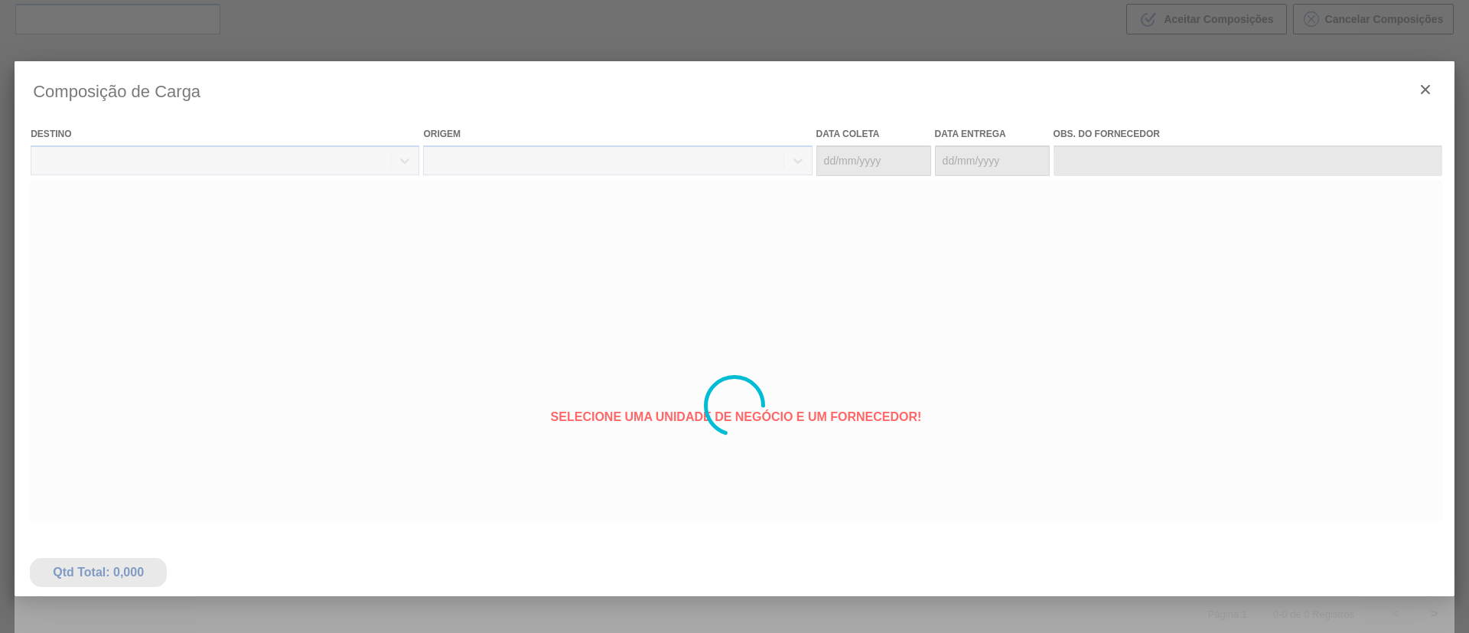
type coleta "10/10/2025"
type entrega "11/10/2025"
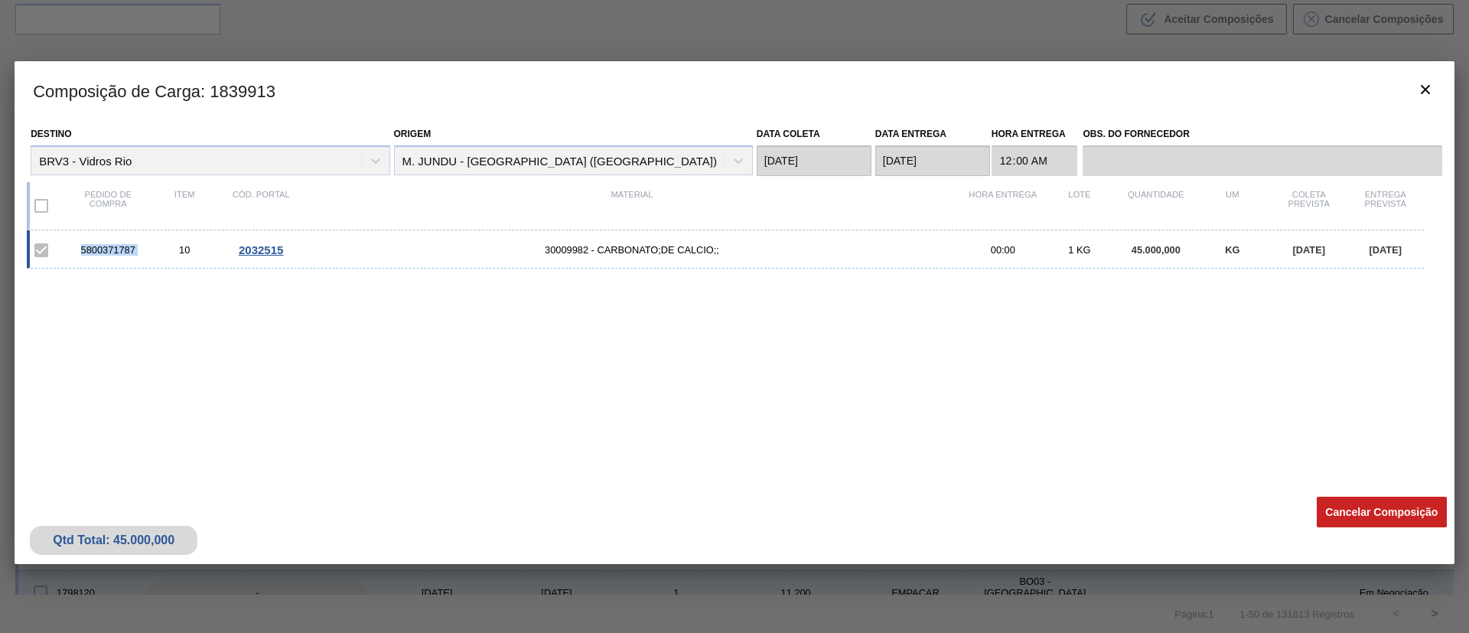
drag, startPoint x: 79, startPoint y: 249, endPoint x: 157, endPoint y: 246, distance: 78.1
click at [157, 246] on div "5800371787 10 2032515 30009982 - CARBONATO;DE CALCIO;; 00:00 1 KG 45.000,000 KG…" at bounding box center [725, 249] width 1397 height 38
copy div "5800371787"
click at [1433, 91] on icon "botão de ícone" at bounding box center [1425, 89] width 18 height 18
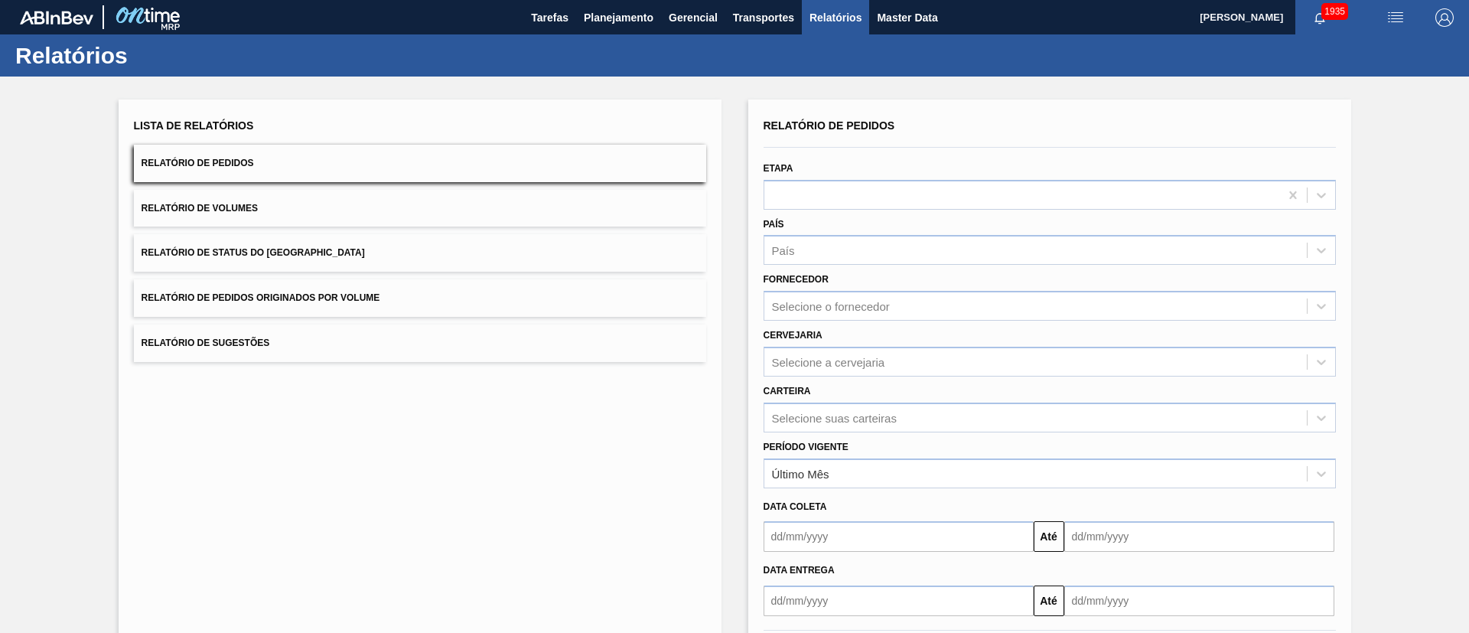
click at [310, 252] on span "Relatório de Status do [GEOGRAPHIC_DATA]" at bounding box center [253, 252] width 223 height 11
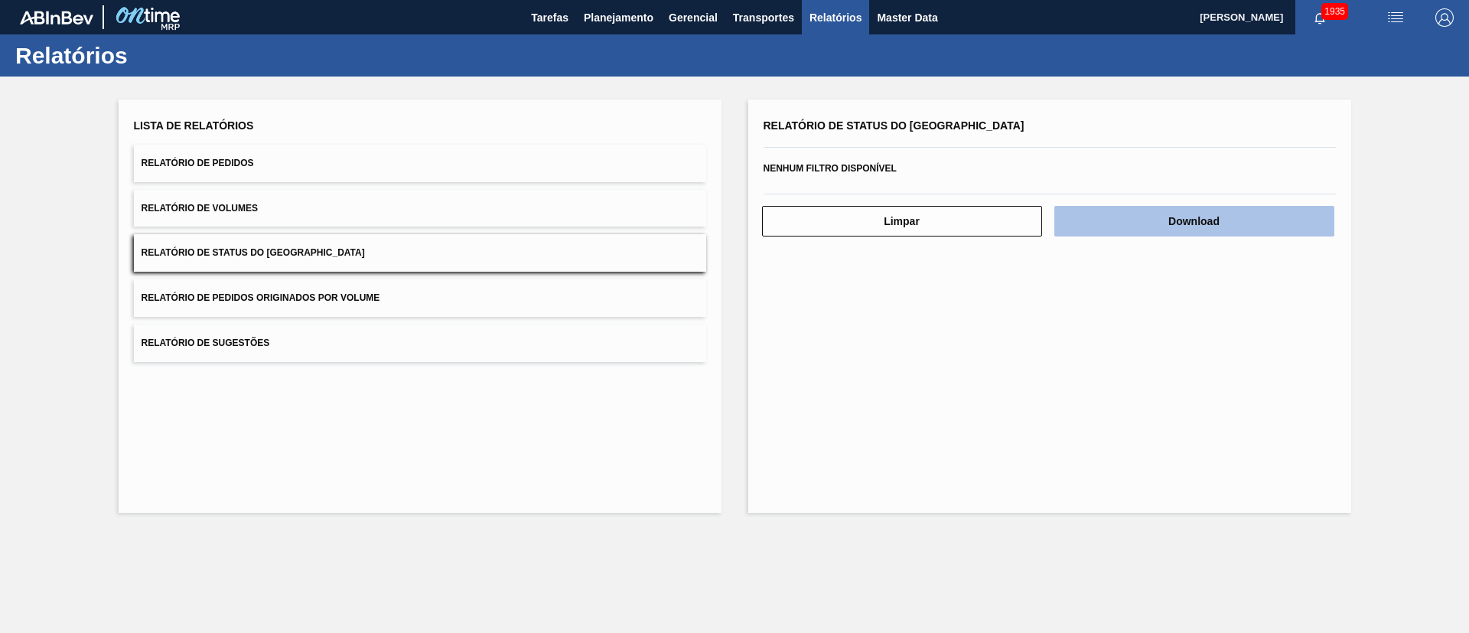
click at [1192, 210] on button "Download" at bounding box center [1194, 221] width 280 height 31
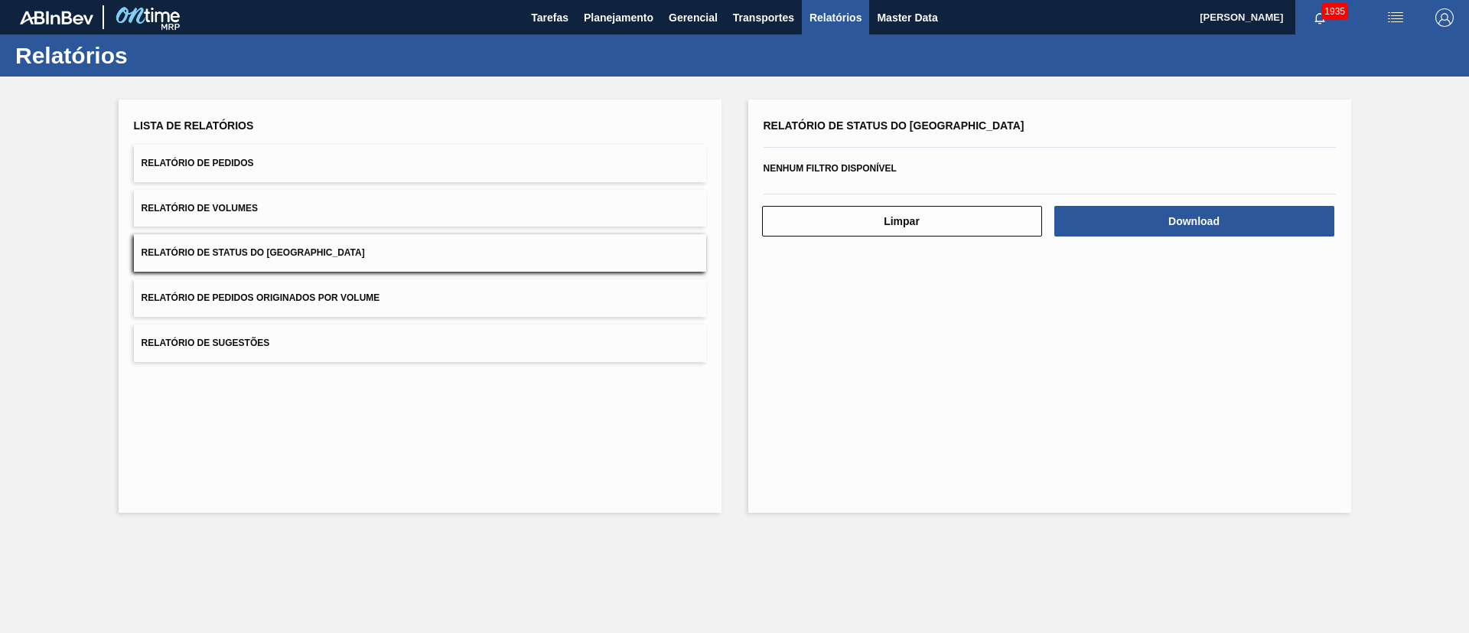
click at [291, 168] on button "Relatório de Pedidos" at bounding box center [420, 163] width 572 height 37
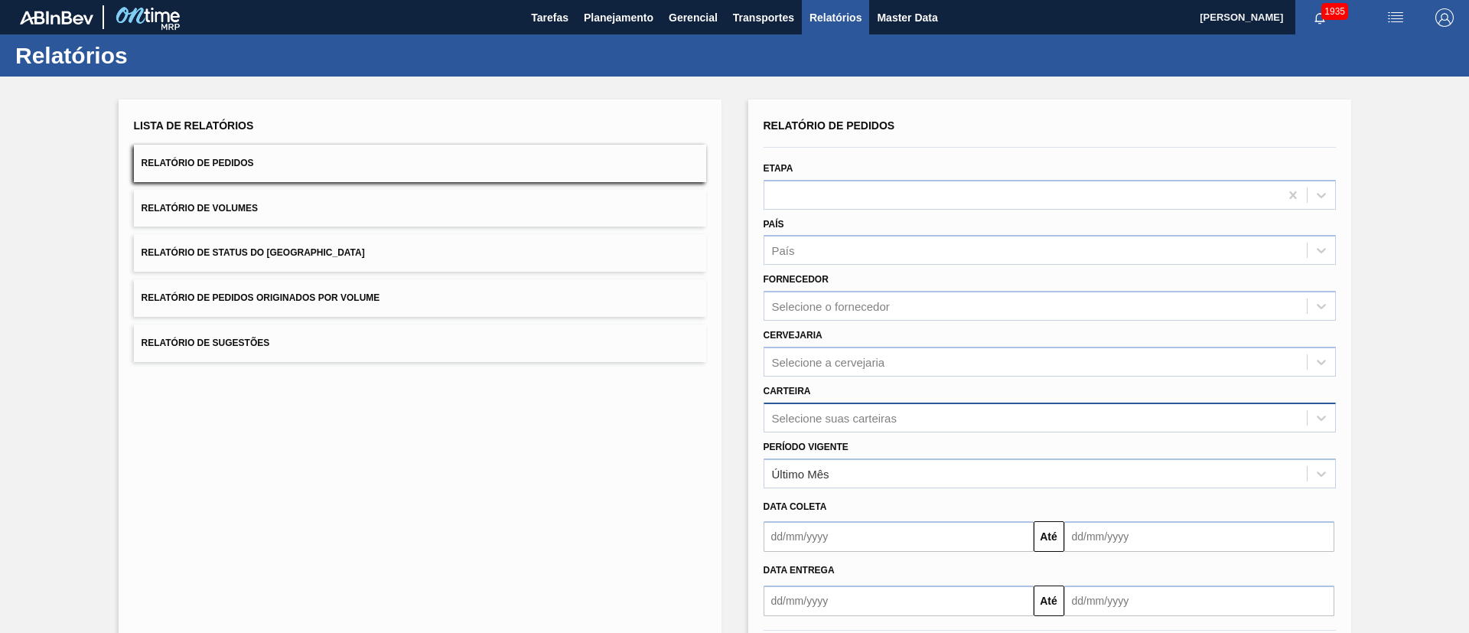
click at [822, 425] on div "Selecione suas carteiras" at bounding box center [1050, 417] width 572 height 30
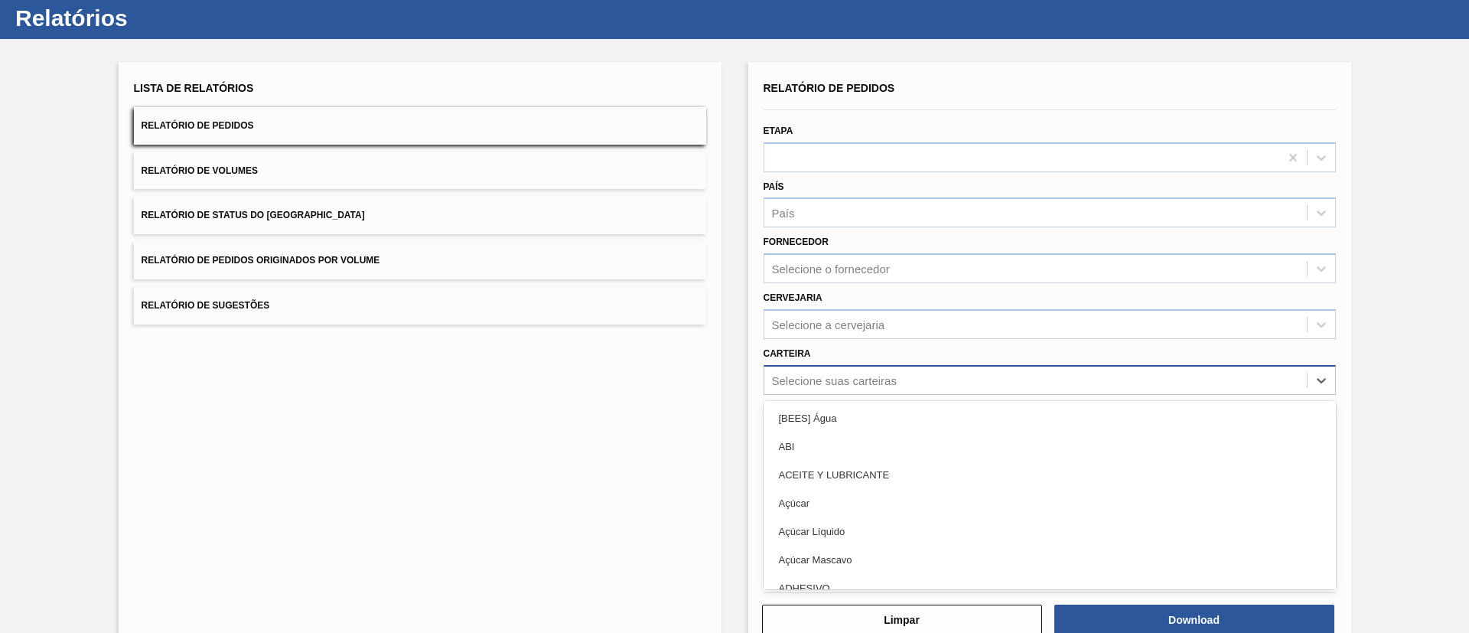
scroll to position [41, 0]
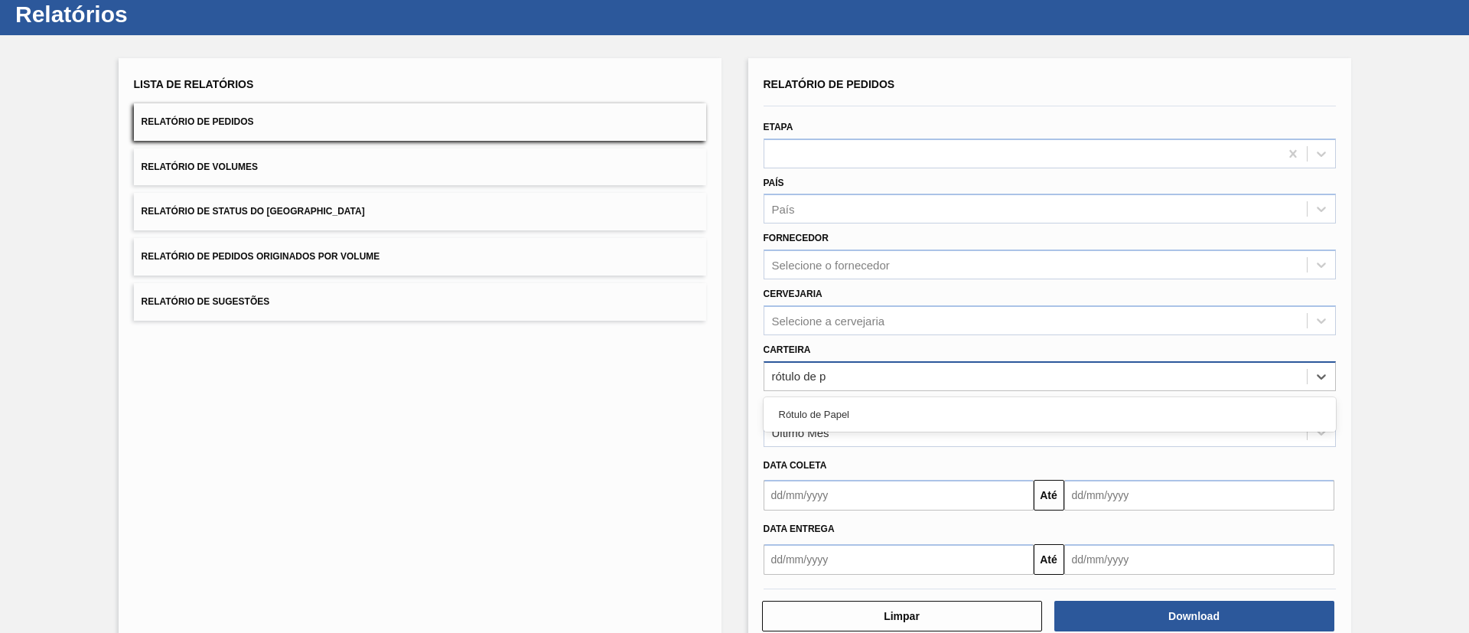
type input "rótulo de pa"
drag, startPoint x: 823, startPoint y: 417, endPoint x: 830, endPoint y: 405, distance: 13.4
click at [823, 417] on div "Rótulo de Papel" at bounding box center [1050, 414] width 572 height 28
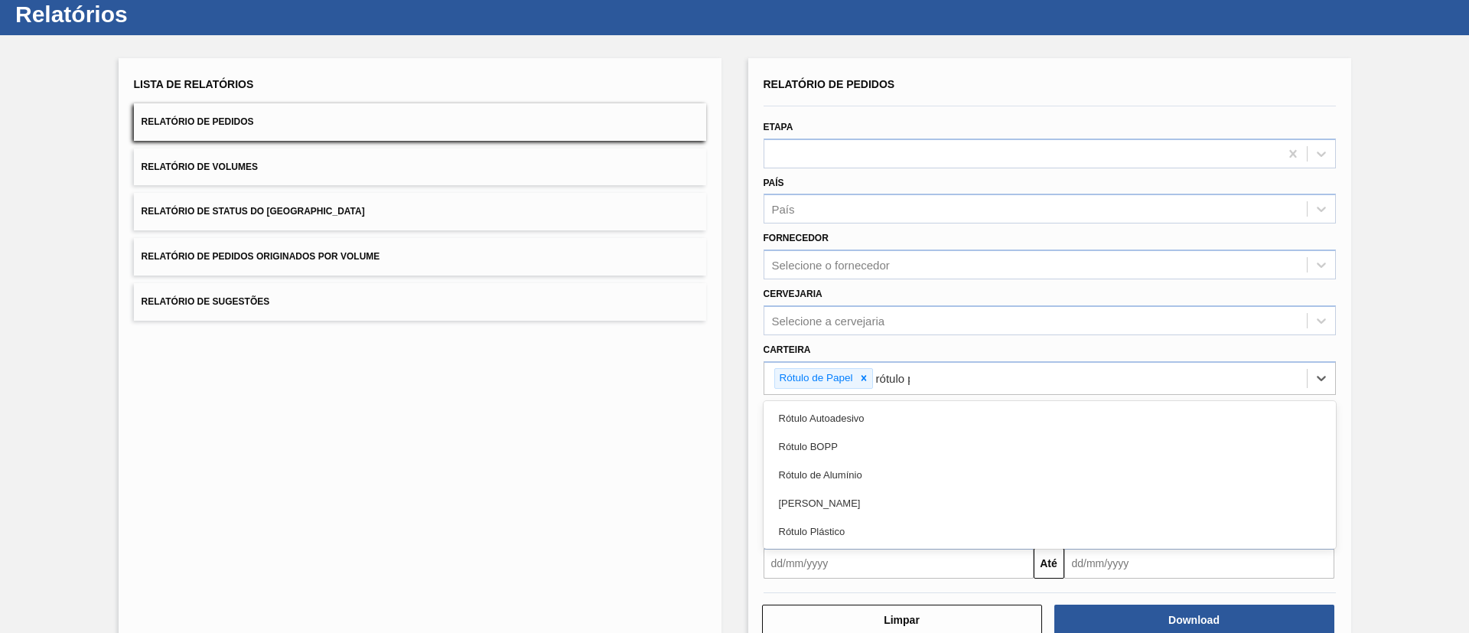
type input "rótulo pa"
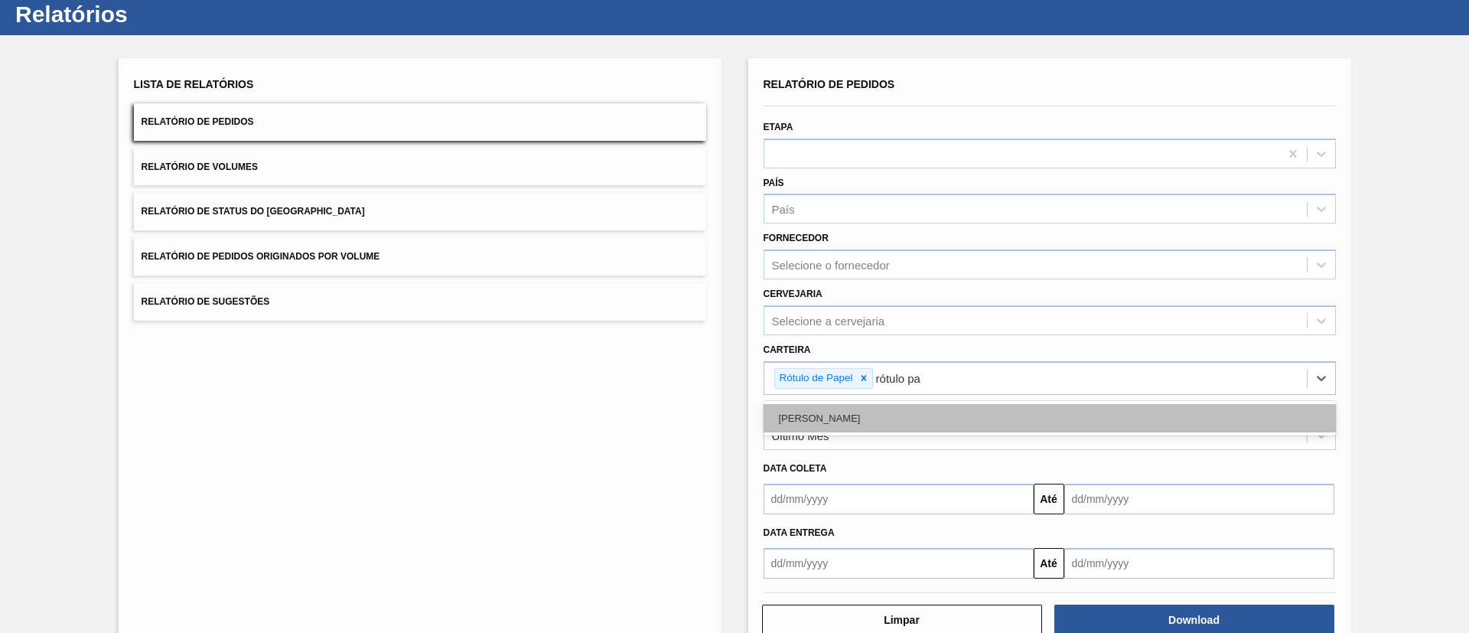
click at [845, 428] on div "[PERSON_NAME]" at bounding box center [1050, 418] width 572 height 28
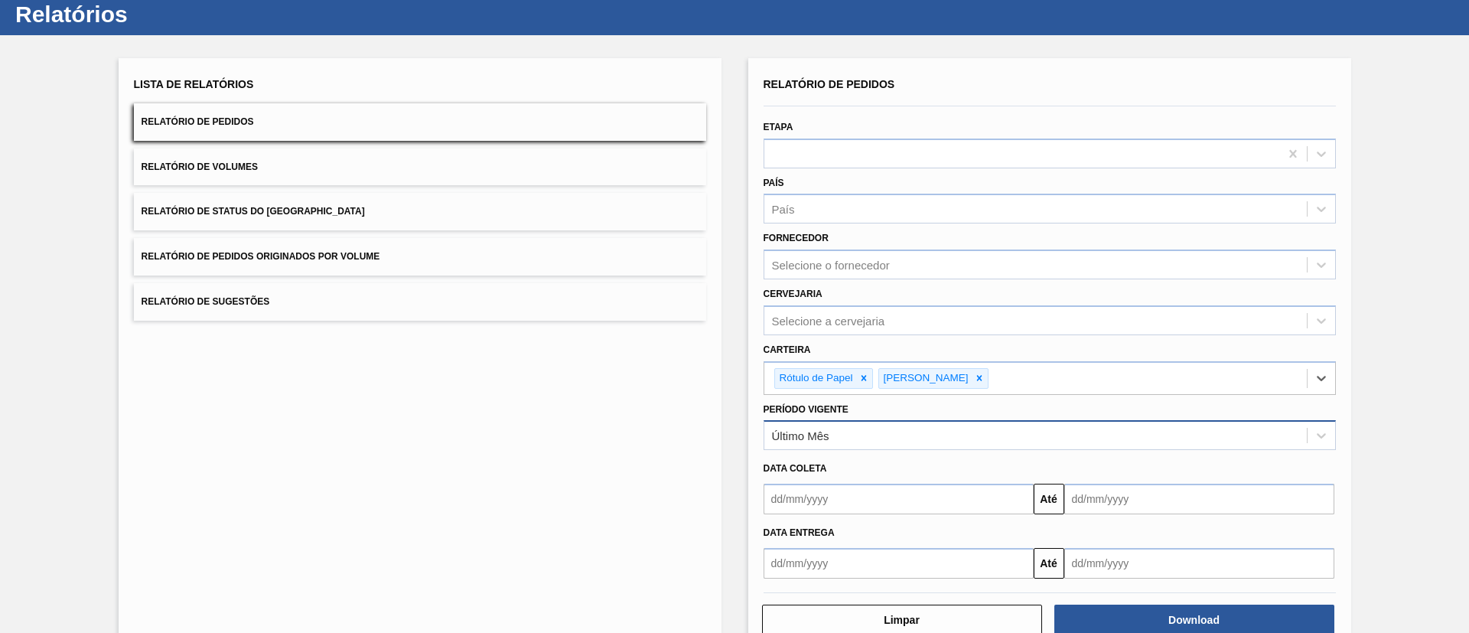
click at [833, 432] on div "Último Mês" at bounding box center [1035, 436] width 542 height 22
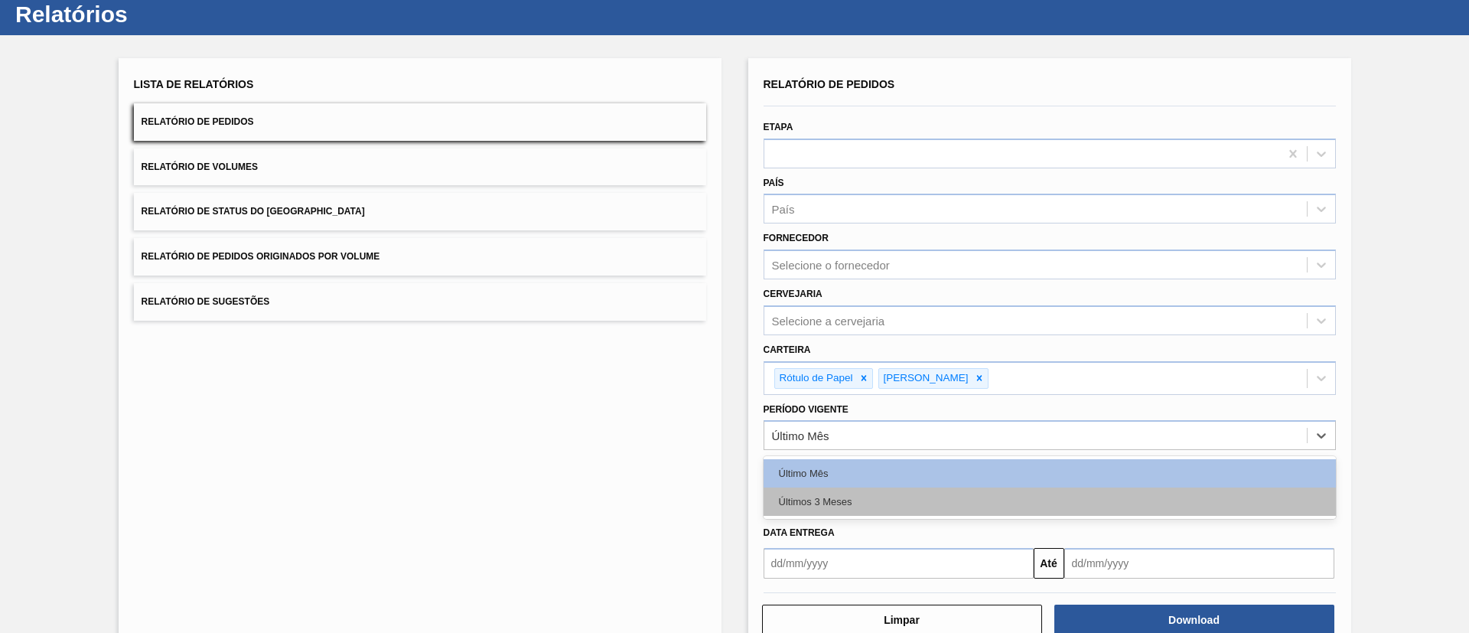
click at [820, 509] on div "Últimos 3 Meses" at bounding box center [1050, 501] width 572 height 28
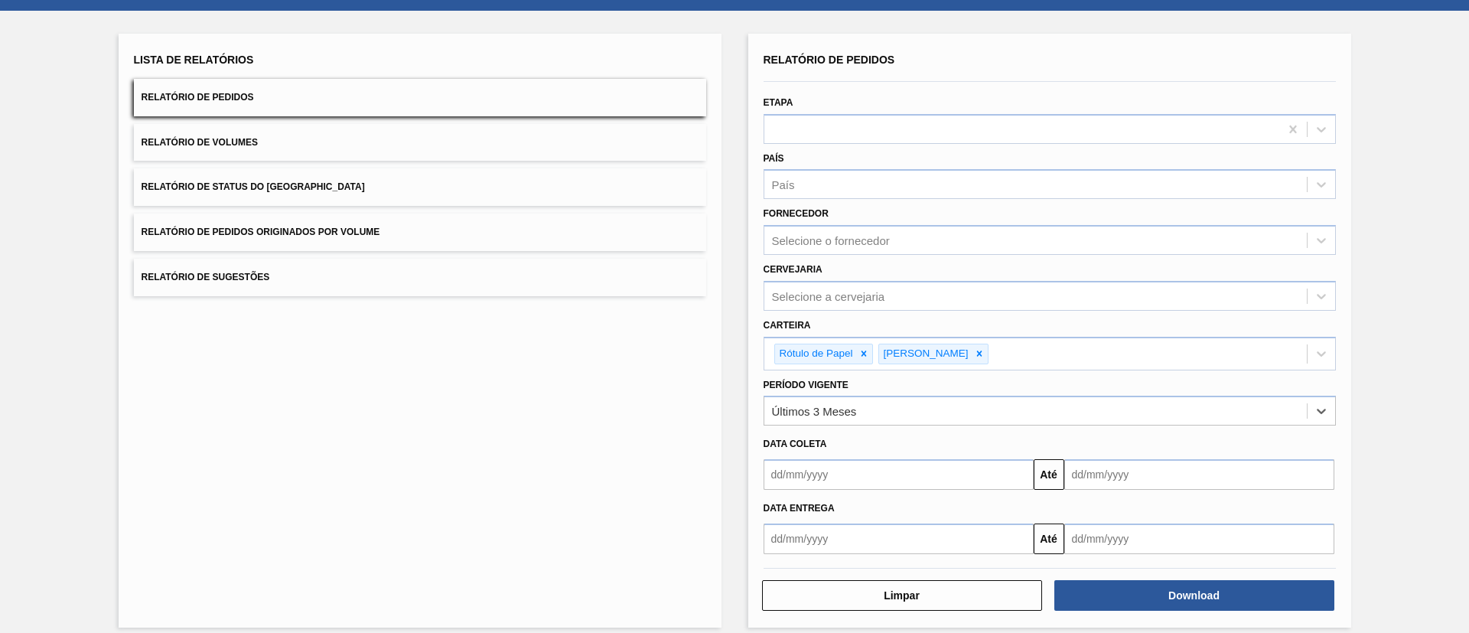
scroll to position [80, 0]
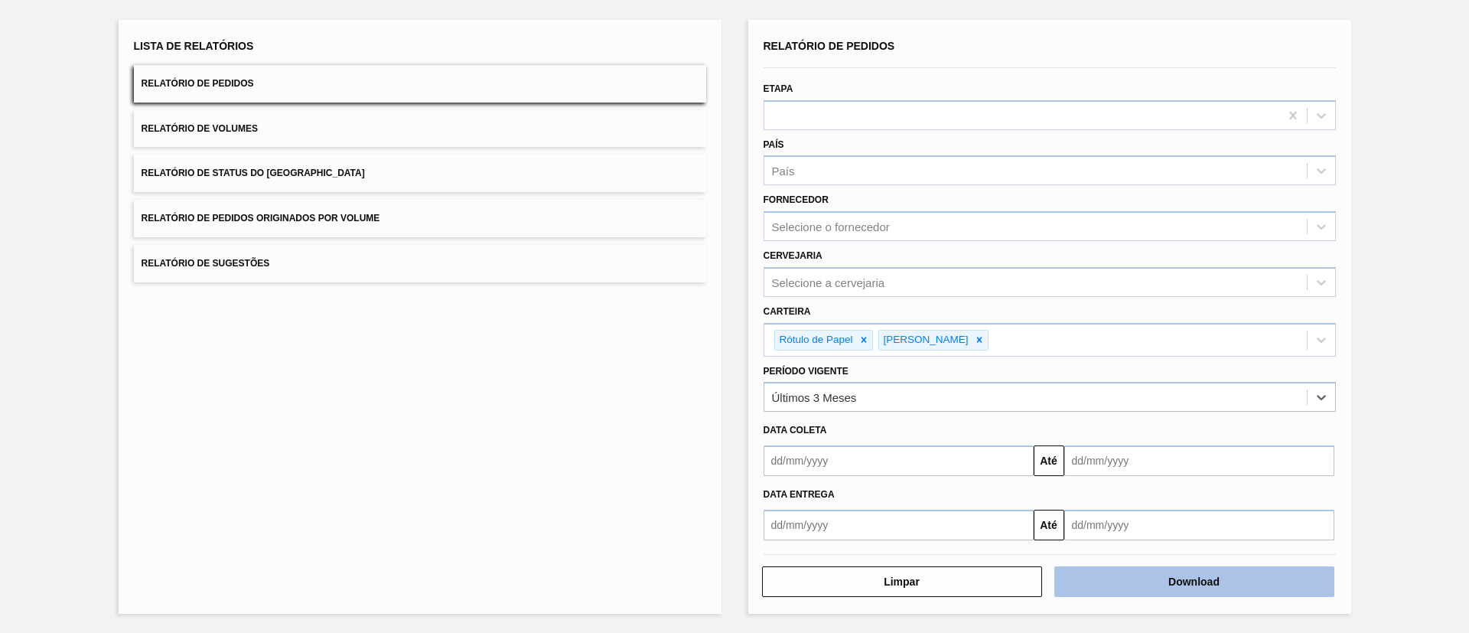
click at [1142, 570] on button "Download" at bounding box center [1194, 581] width 280 height 31
